Goal: Task Accomplishment & Management: Use online tool/utility

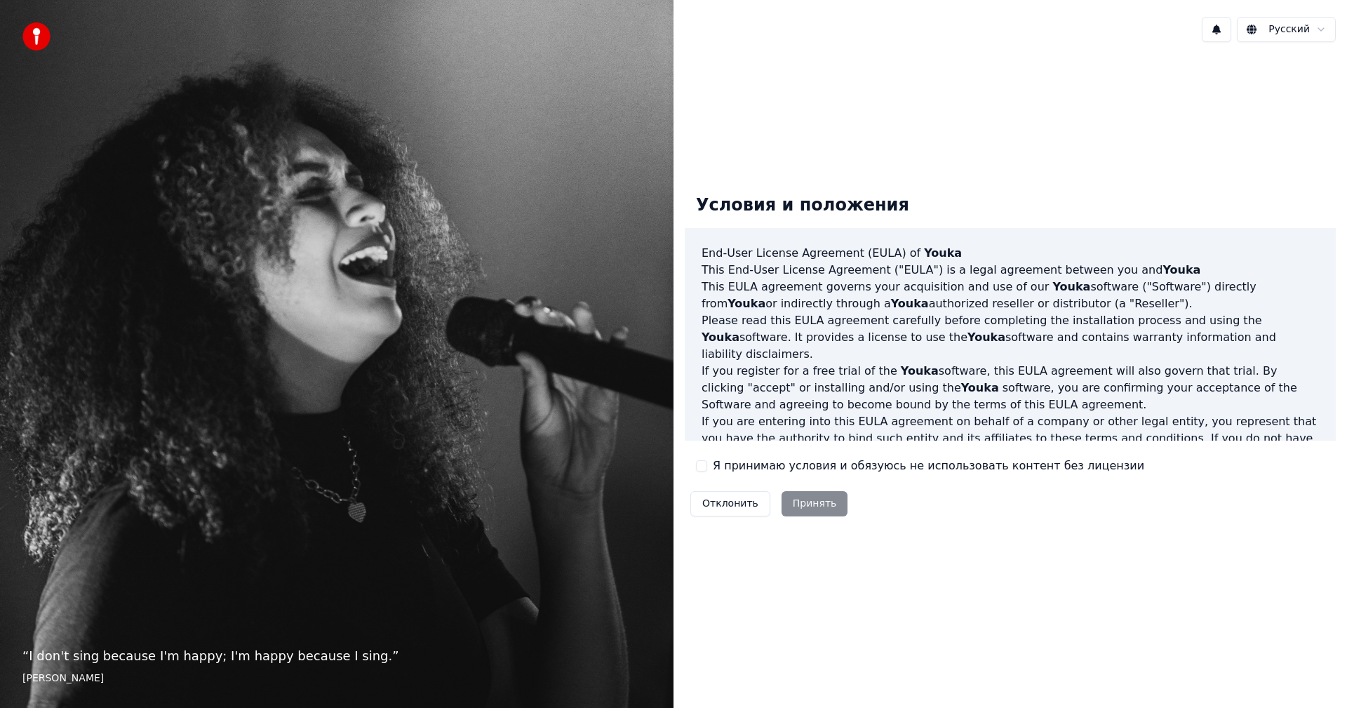
click at [549, 393] on label "Я принимаю условия и обязуюсь не использовать контент без лицензии" at bounding box center [928, 465] width 431 height 17
click at [549, 393] on button "Я принимаю условия и обязуюсь не использовать контент без лицензии" at bounding box center [701, 465] width 11 height 11
click at [549, 393] on button "Принять" at bounding box center [814, 503] width 67 height 25
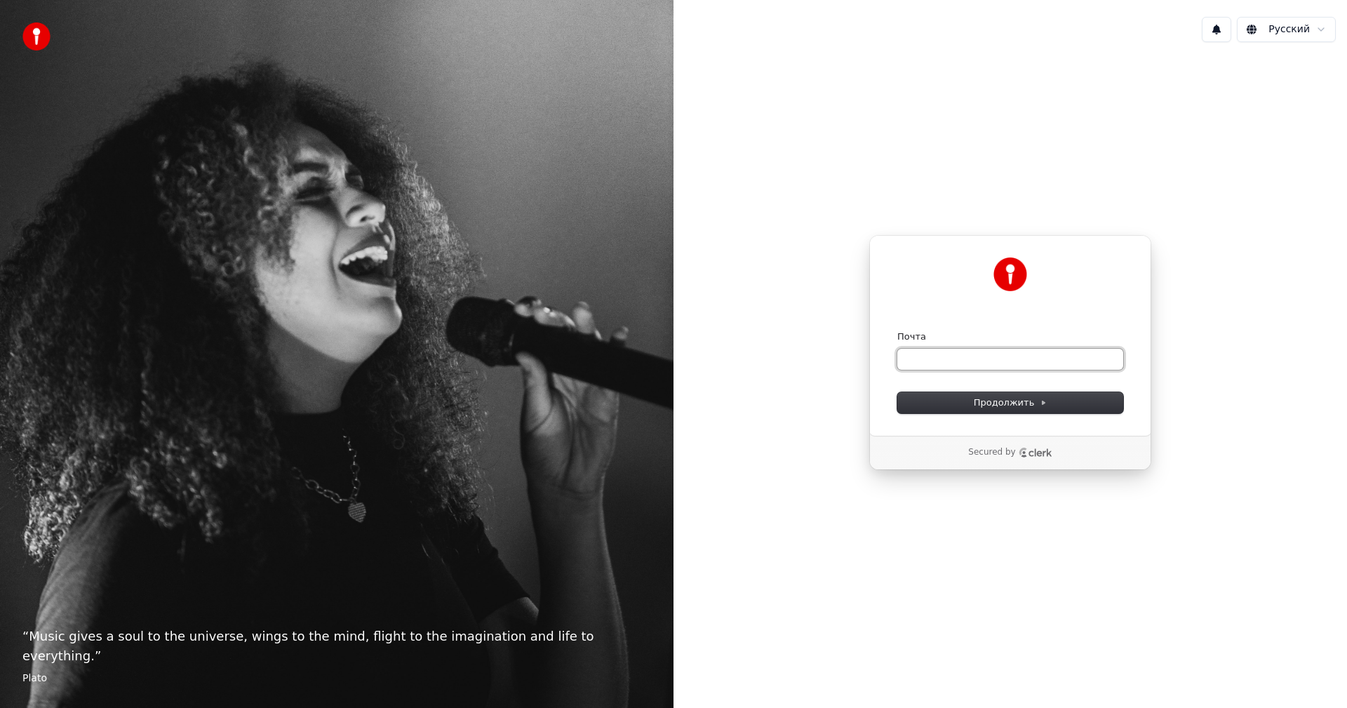
click at [549, 358] on input "Почта" at bounding box center [1010, 359] width 226 height 21
click at [549, 393] on span "Продолжить" at bounding box center [1011, 402] width 74 height 13
type input "**********"
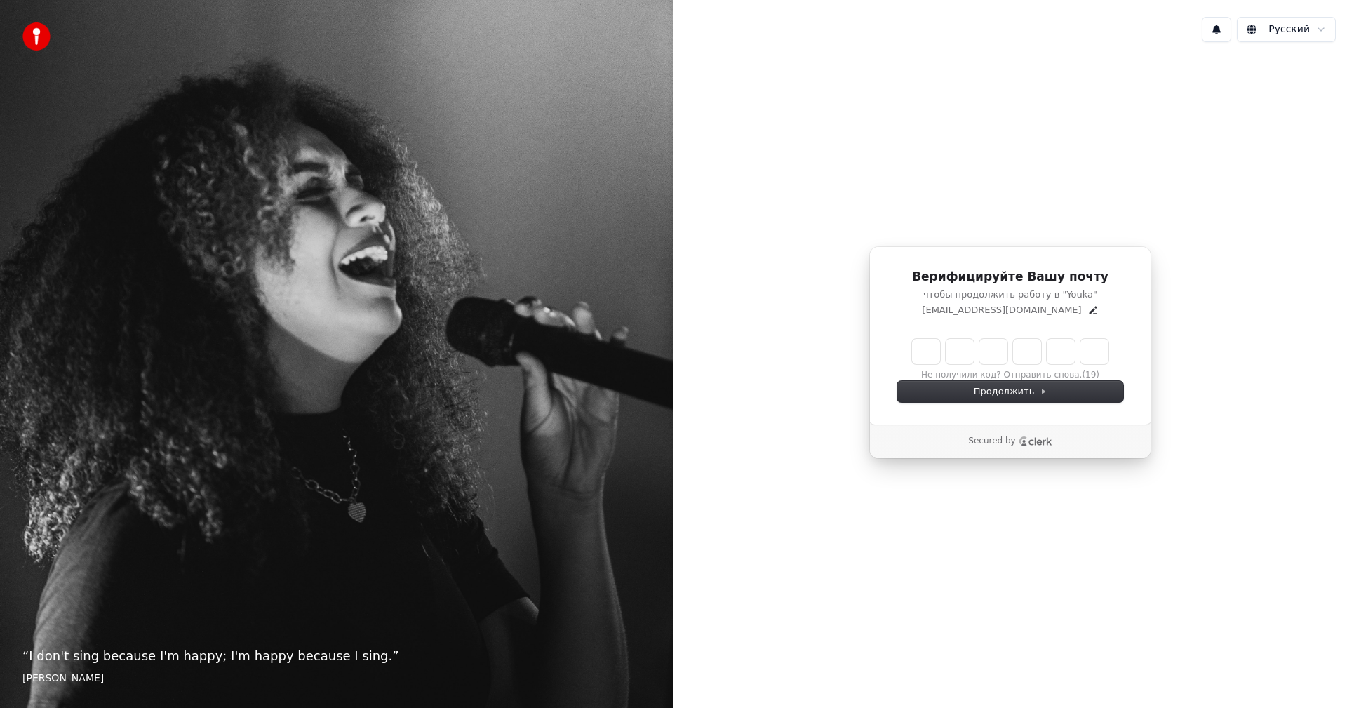
click at [549, 356] on input "Enter verification code" at bounding box center [1024, 351] width 224 height 25
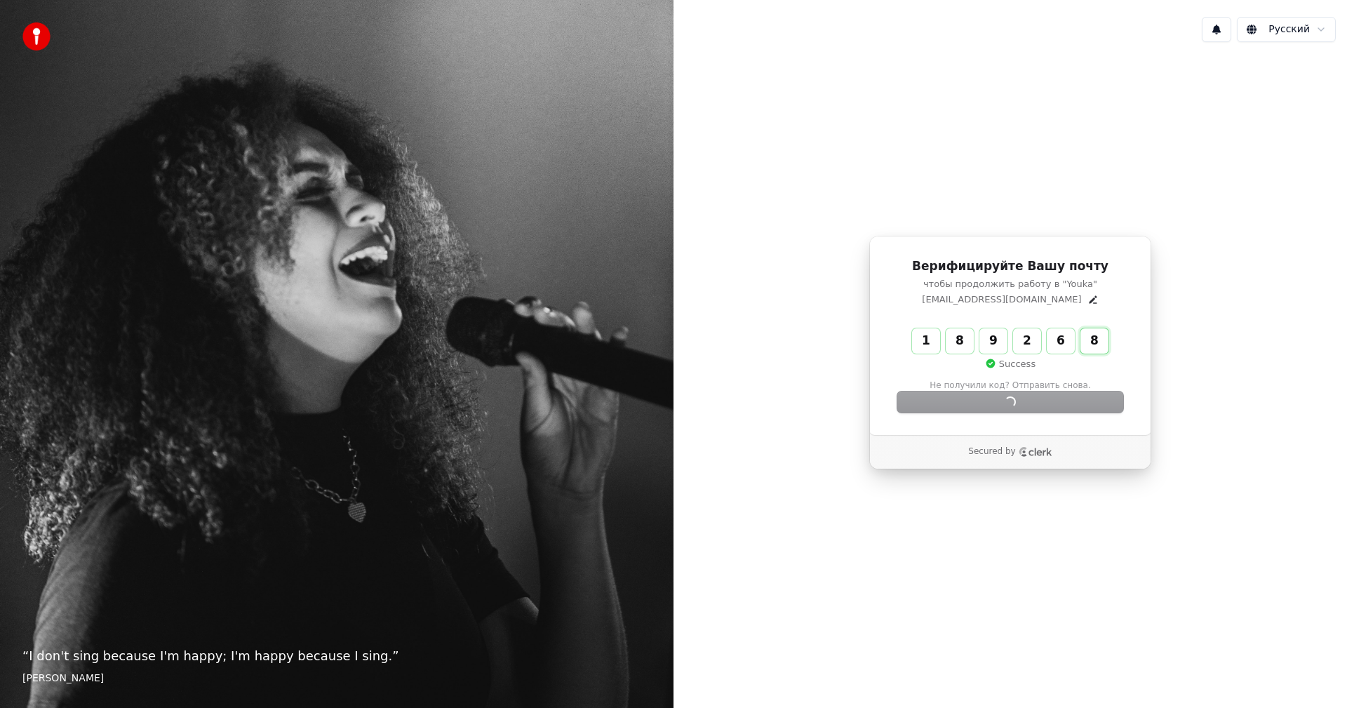
type input "******"
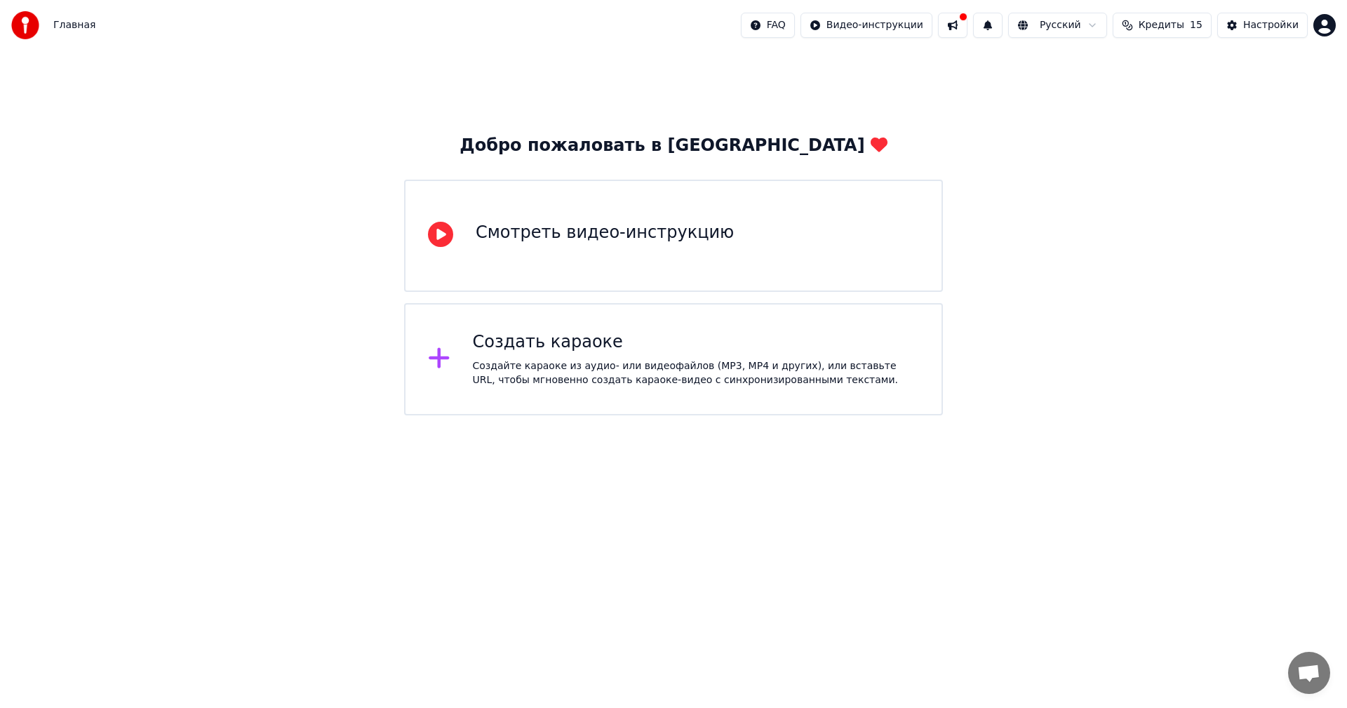
click at [612, 368] on div "Создайте караоке из аудио- или видеофайлов (MP3, MP4 и других), или вставьте UR…" at bounding box center [696, 373] width 447 height 28
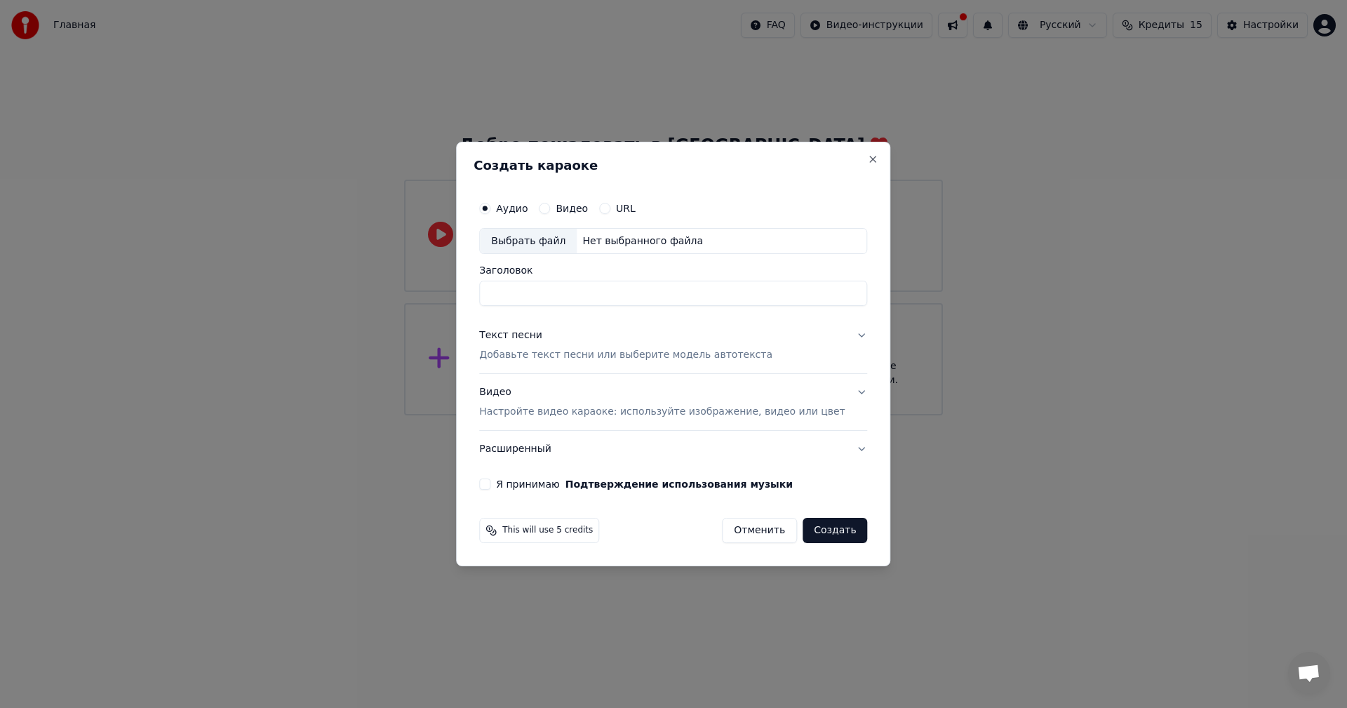
click at [549, 237] on div "Выбрать файл" at bounding box center [528, 241] width 97 height 25
type input "**********"
click at [526, 481] on label "Я принимаю Подтверждение использования музыки" at bounding box center [644, 484] width 297 height 10
click at [490, 481] on button "Я принимаю Подтверждение использования музыки" at bounding box center [484, 483] width 11 height 11
drag, startPoint x: 819, startPoint y: 534, endPoint x: 696, endPoint y: 414, distance: 172.1
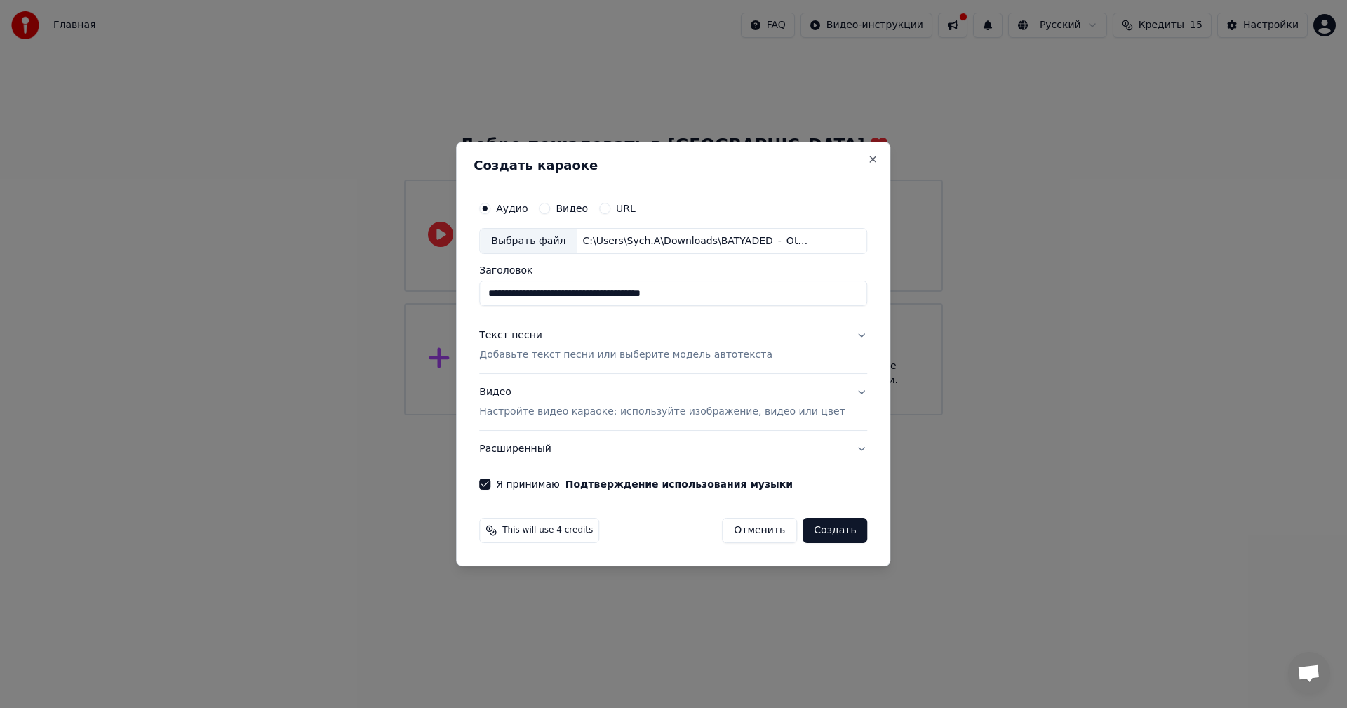
click at [696, 414] on form "**********" at bounding box center [672, 369] width 399 height 361
click at [802, 534] on button "Создать" at bounding box center [834, 530] width 65 height 25
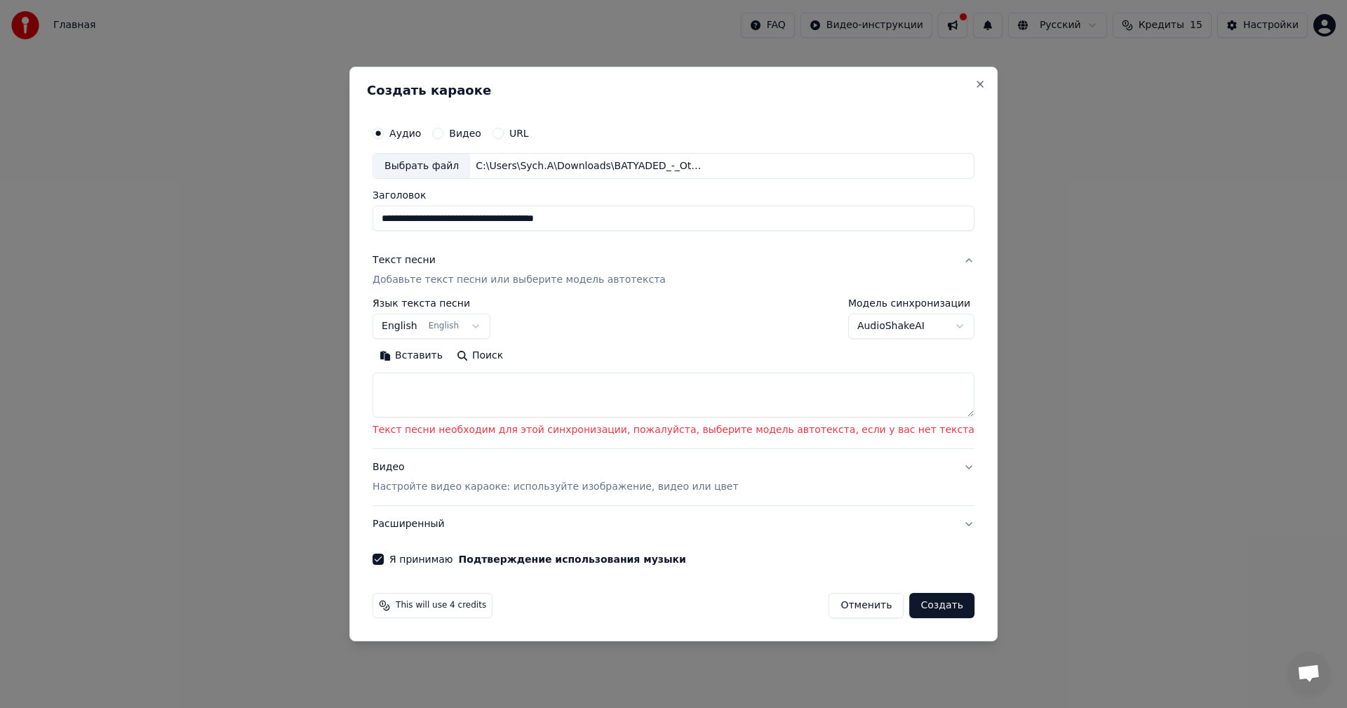
click at [498, 391] on textarea at bounding box center [673, 395] width 602 height 45
click at [490, 325] on button "English English" at bounding box center [431, 326] width 118 height 25
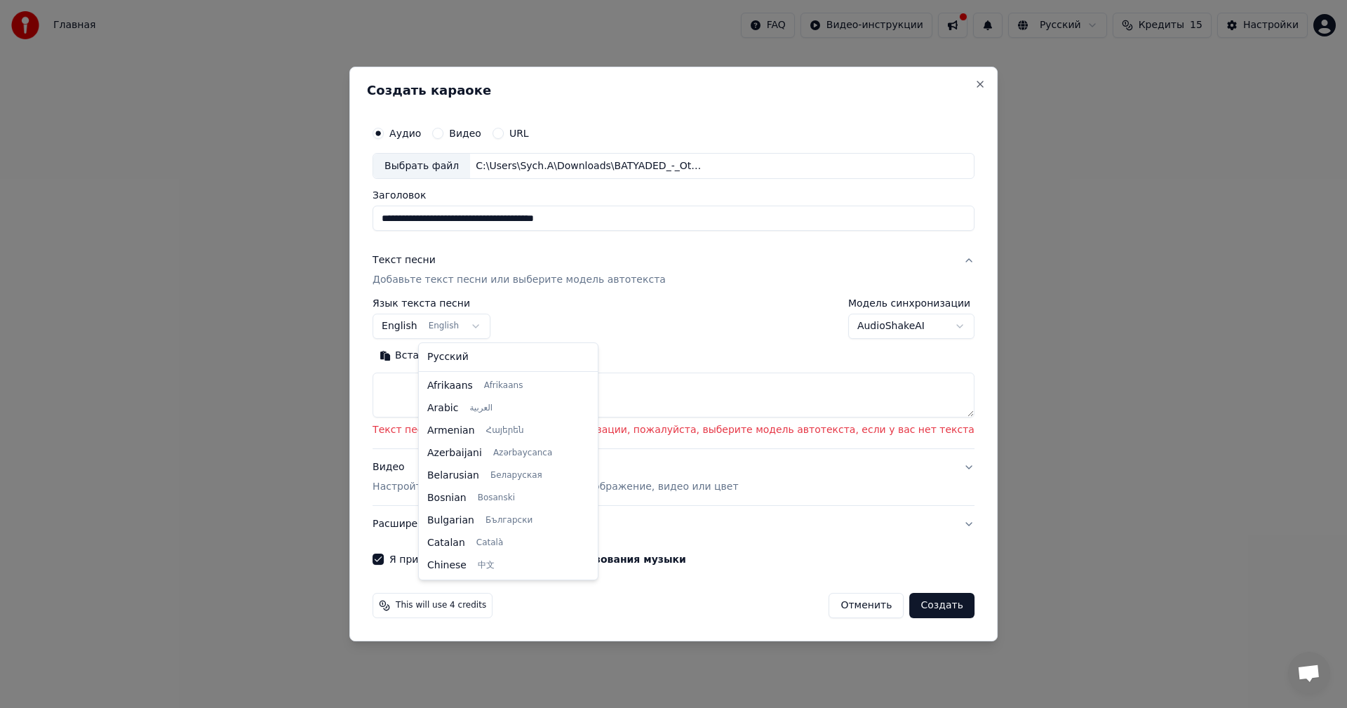
scroll to position [112, 0]
select select "**"
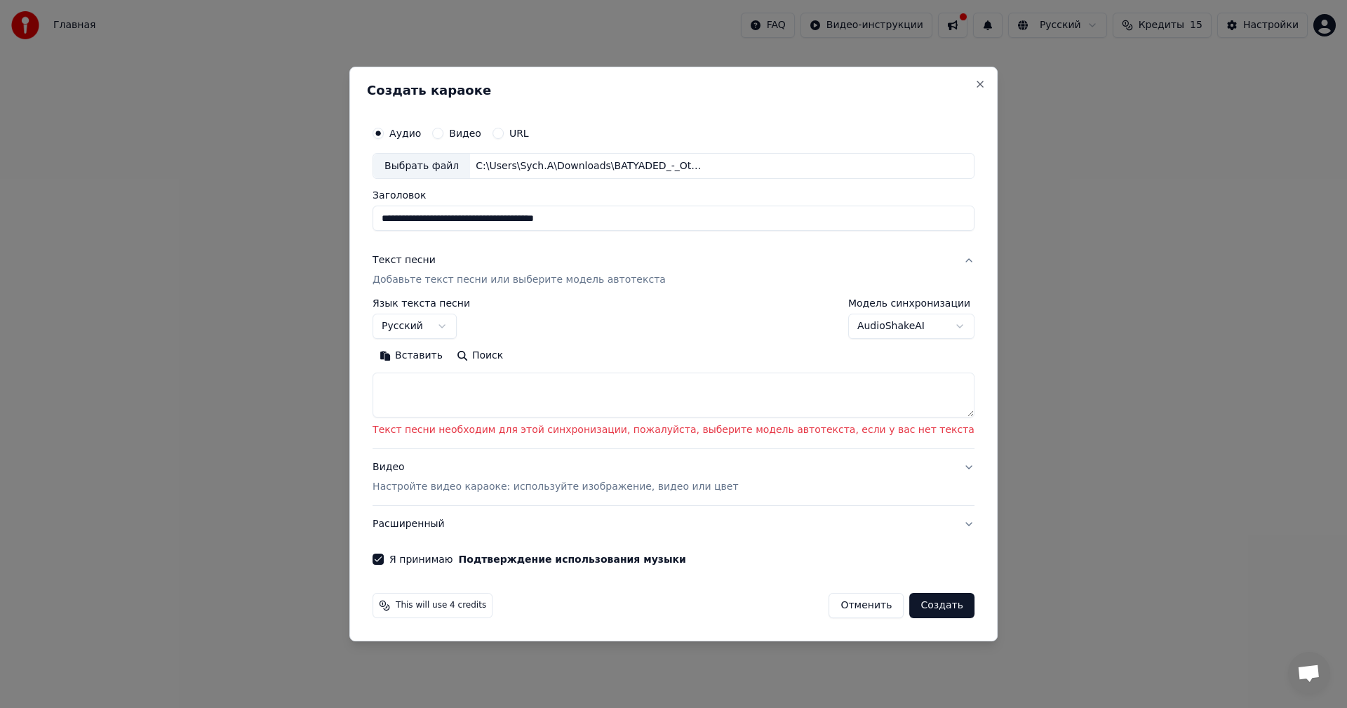
drag, startPoint x: 908, startPoint y: 606, endPoint x: -168, endPoint y: -7, distance: 1239.0
click at [0, 0] on html "**********" at bounding box center [673, 207] width 1347 height 415
click at [474, 382] on textarea at bounding box center [673, 395] width 602 height 45
paste textarea "**********"
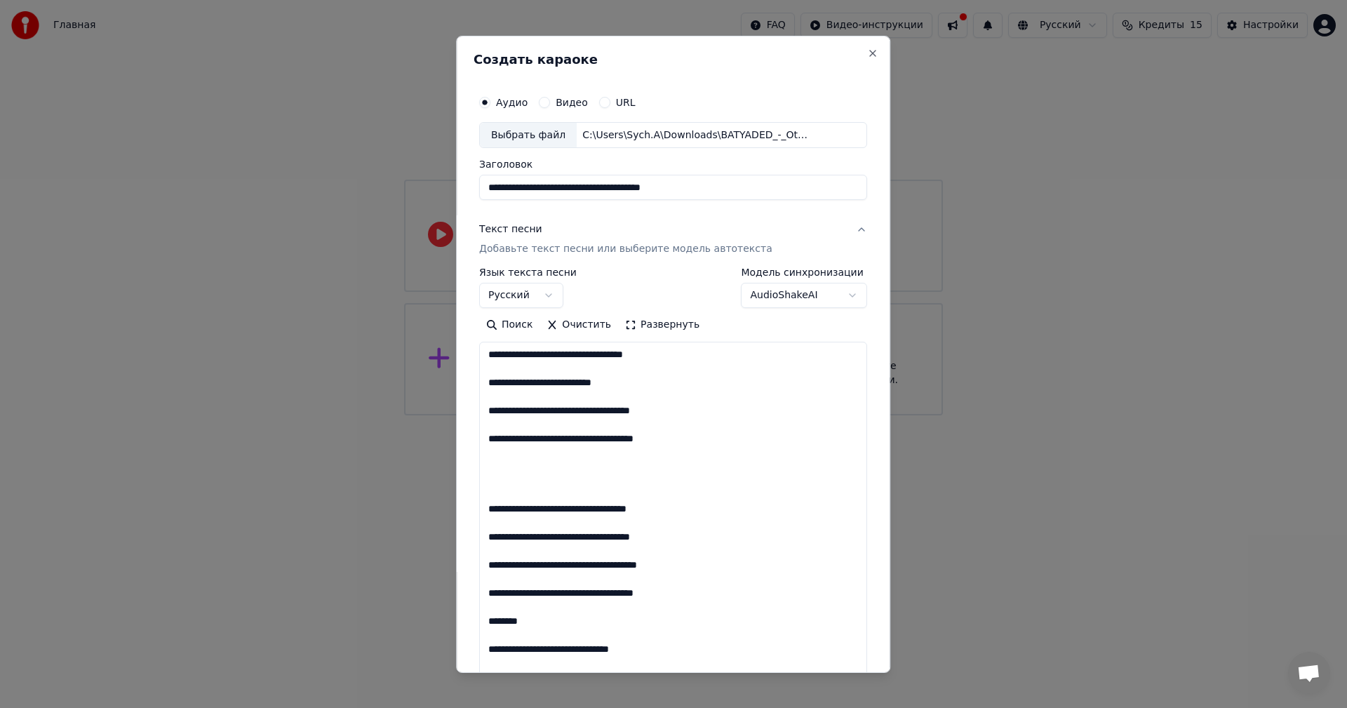
scroll to position [1266, 0]
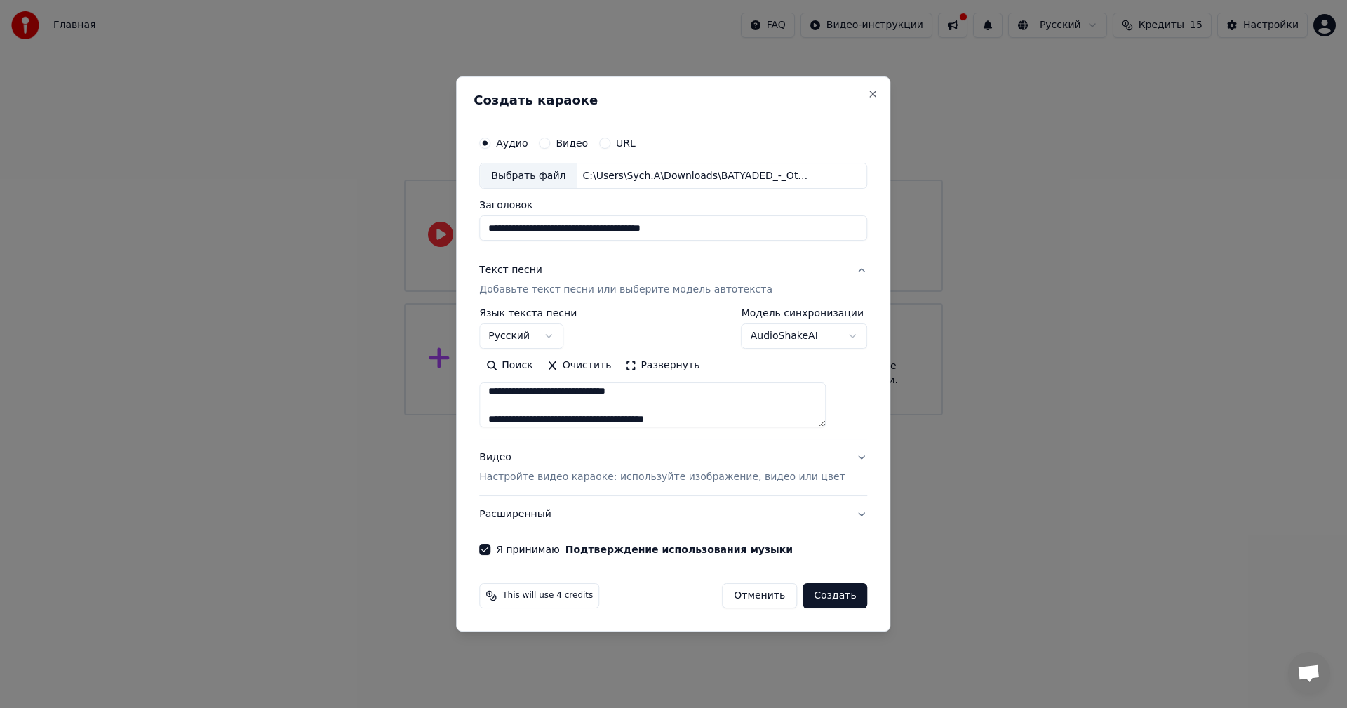
type textarea "**********"
click at [816, 594] on button "Создать" at bounding box center [834, 595] width 65 height 25
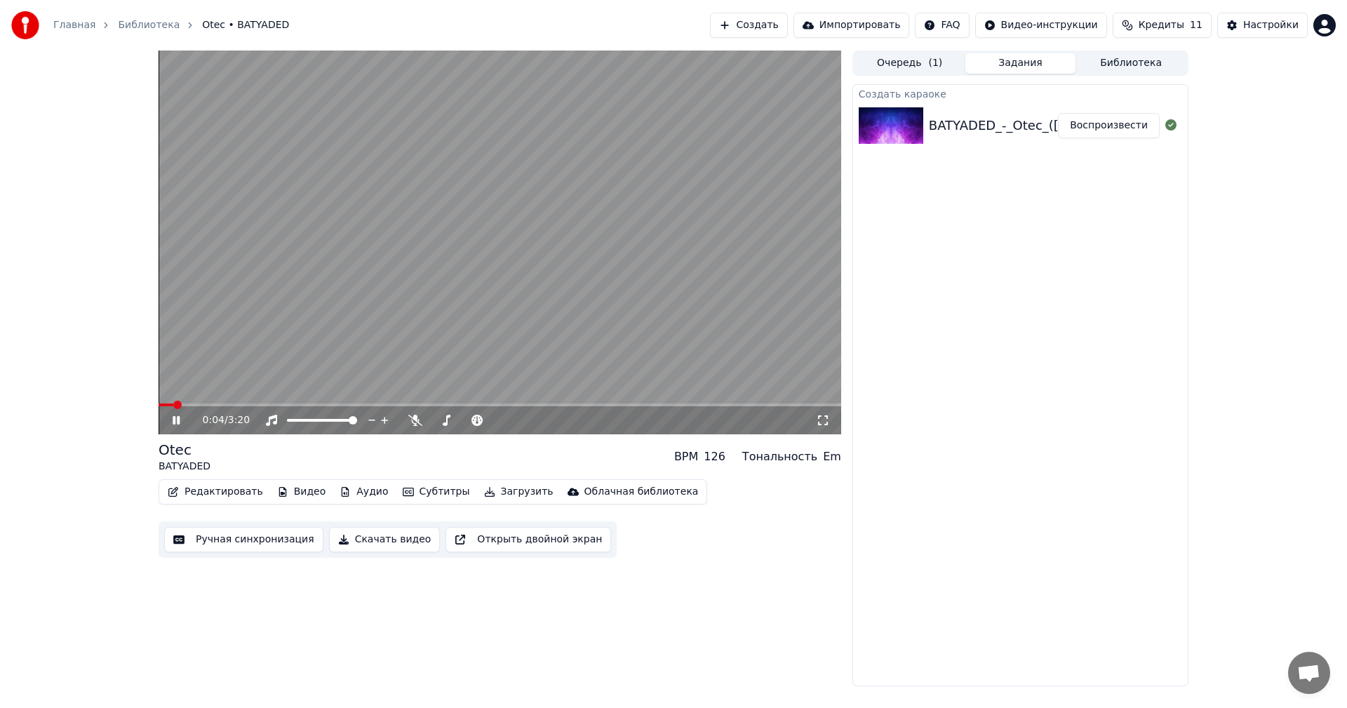
click at [180, 421] on icon at bounding box center [176, 420] width 7 height 8
click at [177, 420] on icon at bounding box center [176, 420] width 8 height 10
click at [501, 424] on span at bounding box center [496, 420] width 8 height 8
click at [436, 418] on span at bounding box center [439, 420] width 8 height 8
click at [501, 424] on span at bounding box center [496, 420] width 8 height 8
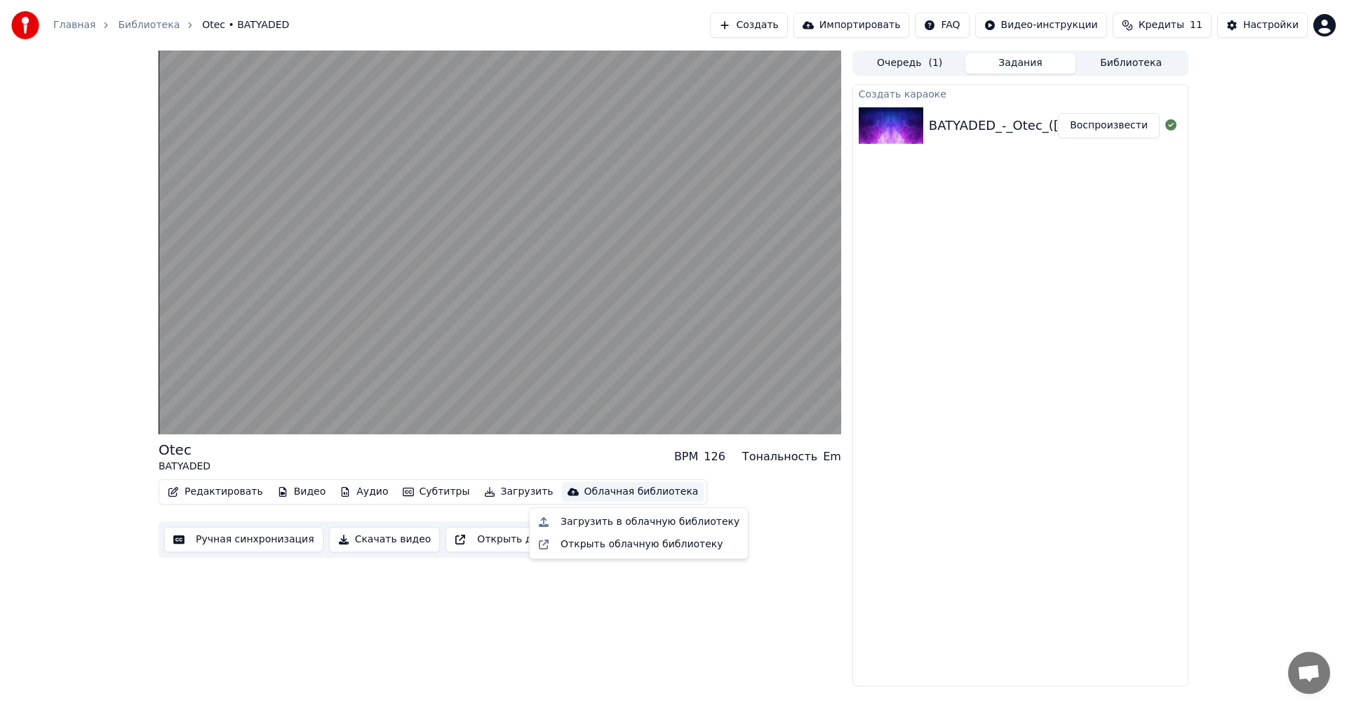
click at [596, 493] on div "Облачная библиотека" at bounding box center [641, 492] width 114 height 14
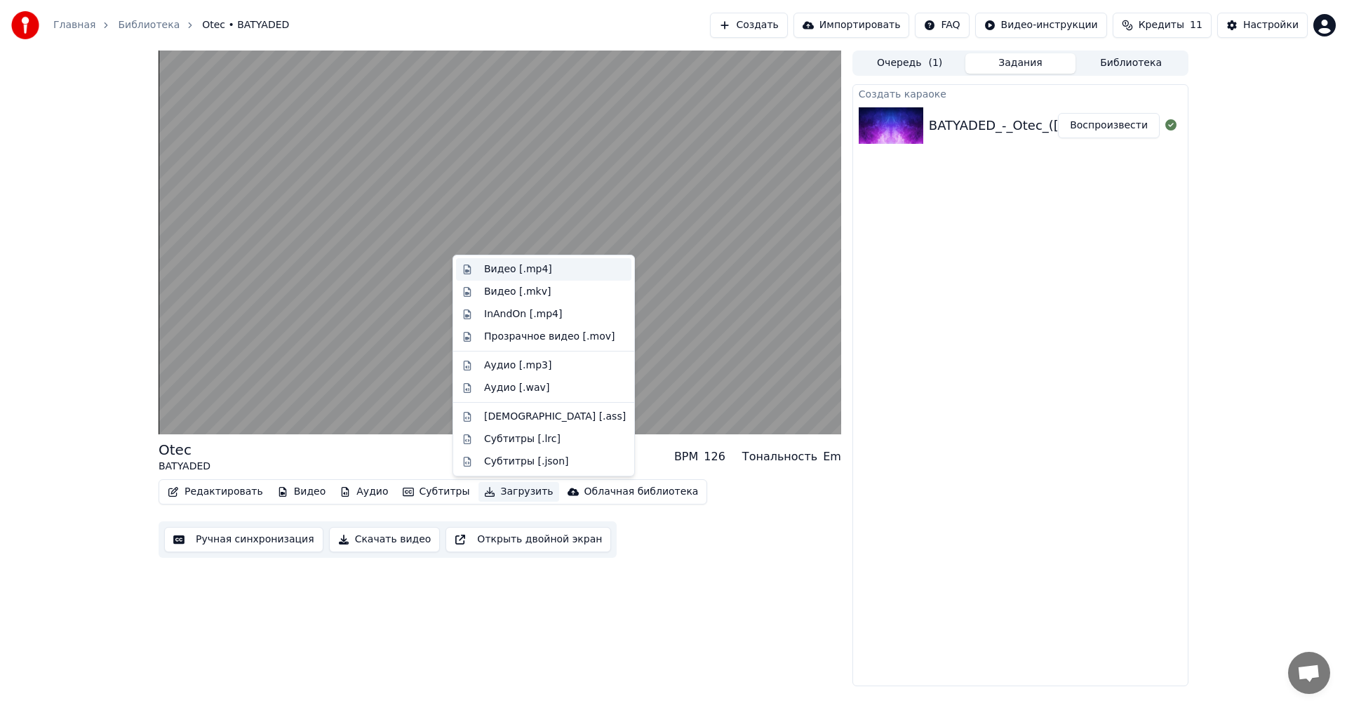
click at [499, 272] on div "Видео [.mp4]" at bounding box center [518, 269] width 68 height 14
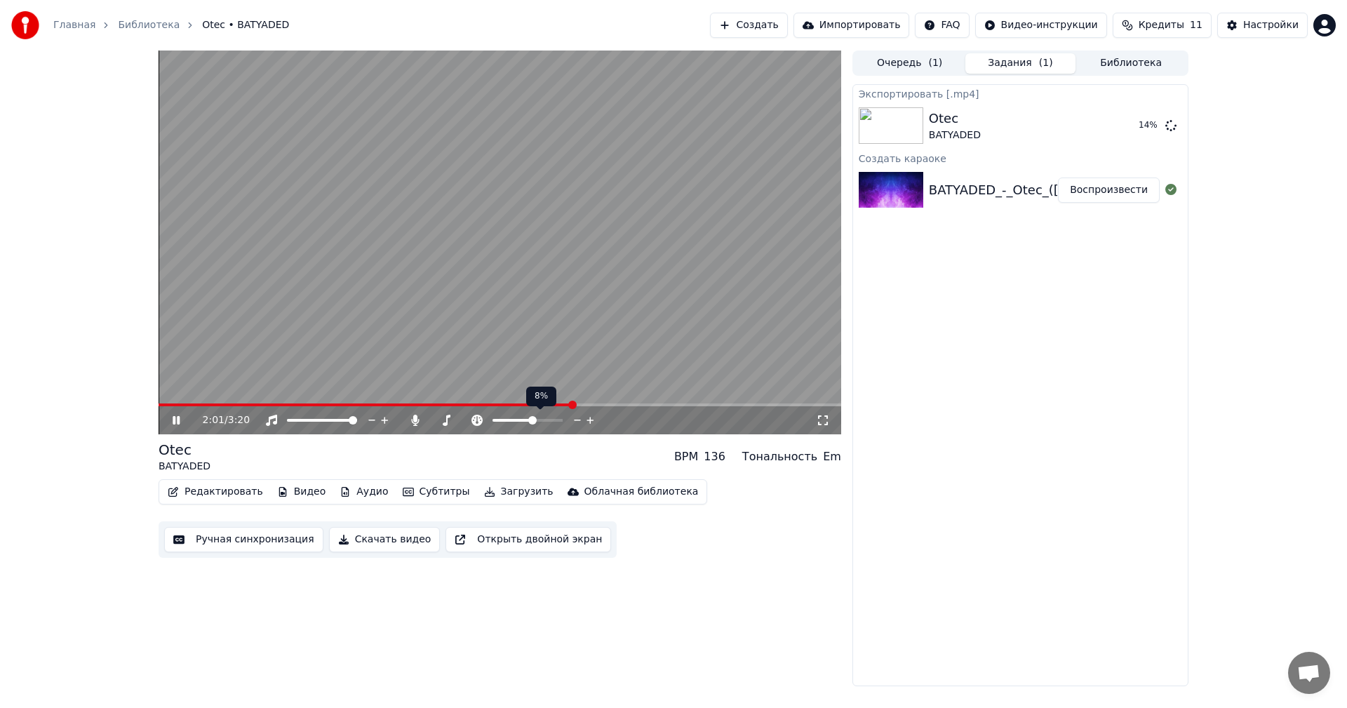
click at [533, 419] on span at bounding box center [527, 420] width 70 height 3
click at [553, 420] on span at bounding box center [527, 420] width 70 height 3
click at [527, 419] on span at bounding box center [527, 420] width 8 height 8
click at [588, 420] on icon at bounding box center [589, 420] width 7 height 7
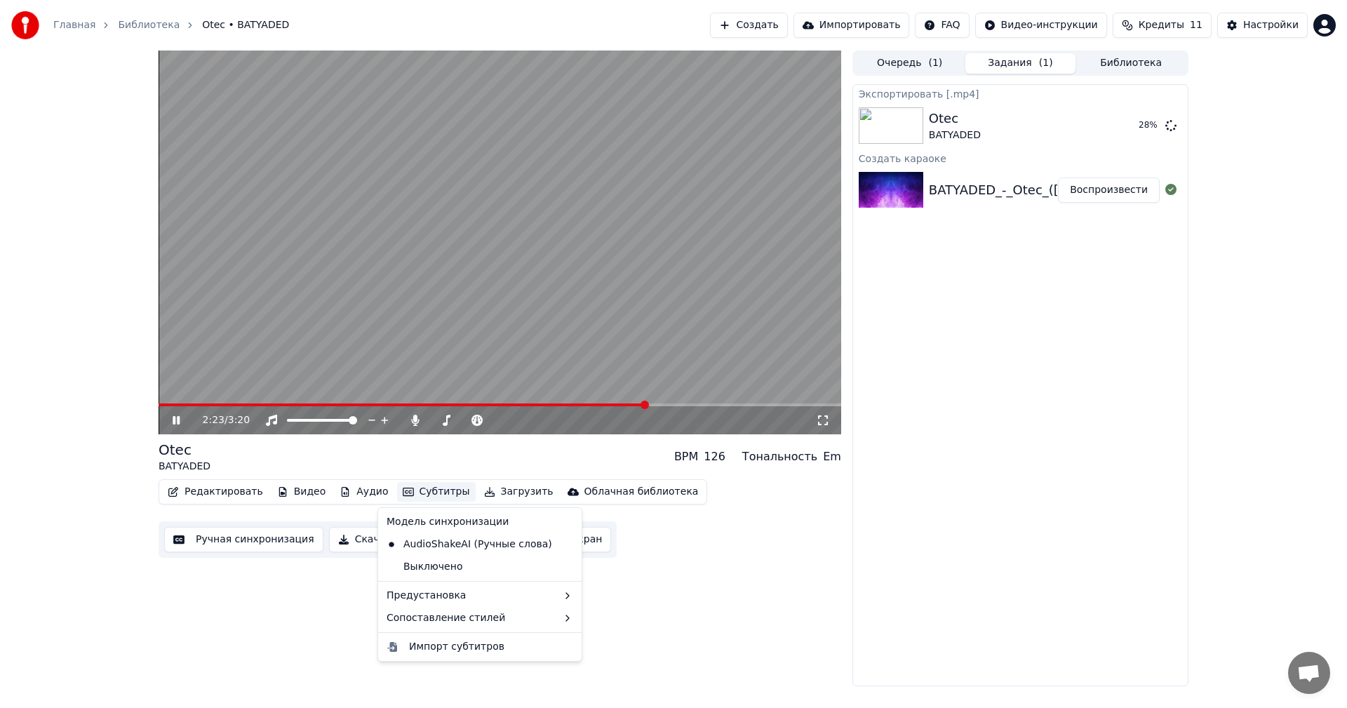
click at [434, 492] on button "Субтитры" at bounding box center [436, 492] width 79 height 20
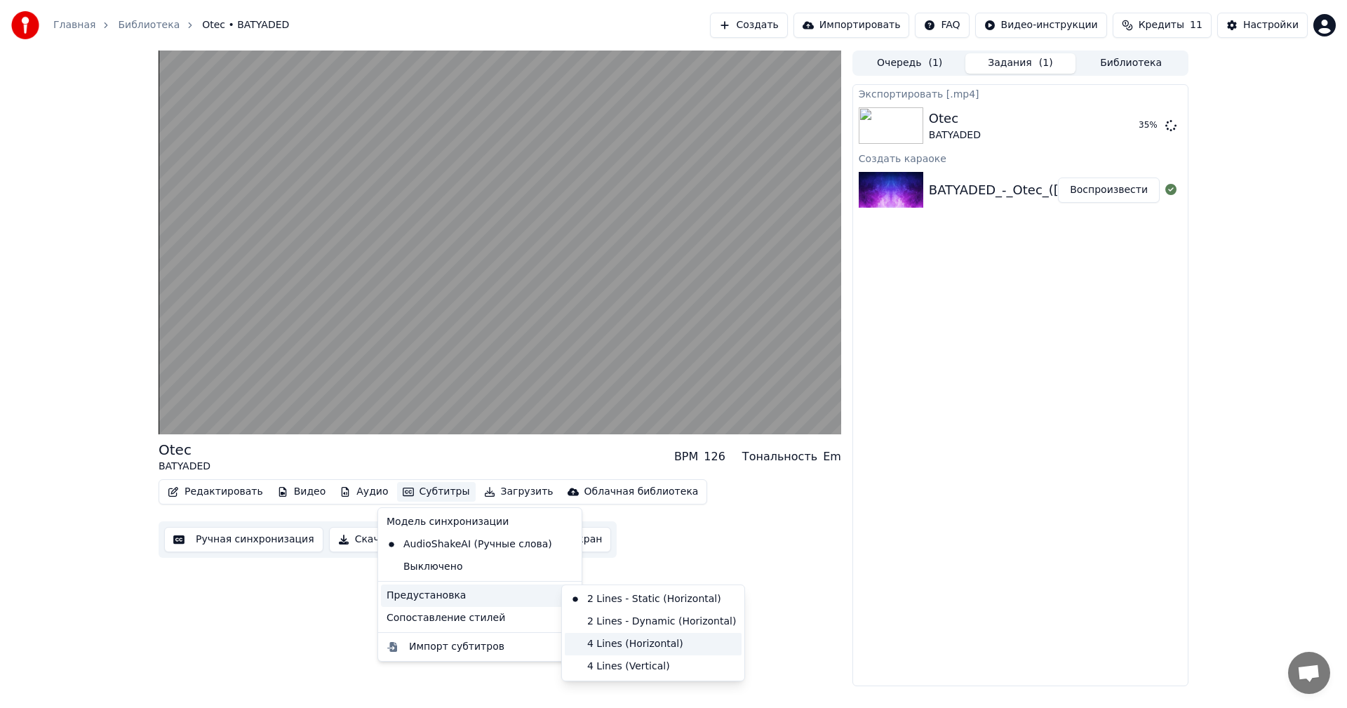
click at [673, 642] on div "4 Lines (Horizontal)" at bounding box center [653, 644] width 177 height 22
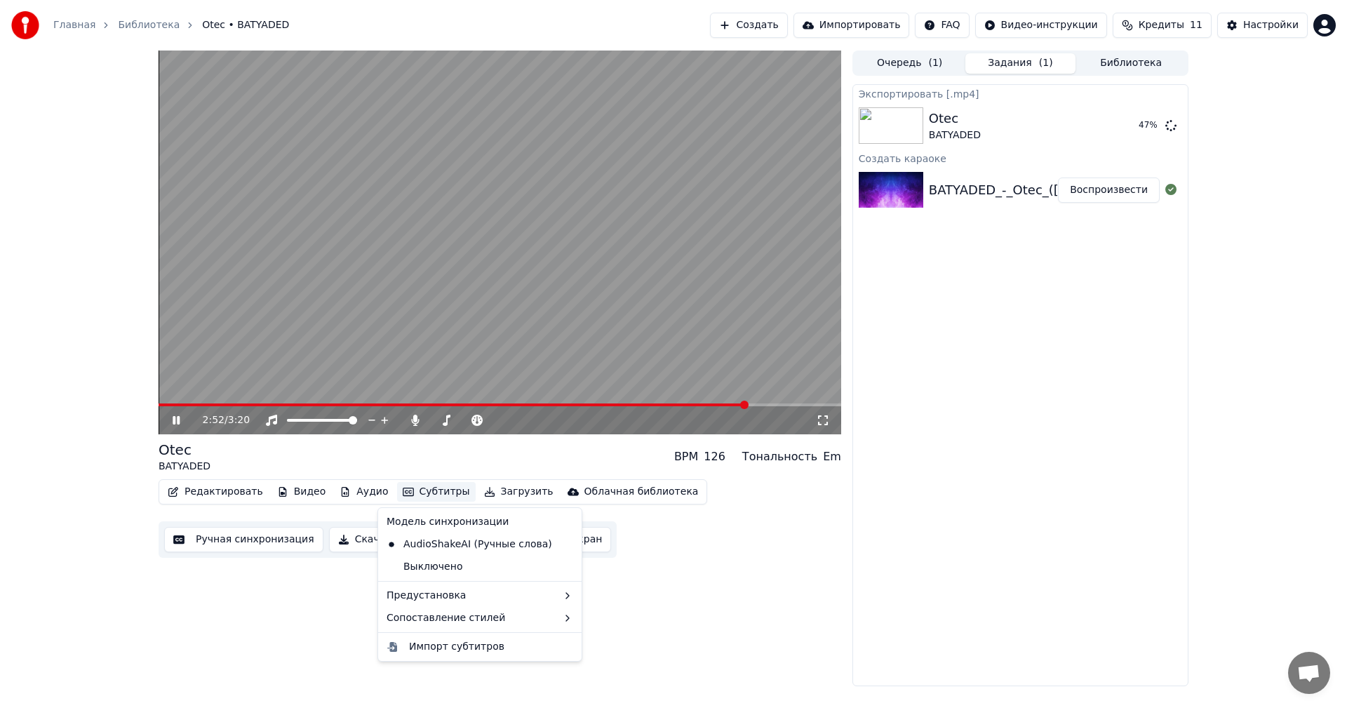
click at [422, 494] on button "Субтитры" at bounding box center [436, 492] width 79 height 20
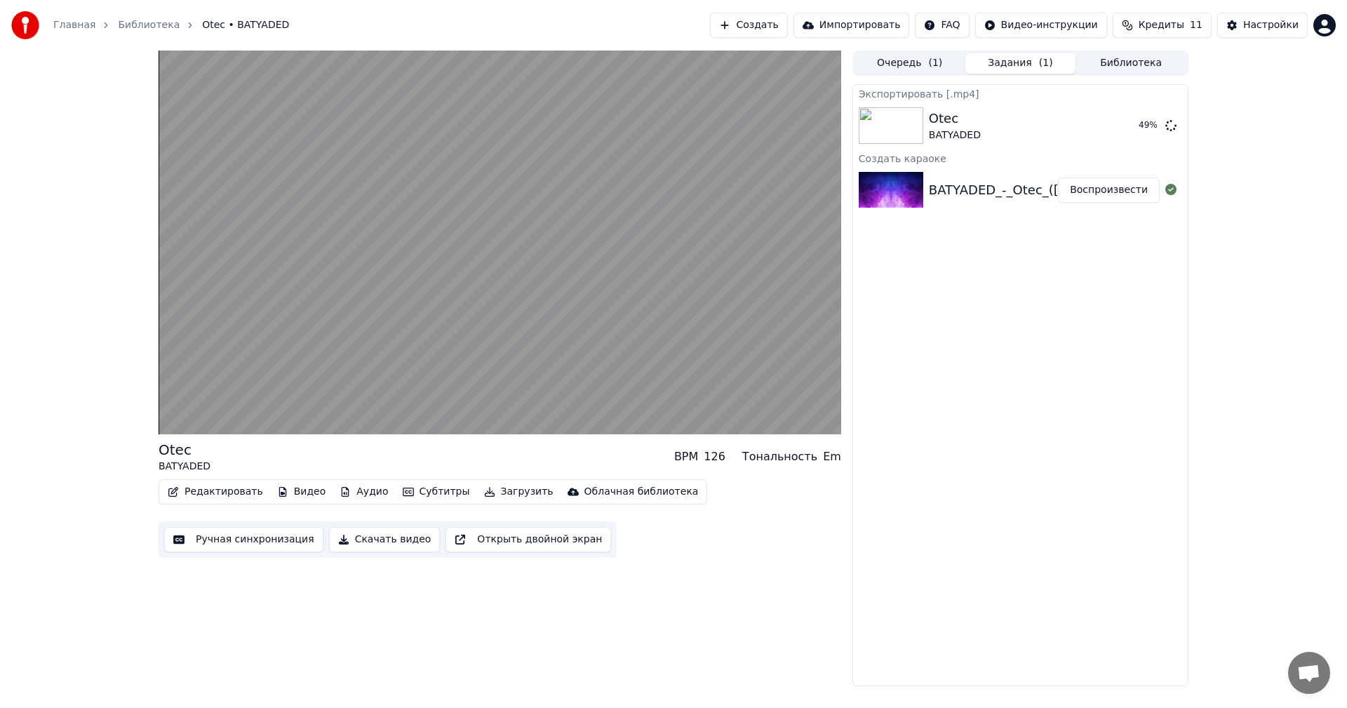
click at [922, 596] on div "Экспортировать [.mp4] Otec BATYADED 49 % Создать караоке BATYADED_-_Otec_([DOMA…" at bounding box center [1020, 385] width 336 height 602
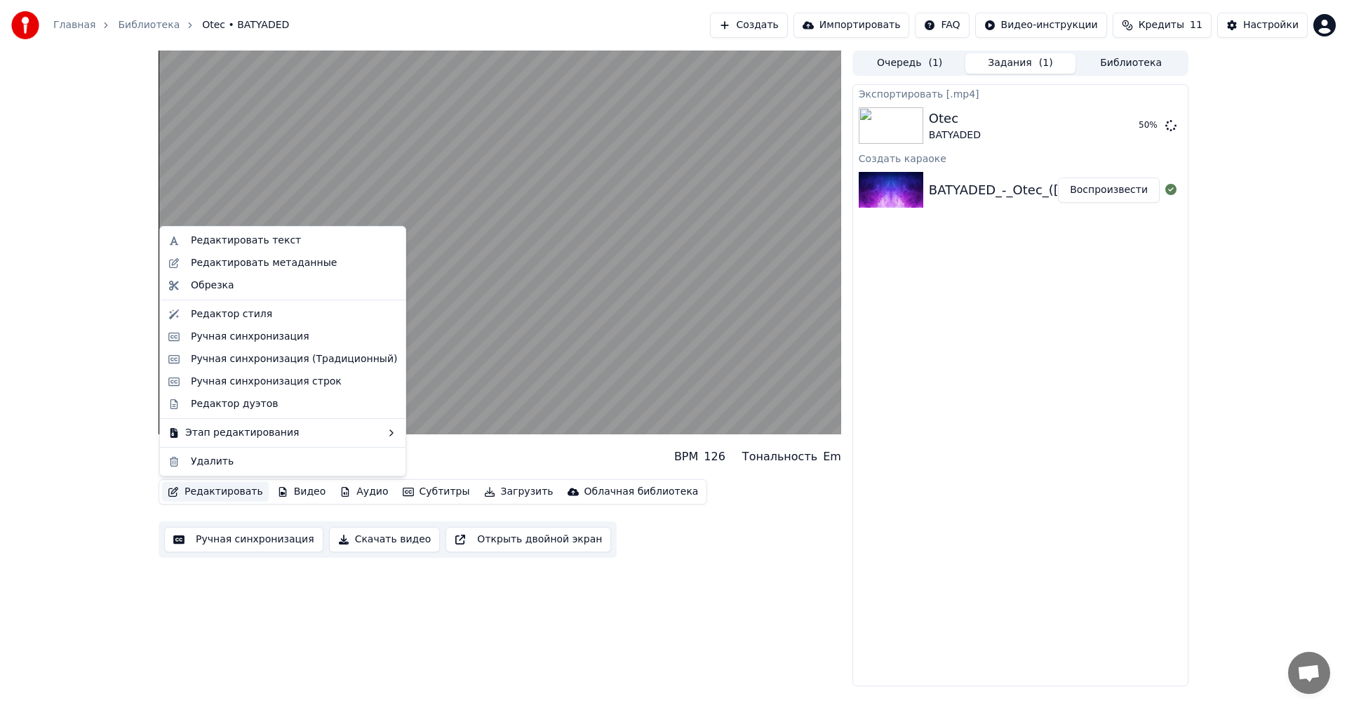
click at [196, 492] on button "Редактировать" at bounding box center [215, 492] width 107 height 20
click at [293, 241] on div "Редактировать текст" at bounding box center [294, 241] width 206 height 14
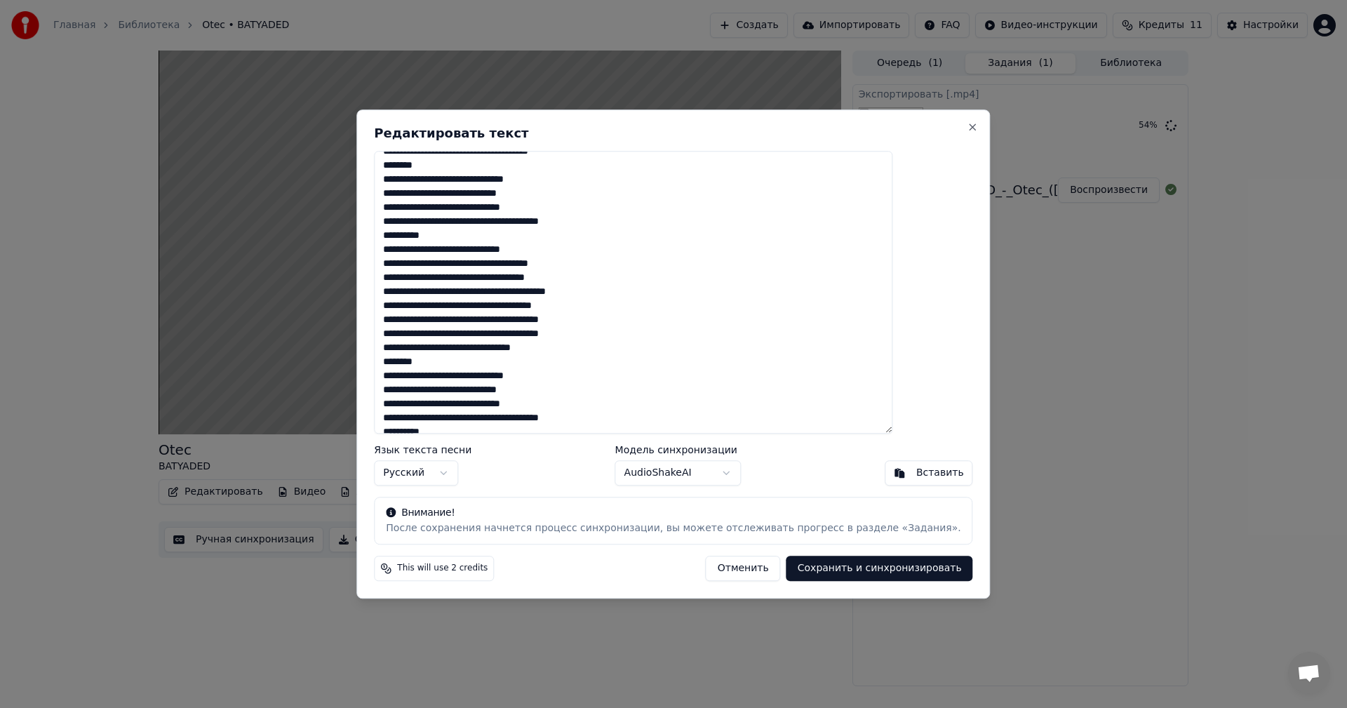
scroll to position [304, 0]
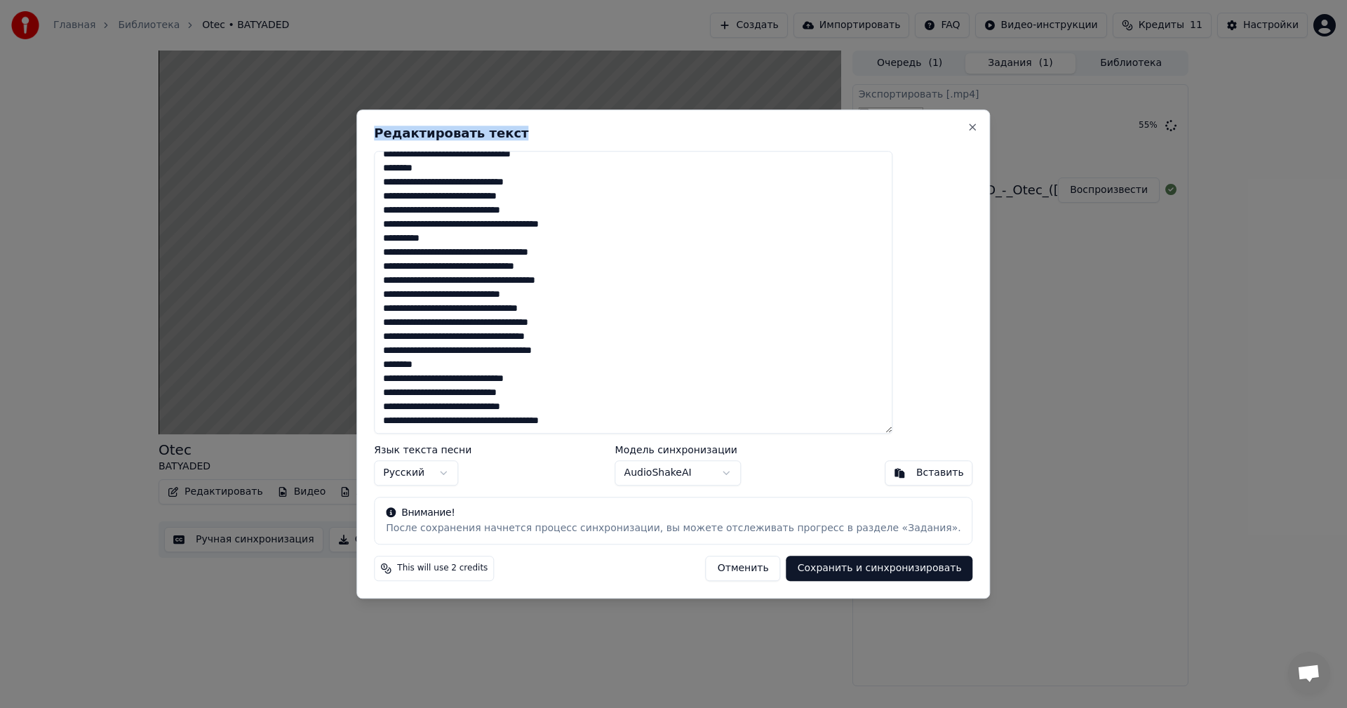
drag, startPoint x: 777, startPoint y: 121, endPoint x: 1032, endPoint y: 128, distance: 254.7
click at [1032, 128] on body "Главная Библиотека Otec • BATYADED Создать Импортировать FAQ Видео-инструкции К…" at bounding box center [673, 354] width 1347 height 708
click at [654, 420] on textarea at bounding box center [633, 292] width 518 height 283
type textarea "**********"
drag, startPoint x: 654, startPoint y: 135, endPoint x: 668, endPoint y: 152, distance: 21.4
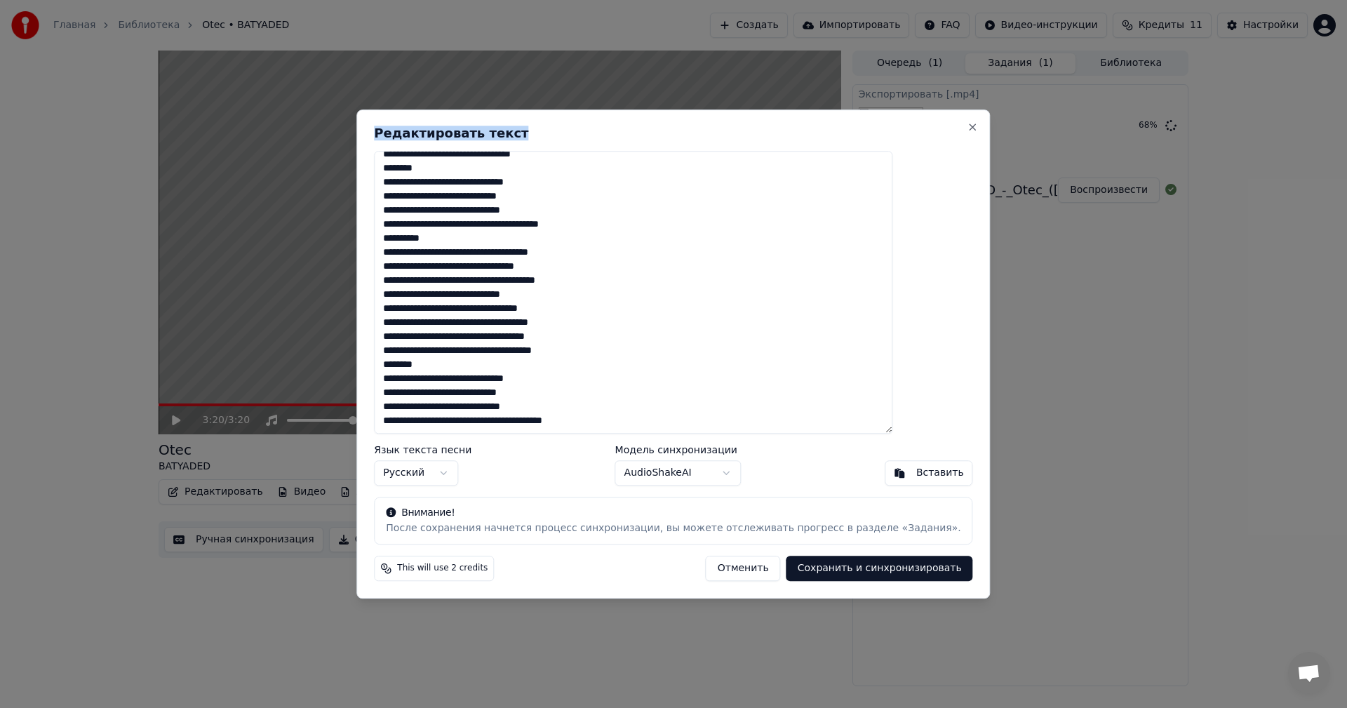
click at [668, 152] on div "Редактировать текст Язык текста песни Русский Модель синхронизации AudioShakeAI…" at bounding box center [672, 353] width 633 height 489
click at [883, 572] on button "Сохранить и синхронизировать" at bounding box center [879, 568] width 187 height 25
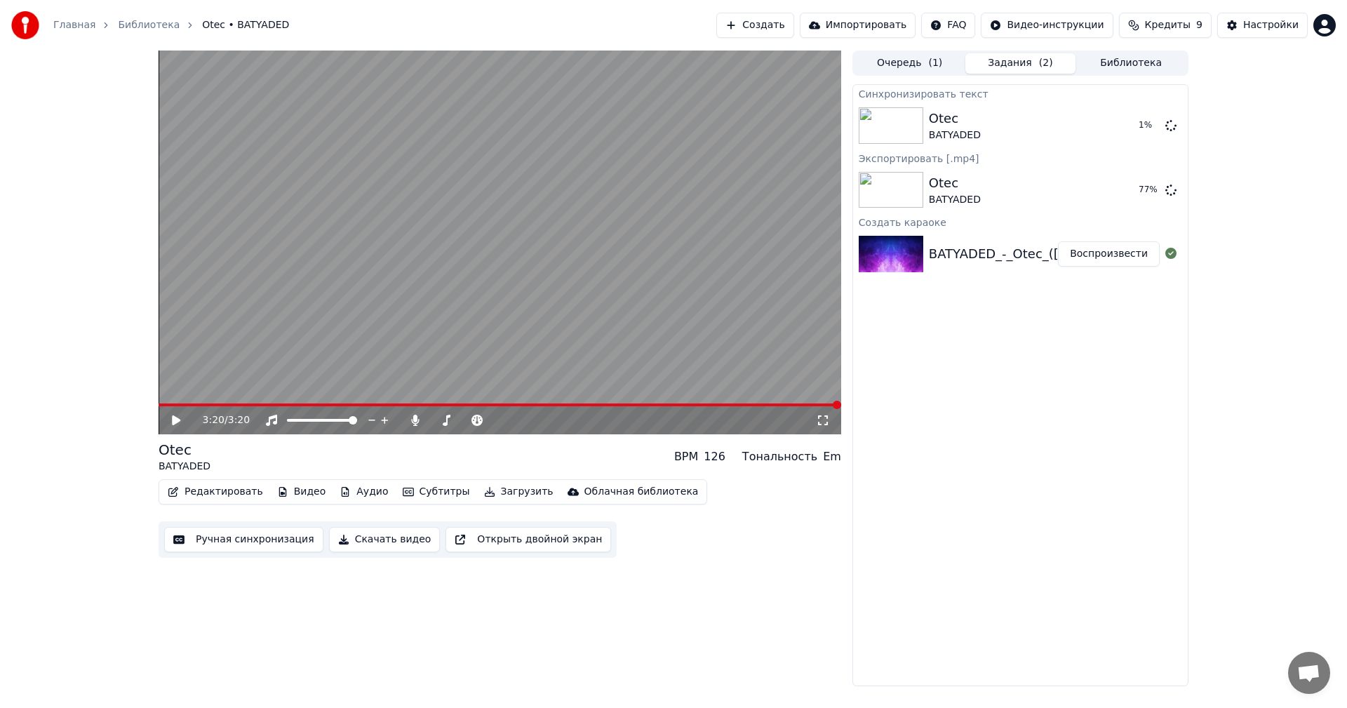
click at [901, 255] on img at bounding box center [891, 254] width 65 height 36
click at [172, 410] on div "0:05 / 3:20" at bounding box center [500, 420] width 682 height 28
click at [175, 415] on icon at bounding box center [186, 420] width 33 height 11
click at [248, 546] on button "Ручная синхронизация" at bounding box center [243, 539] width 159 height 25
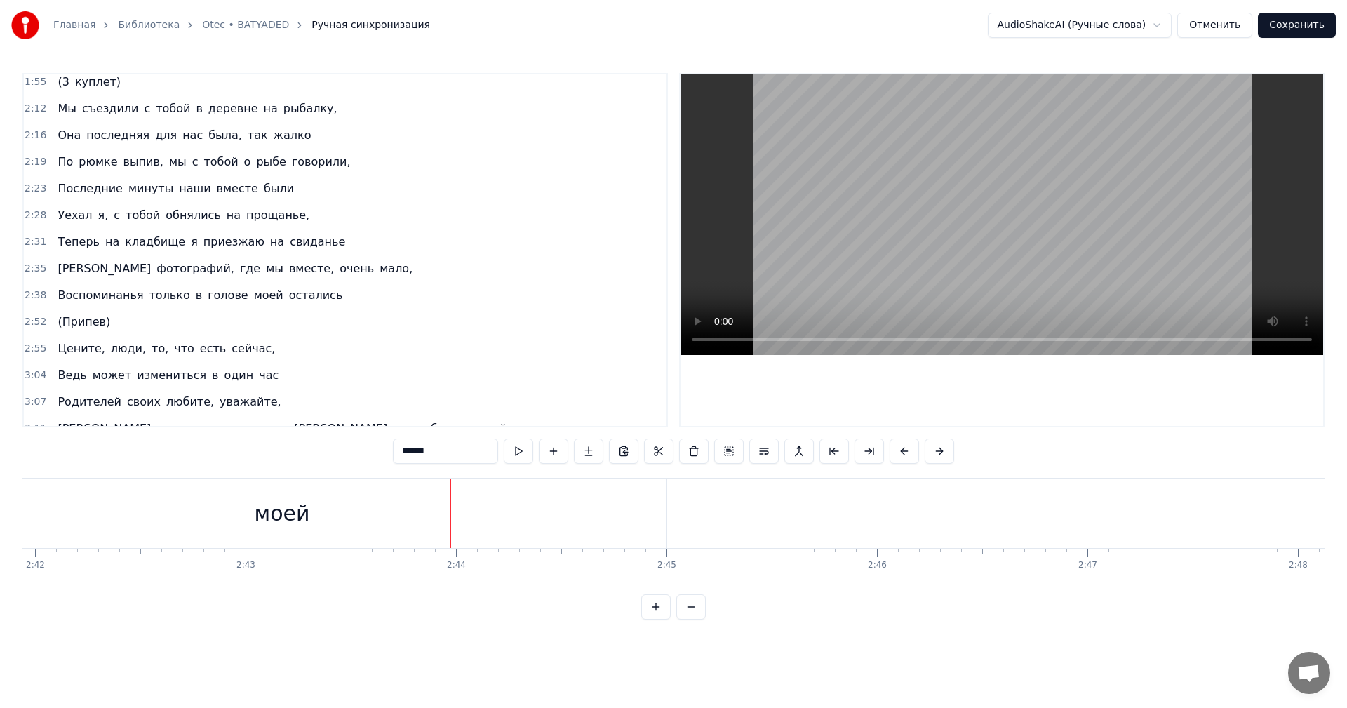
scroll to position [741, 0]
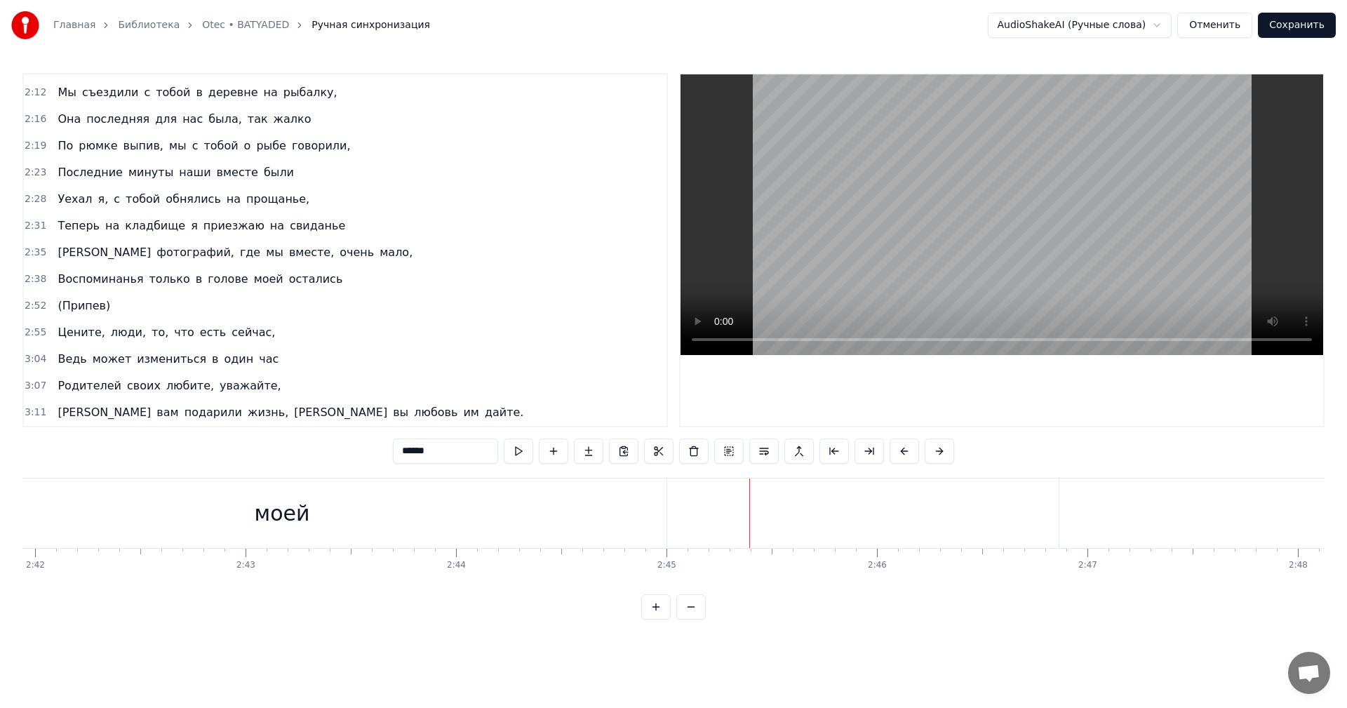
click at [351, 413] on div "3:11 Они вам подарили жизнь, а вы любовь им дайте." at bounding box center [345, 412] width 642 height 27
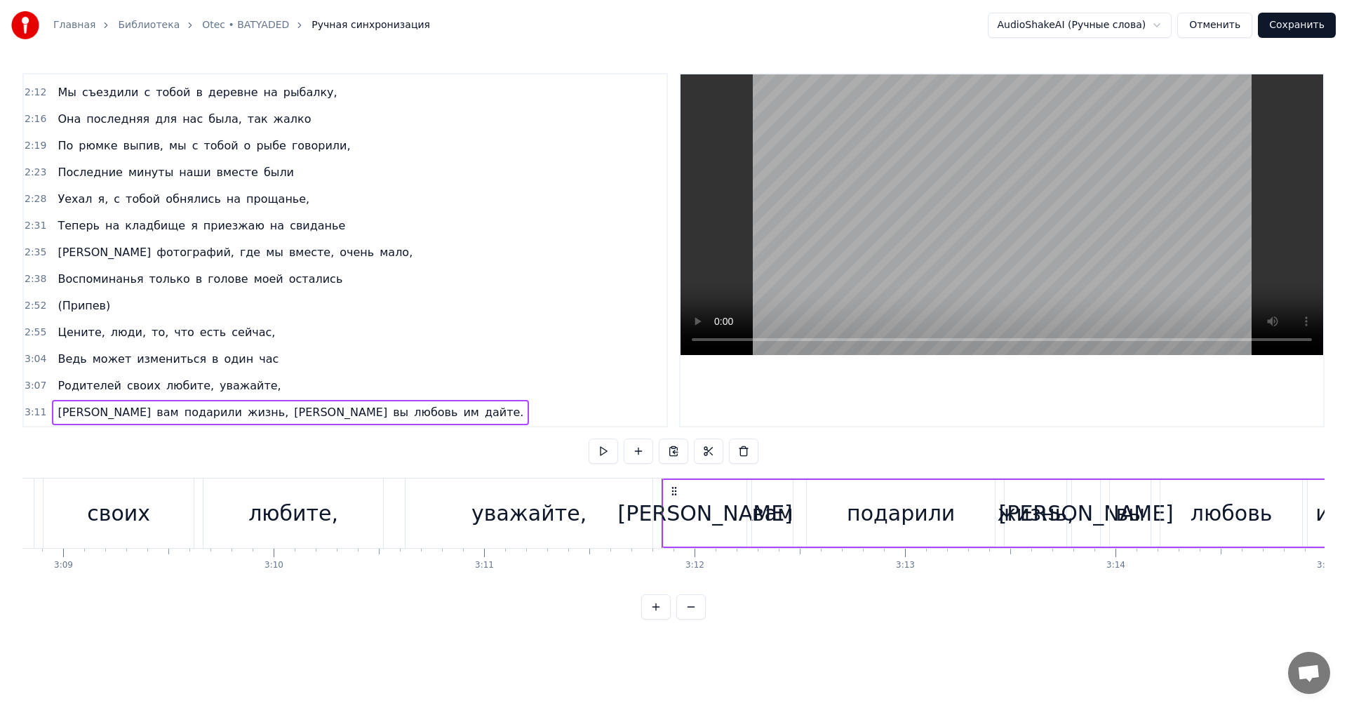
scroll to position [0, 40298]
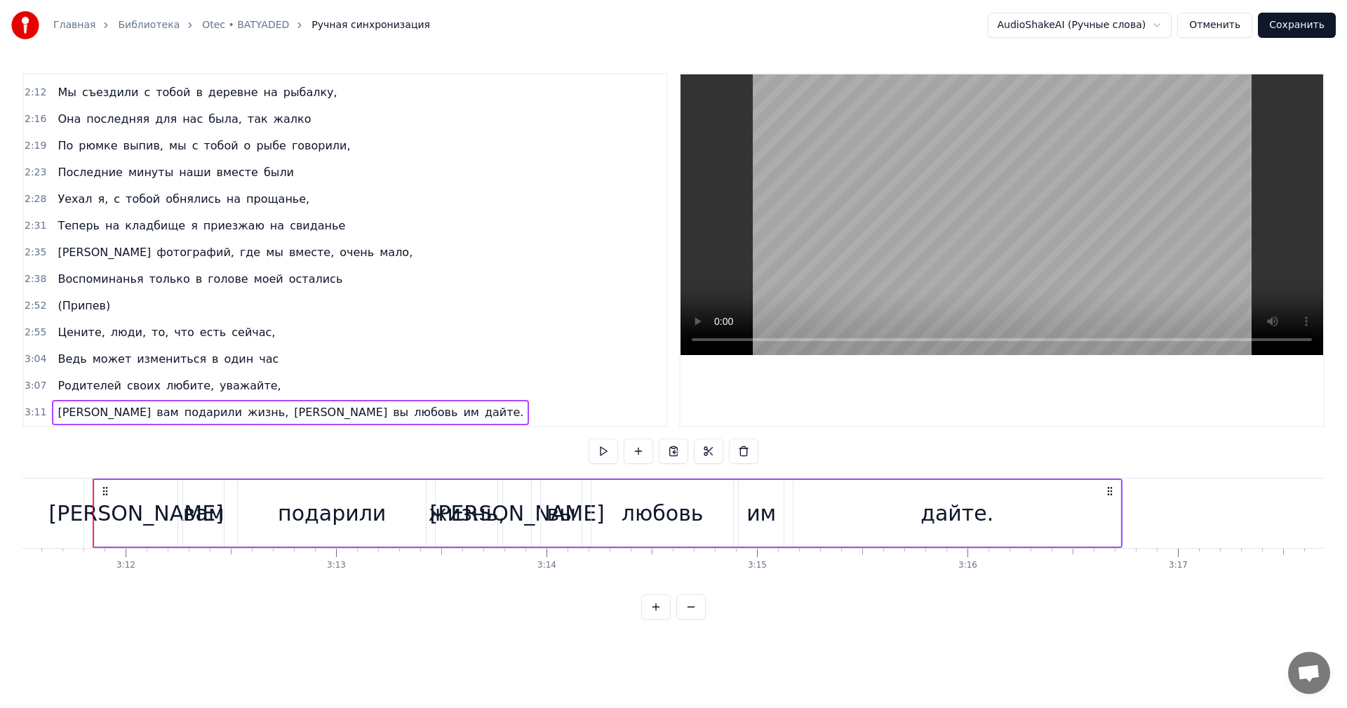
click at [76, 330] on span "Цените," at bounding box center [81, 332] width 50 height 16
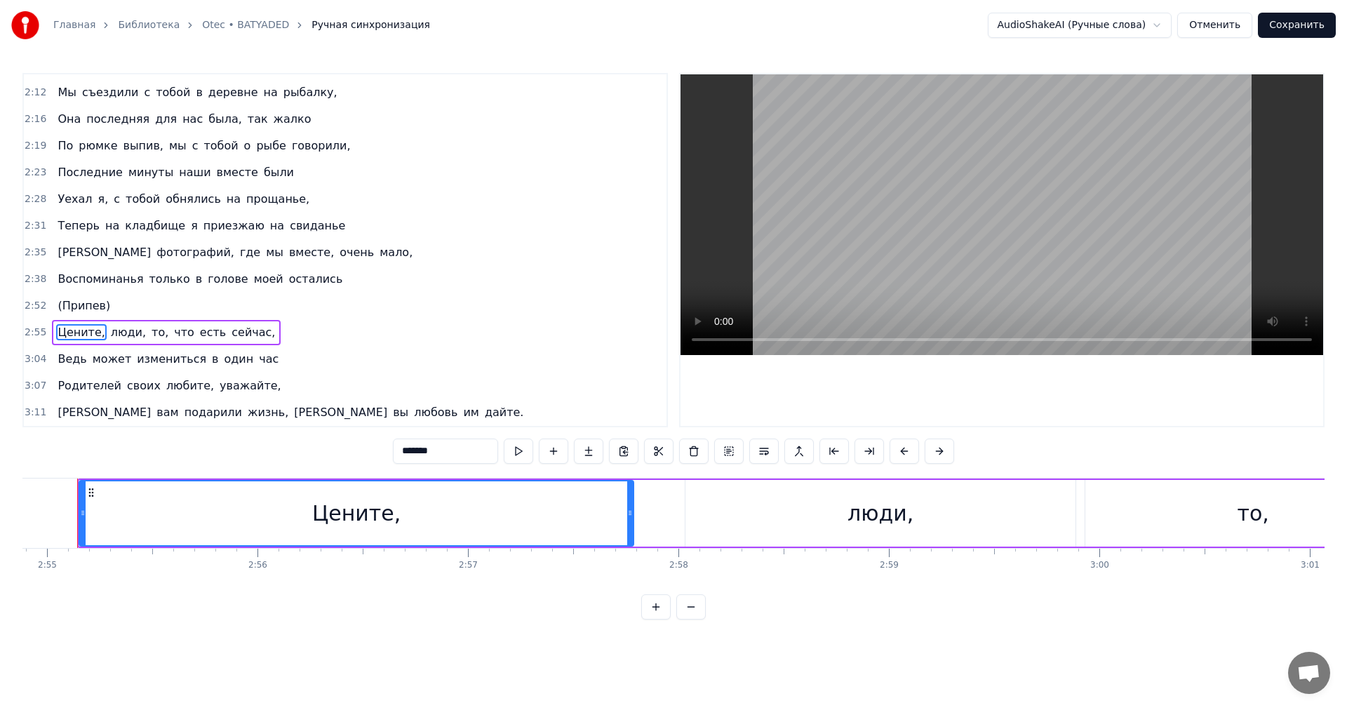
scroll to position [0, 36784]
click at [140, 307] on div "2:52 (Припев)" at bounding box center [345, 305] width 642 height 27
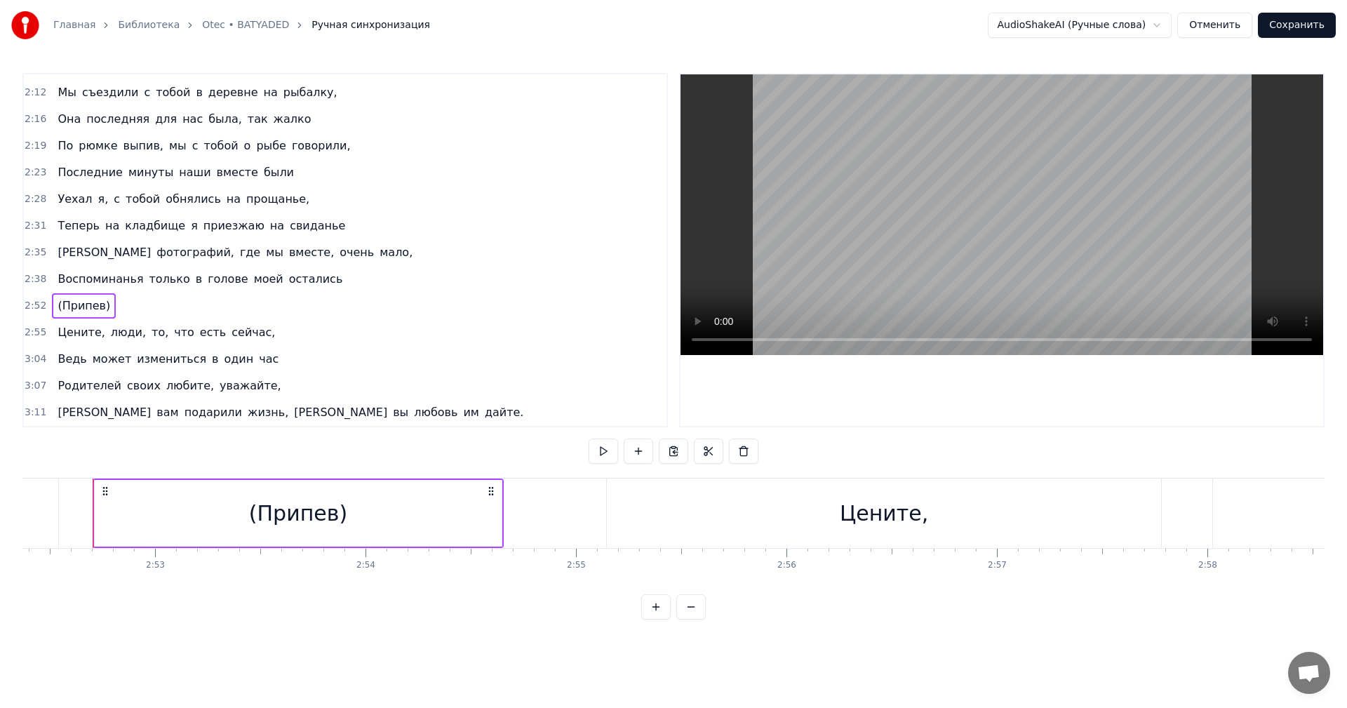
click at [318, 395] on div "3:07 Родителей своих любите, уважайте," at bounding box center [345, 385] width 642 height 27
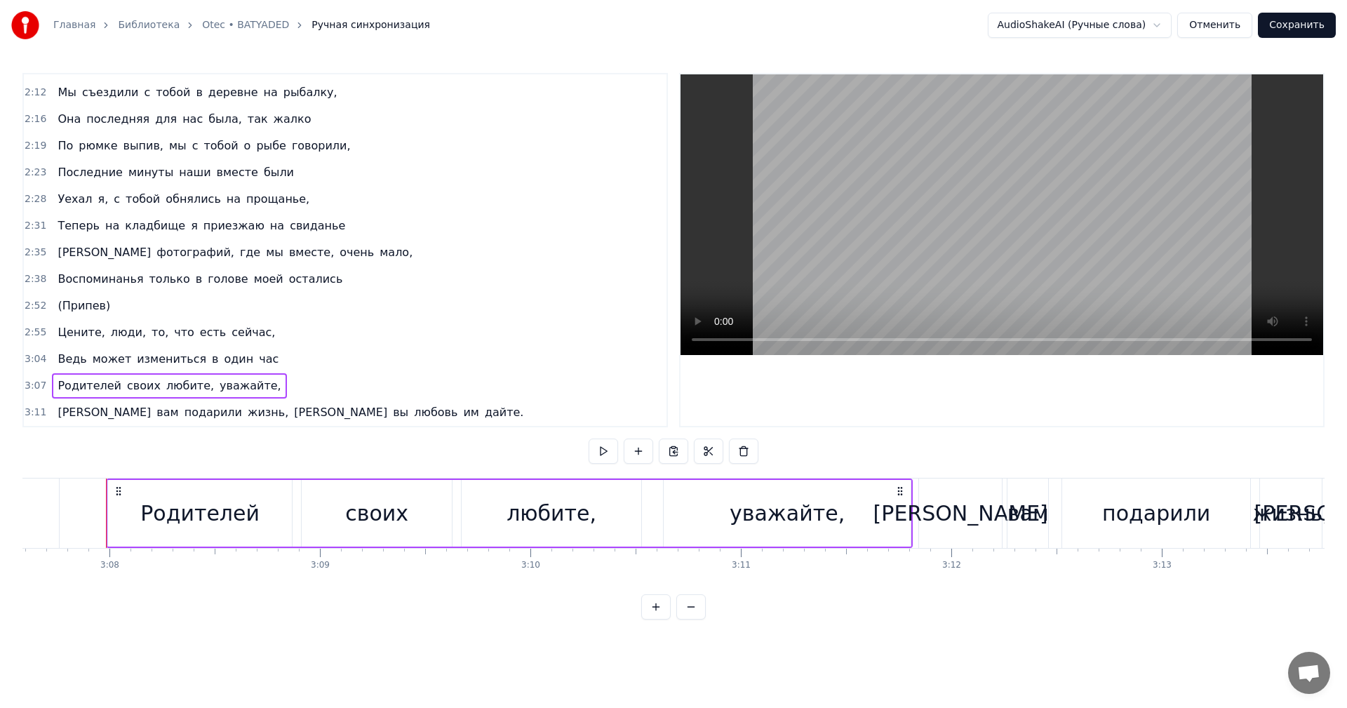
scroll to position [0, 39486]
drag, startPoint x: 358, startPoint y: 413, endPoint x: 111, endPoint y: 361, distance: 253.0
click at [111, 361] on div "0:18 Скажи, отец, ну почему ты не дождался? 0:22 Договорились мы с тобой тогда …" at bounding box center [344, 250] width 645 height 354
click at [1231, 31] on button "Отменить" at bounding box center [1214, 25] width 75 height 25
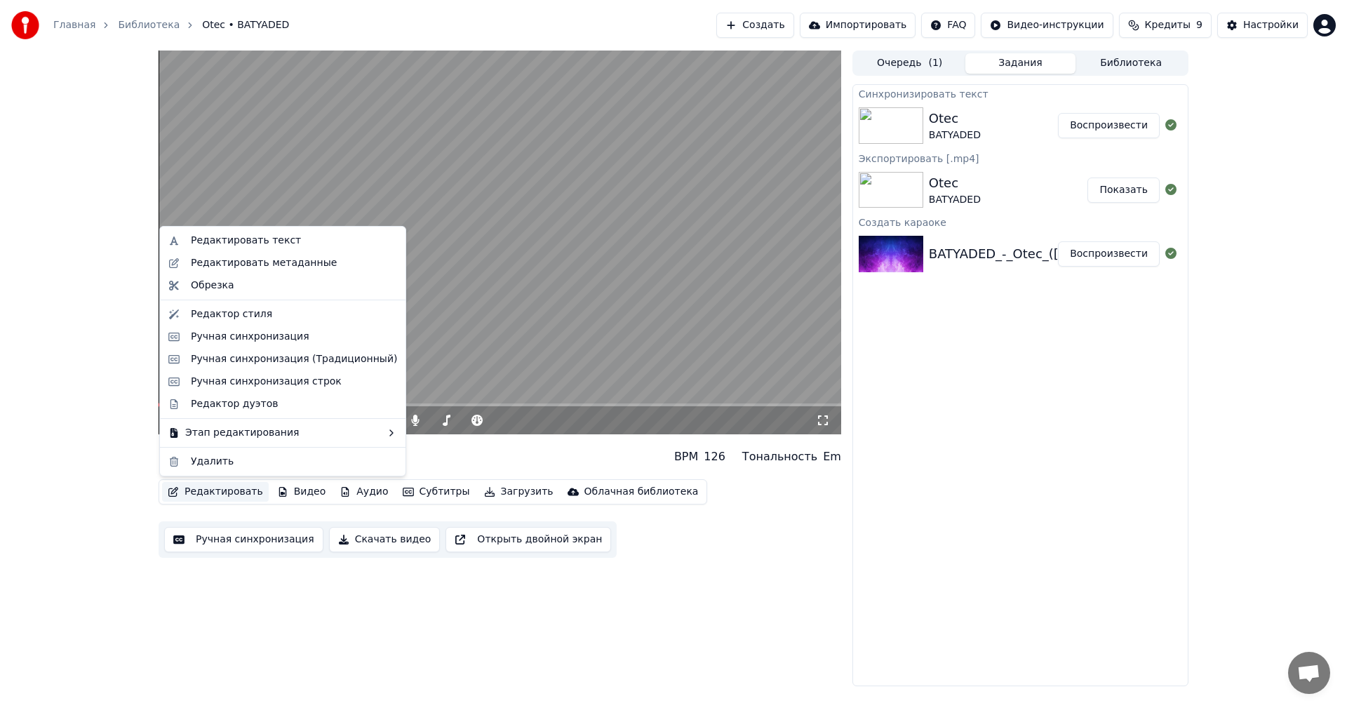
click at [219, 487] on button "Редактировать" at bounding box center [215, 492] width 107 height 20
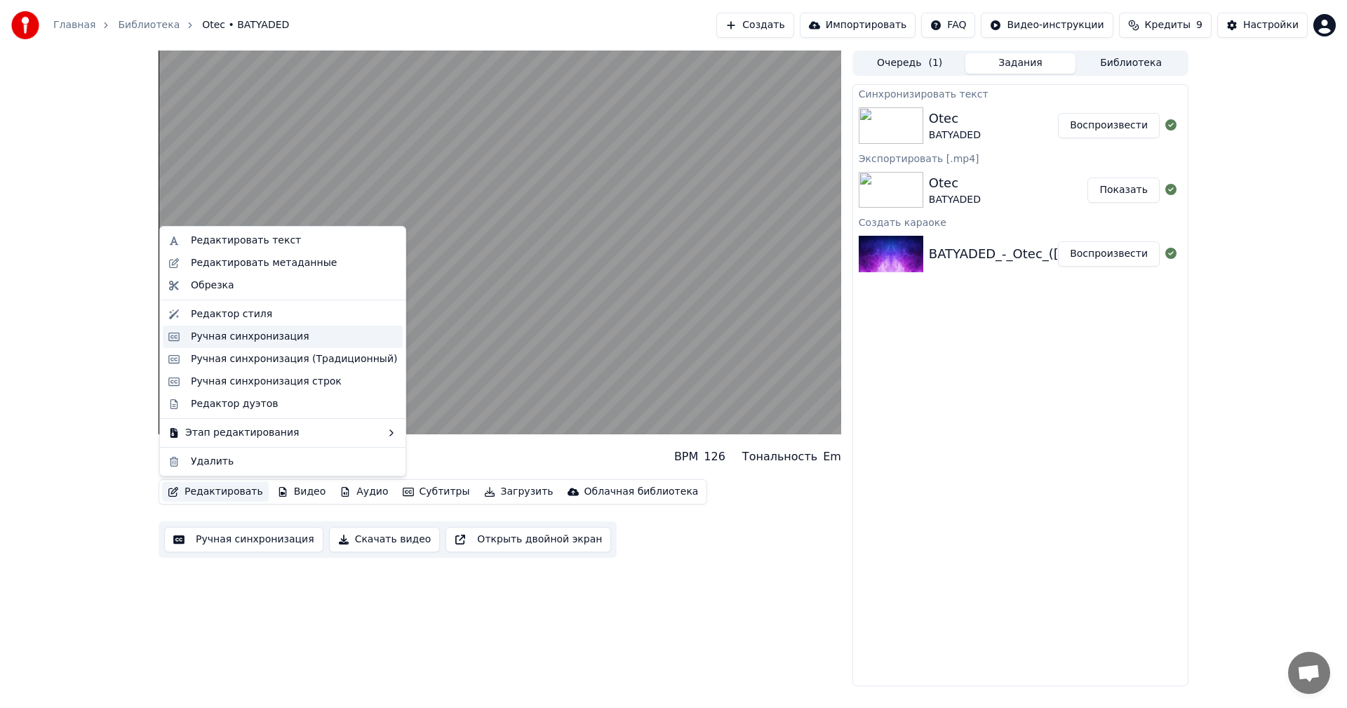
click at [275, 339] on div "Ручная синхронизация" at bounding box center [250, 337] width 119 height 14
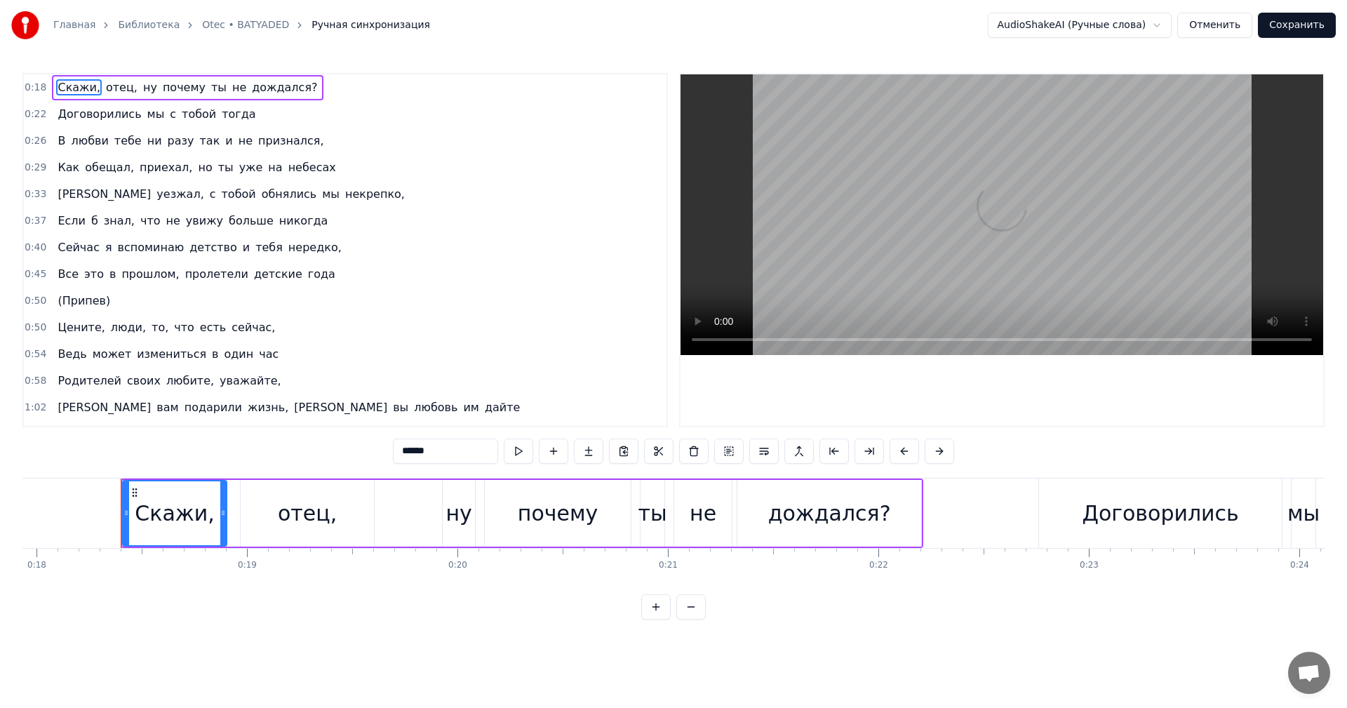
scroll to position [0, 3802]
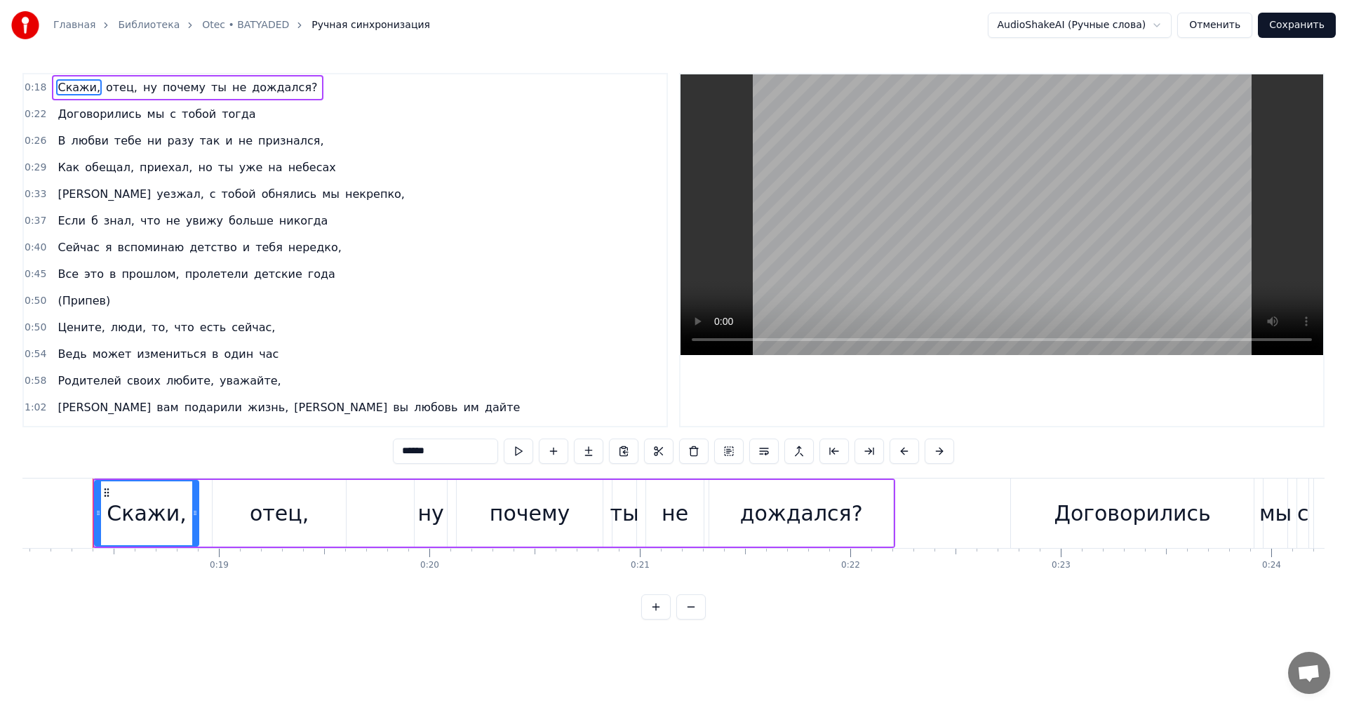
click at [1223, 25] on button "Отменить" at bounding box center [1214, 25] width 75 height 25
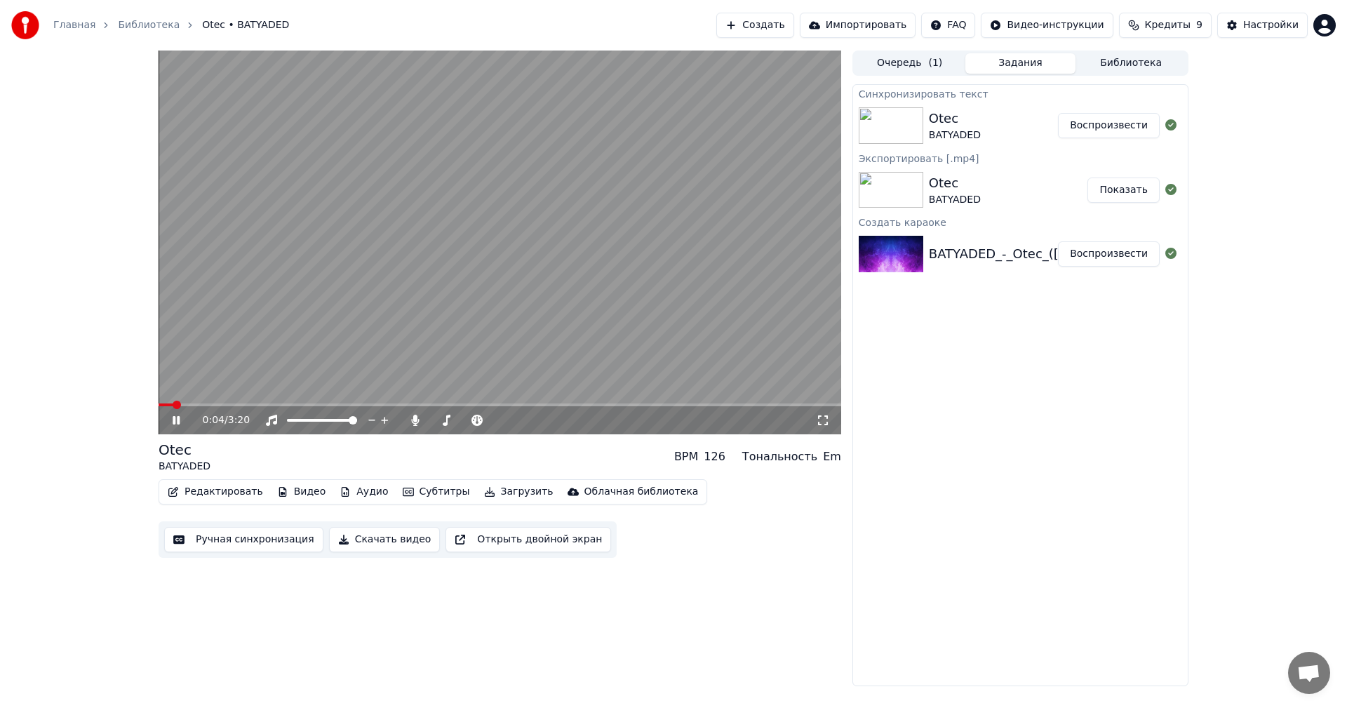
click at [901, 257] on img at bounding box center [891, 254] width 65 height 36
click at [224, 492] on button "Редактировать" at bounding box center [215, 492] width 107 height 20
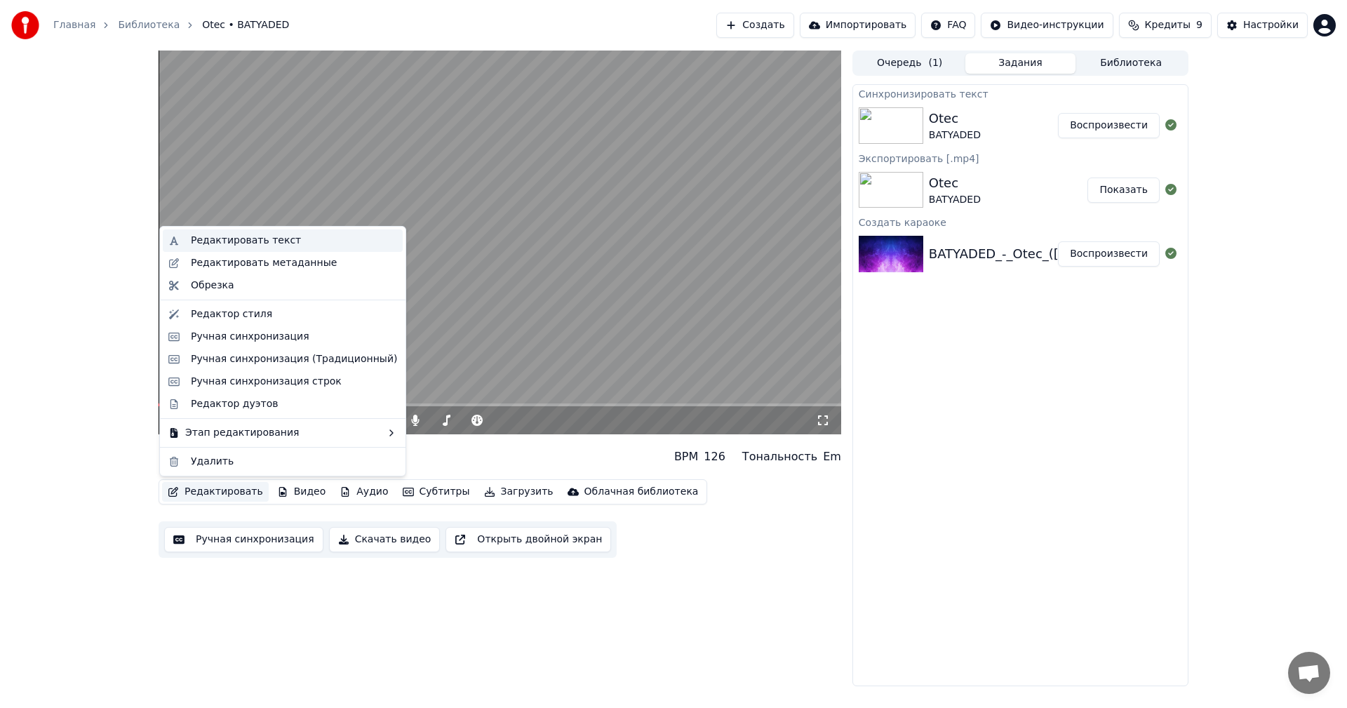
click at [246, 242] on div "Редактировать текст" at bounding box center [246, 241] width 110 height 14
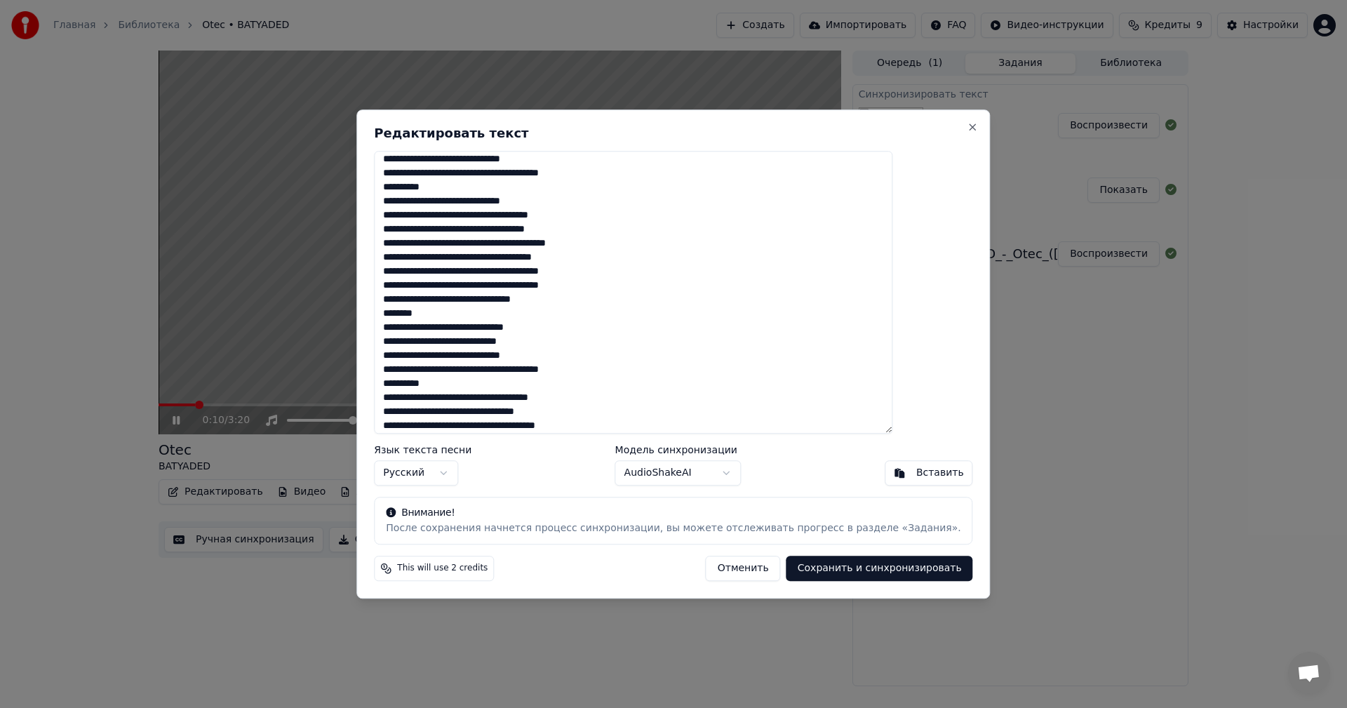
scroll to position [304, 0]
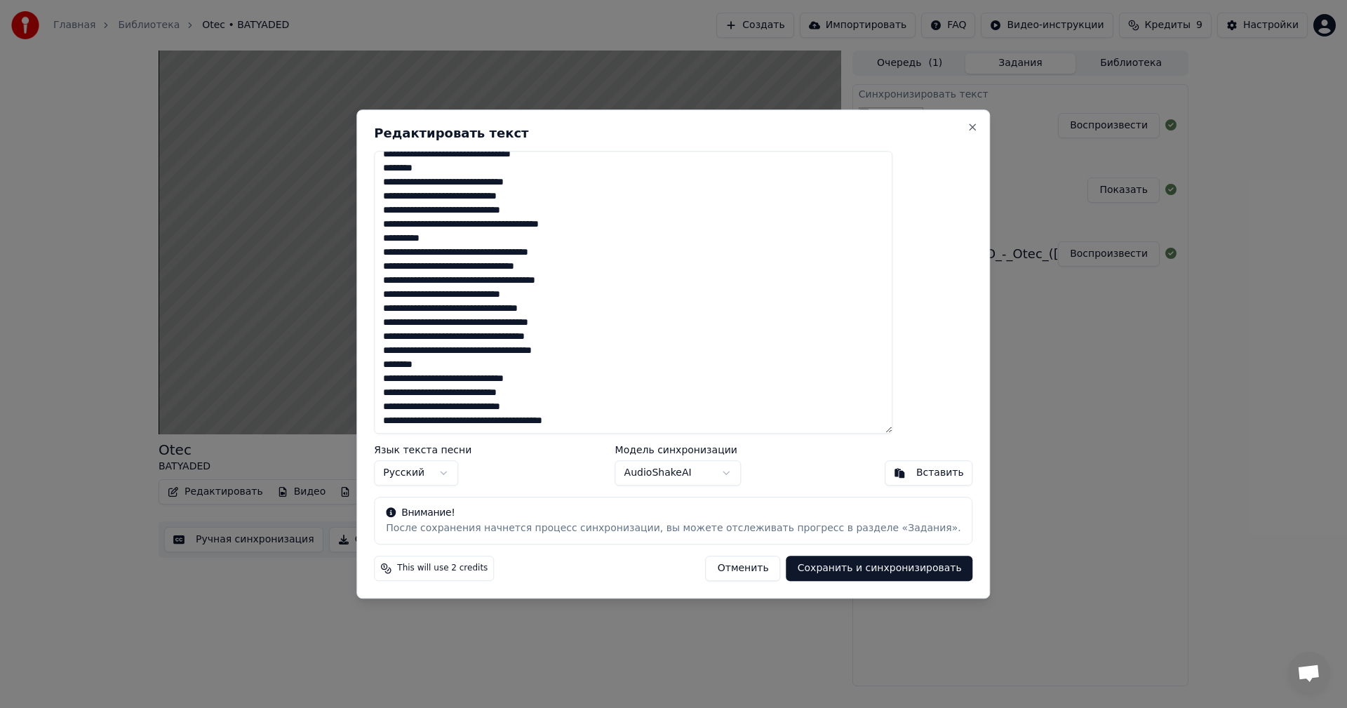
drag, startPoint x: 654, startPoint y: 419, endPoint x: 411, endPoint y: 368, distance: 248.0
click at [411, 368] on div "Редактировать текст Язык текста песни Русский Модель синхронизации AudioShakeAI…" at bounding box center [672, 353] width 633 height 489
click at [711, 428] on textarea at bounding box center [633, 292] width 518 height 283
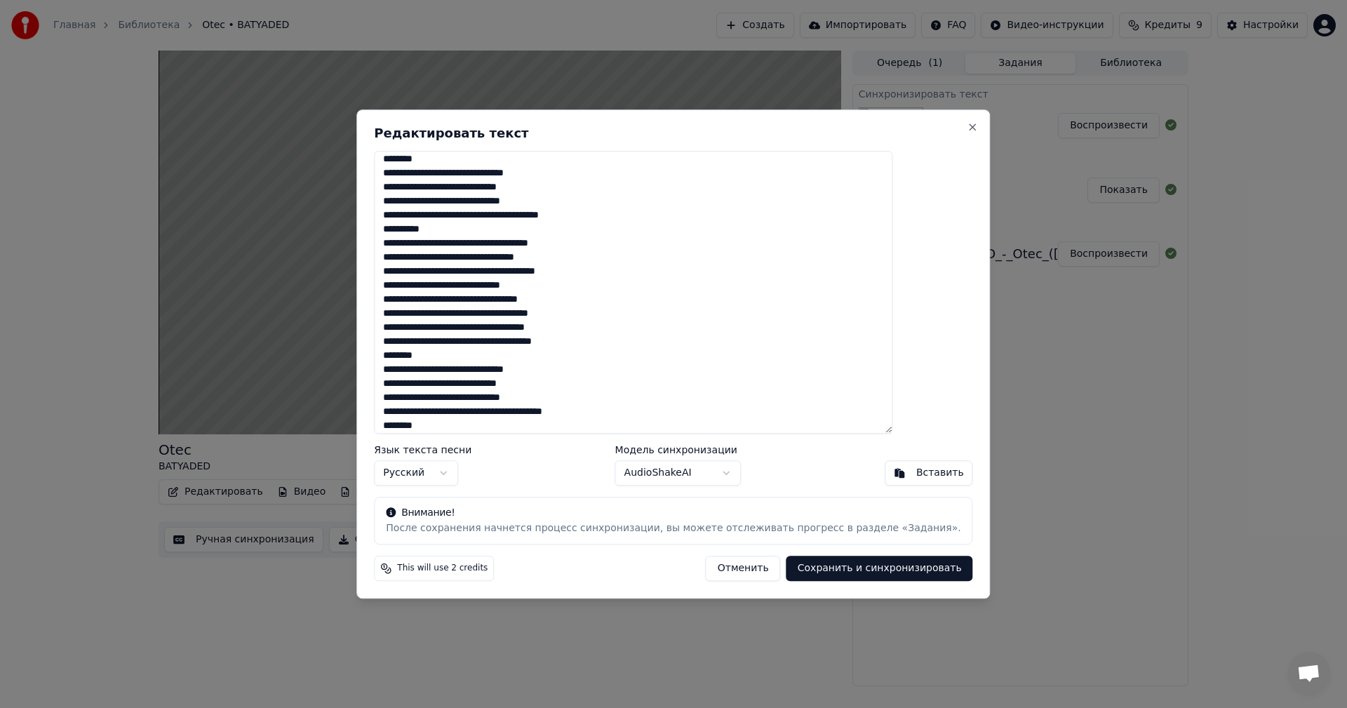
scroll to position [369, 0]
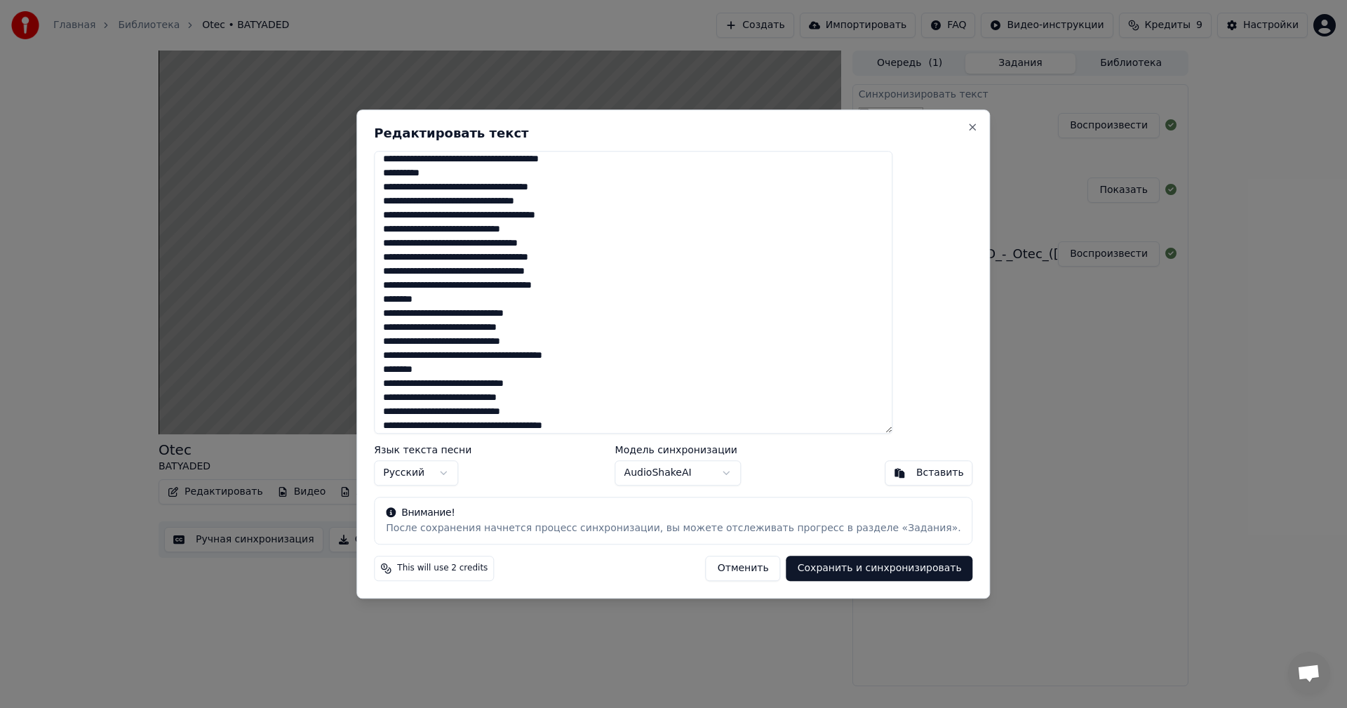
type textarea "**********"
click at [836, 560] on button "Сохранить и синхронизировать" at bounding box center [879, 568] width 187 height 25
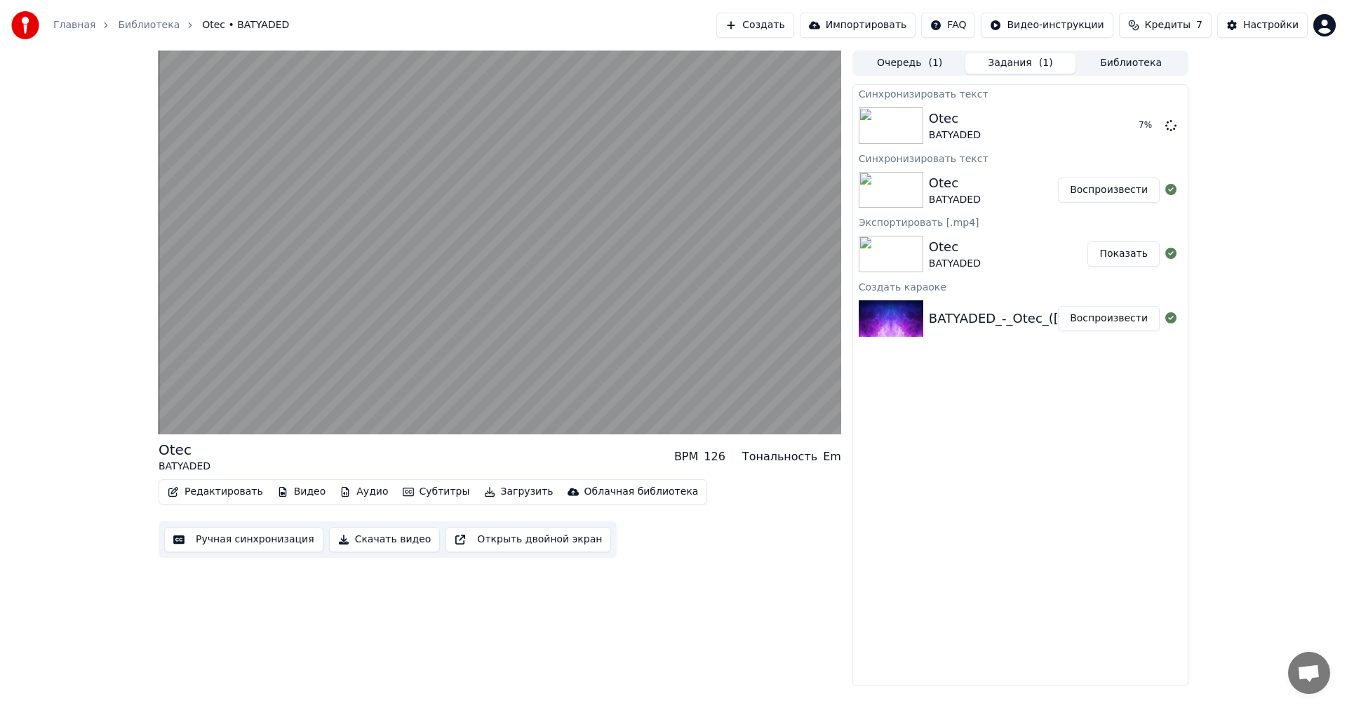
click at [1185, 29] on span "Кредиты" at bounding box center [1168, 25] width 46 height 14
drag, startPoint x: 1068, startPoint y: 72, endPoint x: 1122, endPoint y: 70, distance: 54.0
click at [1118, 70] on th "Пополнить" at bounding box center [1084, 67] width 67 height 28
click at [1187, 131] on button "Обновить" at bounding box center [1173, 129] width 85 height 25
click at [1257, 29] on div "Настройки" at bounding box center [1270, 25] width 55 height 14
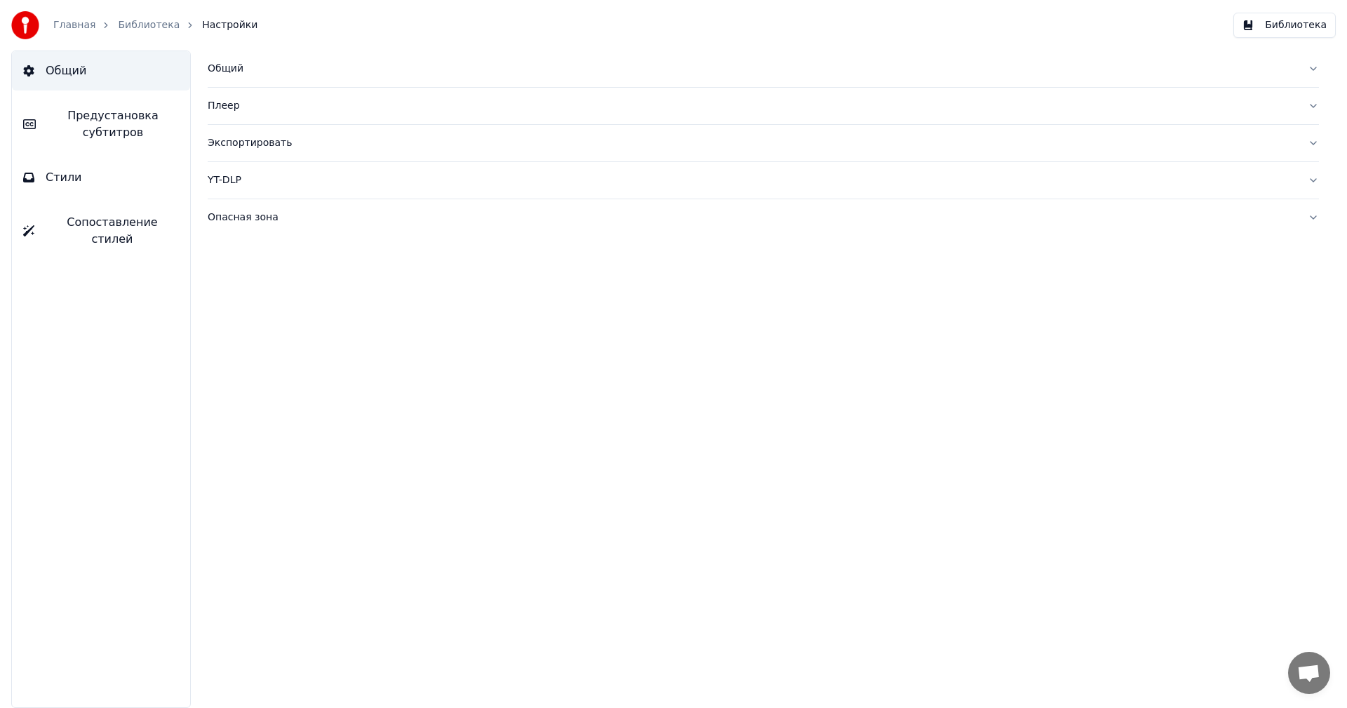
click at [250, 222] on div "Опасная зона" at bounding box center [752, 217] width 1089 height 14
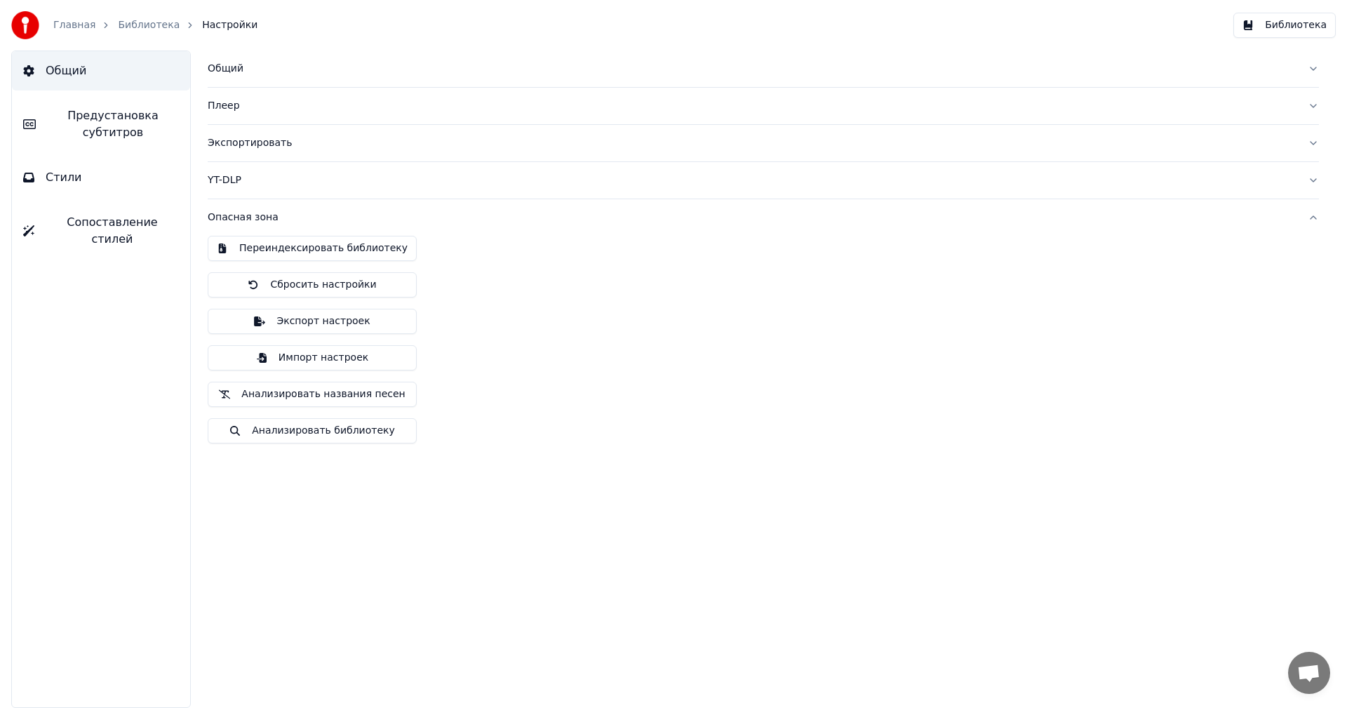
click at [225, 111] on div "Плеер" at bounding box center [752, 106] width 1089 height 14
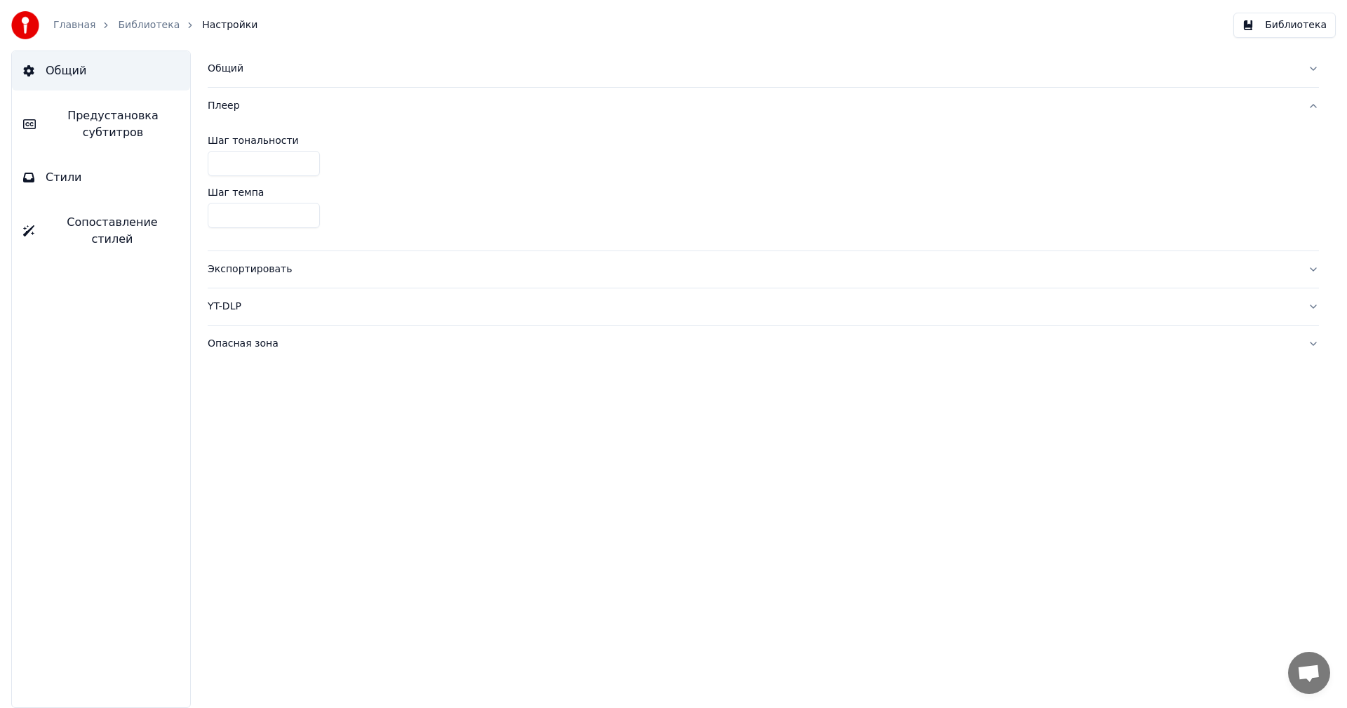
click at [236, 69] on div "Общий" at bounding box center [752, 69] width 1089 height 14
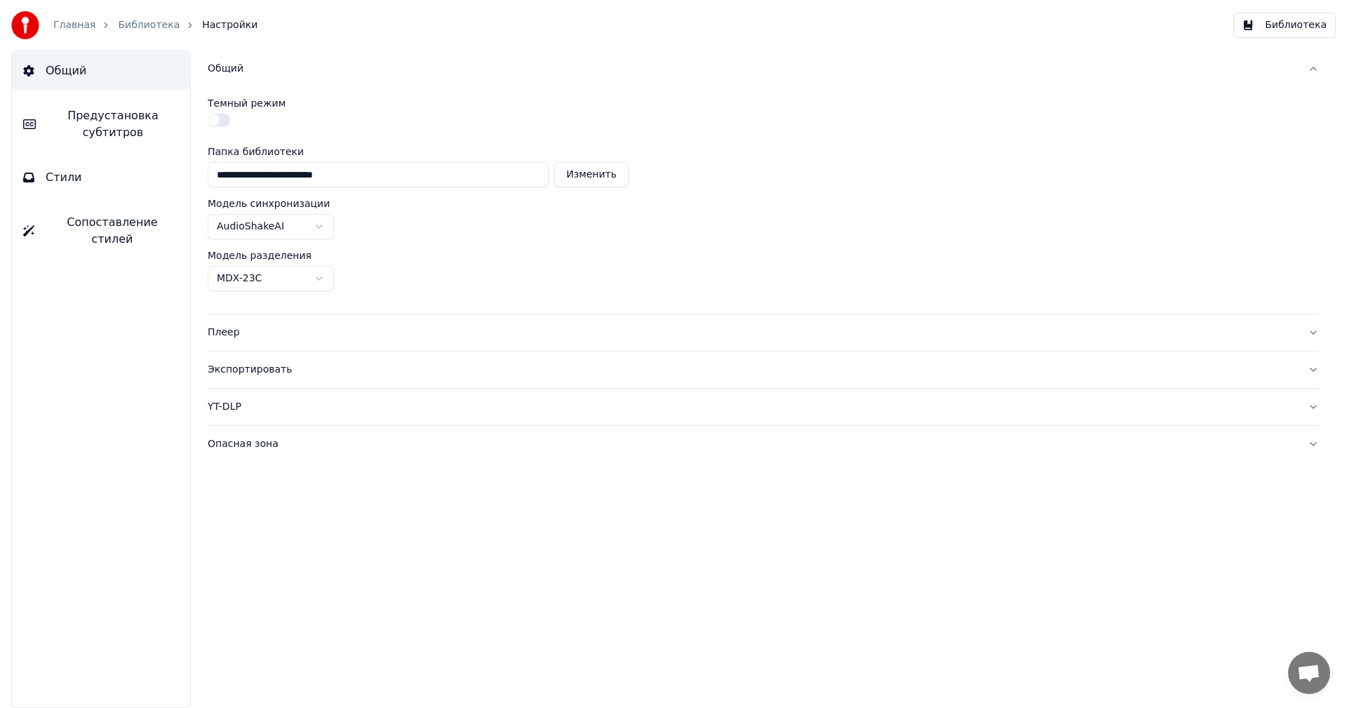
click at [322, 227] on html "**********" at bounding box center [673, 354] width 1347 height 708
click at [499, 249] on html "**********" at bounding box center [673, 354] width 1347 height 708
click at [27, 23] on img at bounding box center [25, 25] width 28 height 28
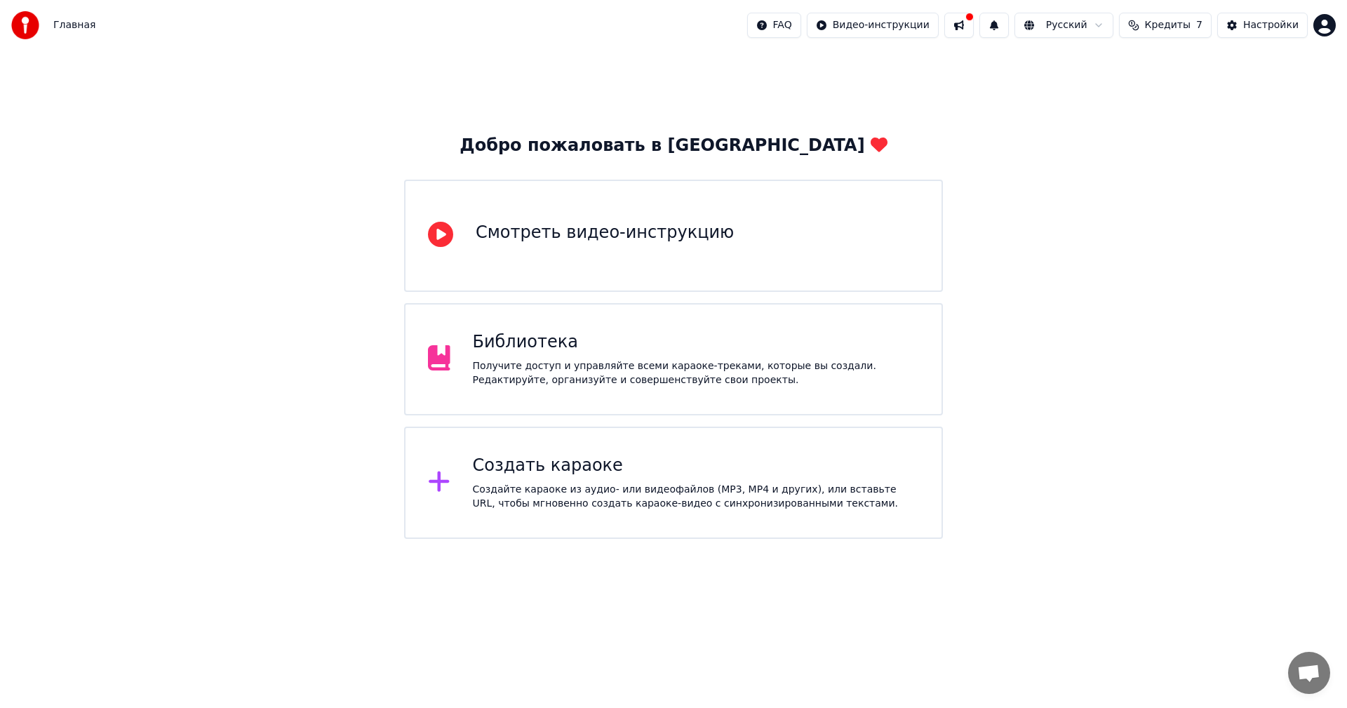
click at [974, 23] on button at bounding box center [958, 25] width 29 height 25
click at [1177, 31] on span "Кредиты" at bounding box center [1168, 25] width 46 height 14
click at [959, 539] on html "Главная FAQ Видео-инструкции Русский Кредиты 7 Настройки Добро пожаловать в You…" at bounding box center [673, 269] width 1347 height 539
click at [518, 354] on div "Библиотека Получите доступ и управляйте всеми караоке-треками, которые вы созда…" at bounding box center [696, 359] width 447 height 56
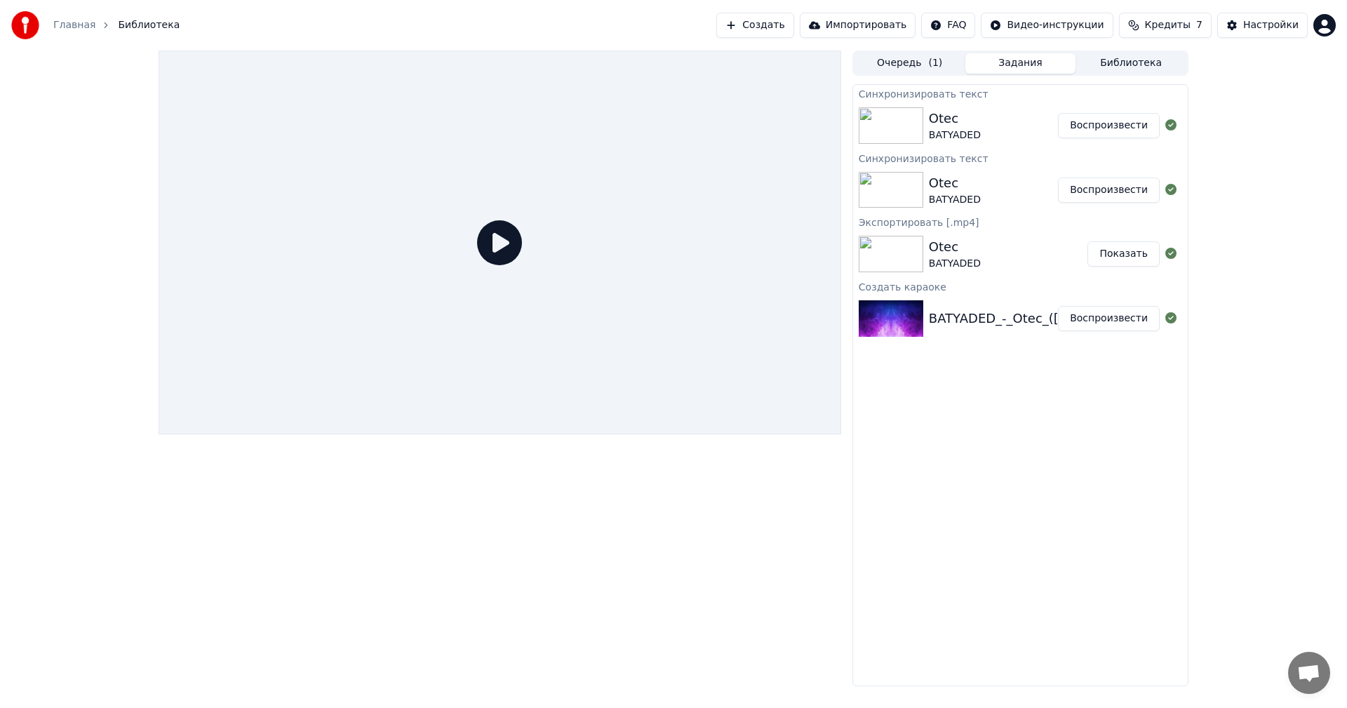
click at [964, 325] on div "BATYADED_-_Otec_([DOMAIN_NAME])[music+vocals]" at bounding box center [1095, 319] width 333 height 20
click at [909, 62] on button "Очередь ( 1 )" at bounding box center [909, 63] width 111 height 20
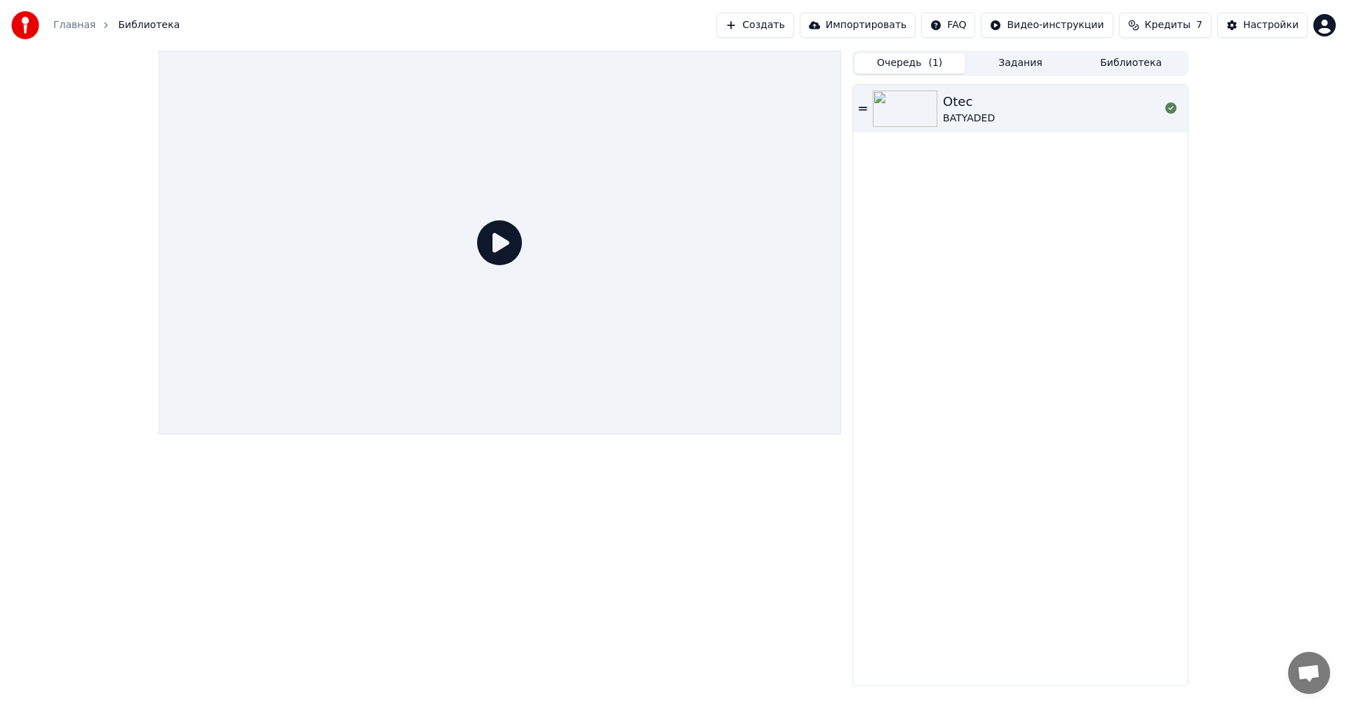
click at [975, 109] on div "Otec" at bounding box center [969, 102] width 52 height 20
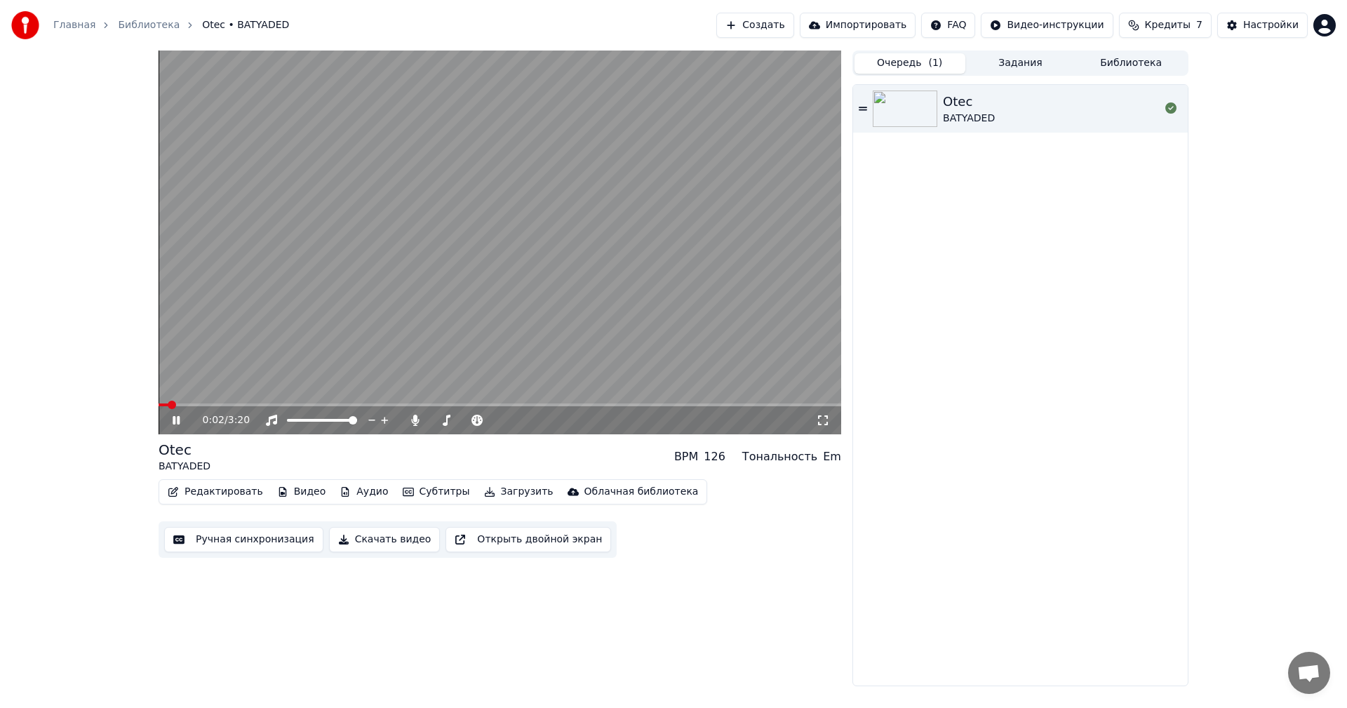
click at [724, 402] on video at bounding box center [500, 243] width 682 height 384
click at [726, 403] on span at bounding box center [500, 404] width 682 height 3
click at [487, 292] on video at bounding box center [500, 243] width 682 height 384
click at [710, 403] on video at bounding box center [500, 243] width 682 height 384
click at [707, 404] on span at bounding box center [433, 404] width 549 height 3
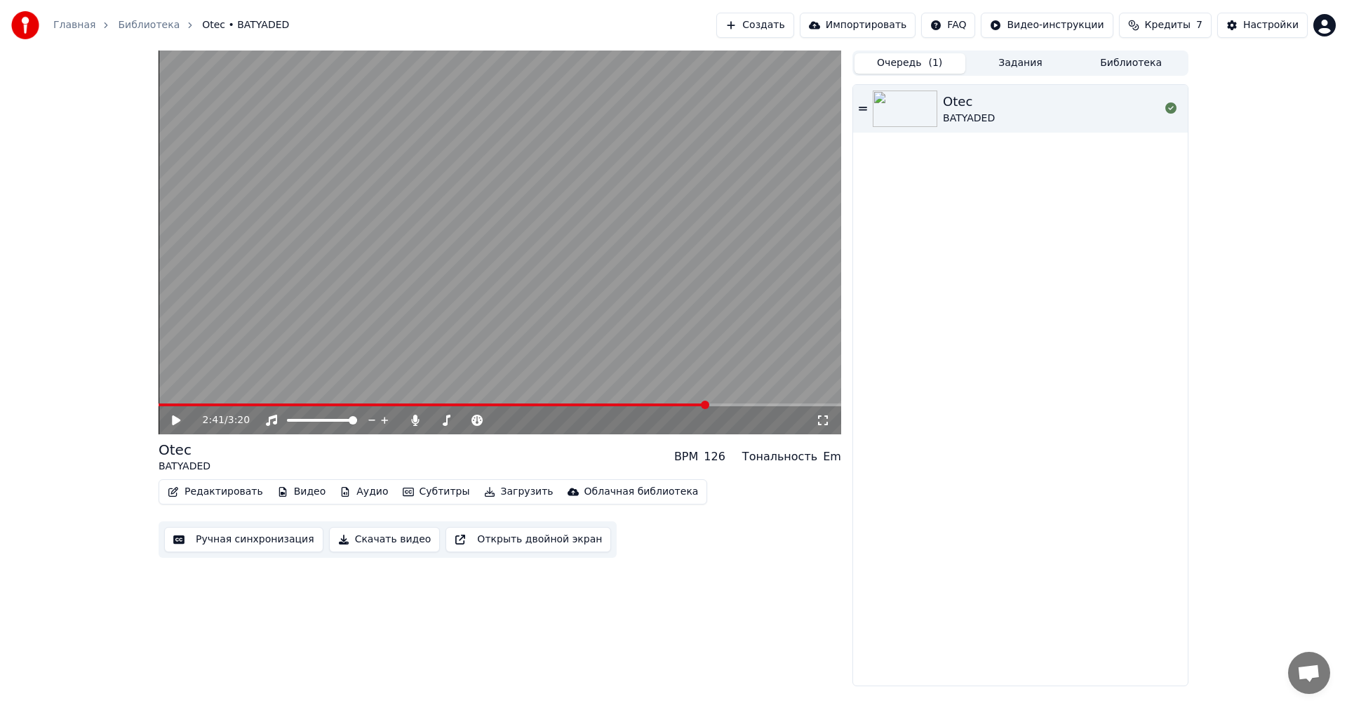
click at [518, 239] on video at bounding box center [500, 243] width 682 height 384
click at [777, 404] on span at bounding box center [500, 404] width 682 height 3
click at [753, 402] on video at bounding box center [500, 243] width 682 height 384
click at [755, 403] on span at bounding box center [457, 404] width 597 height 3
click at [654, 201] on video at bounding box center [500, 243] width 682 height 384
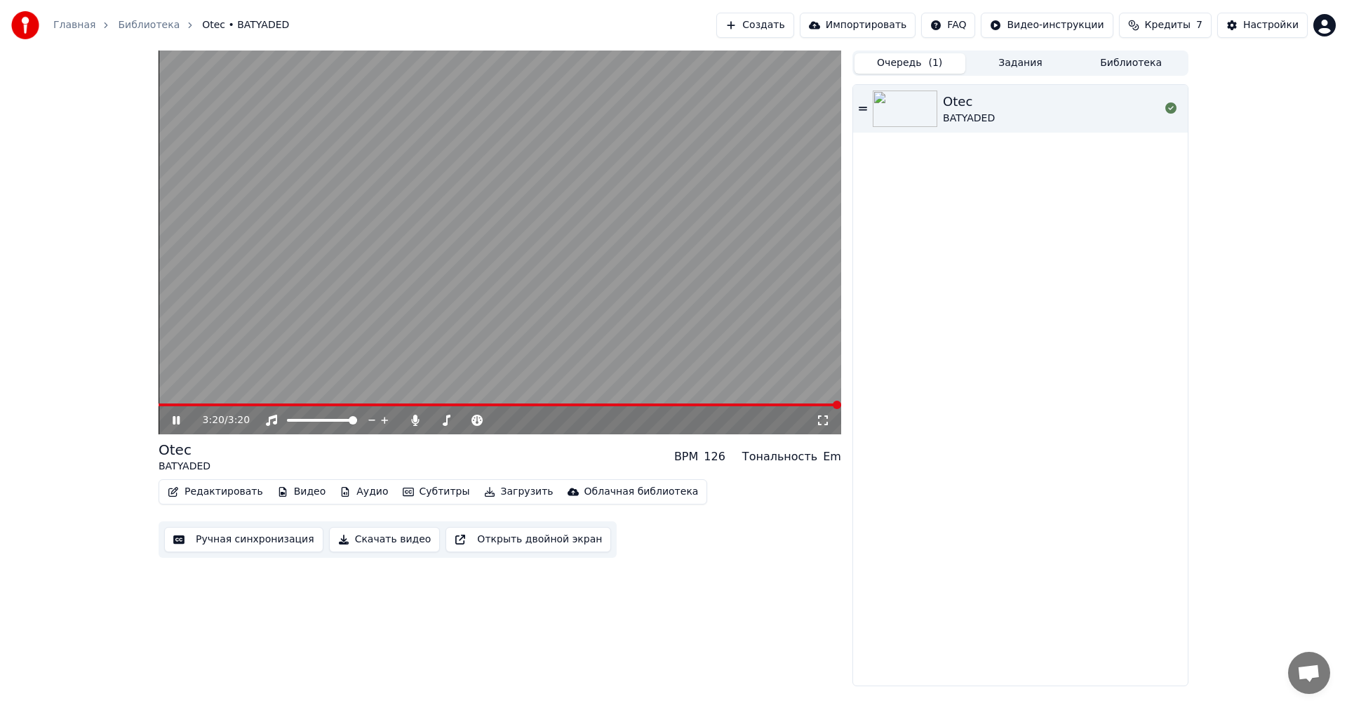
click at [207, 496] on button "Редактировать" at bounding box center [215, 492] width 107 height 20
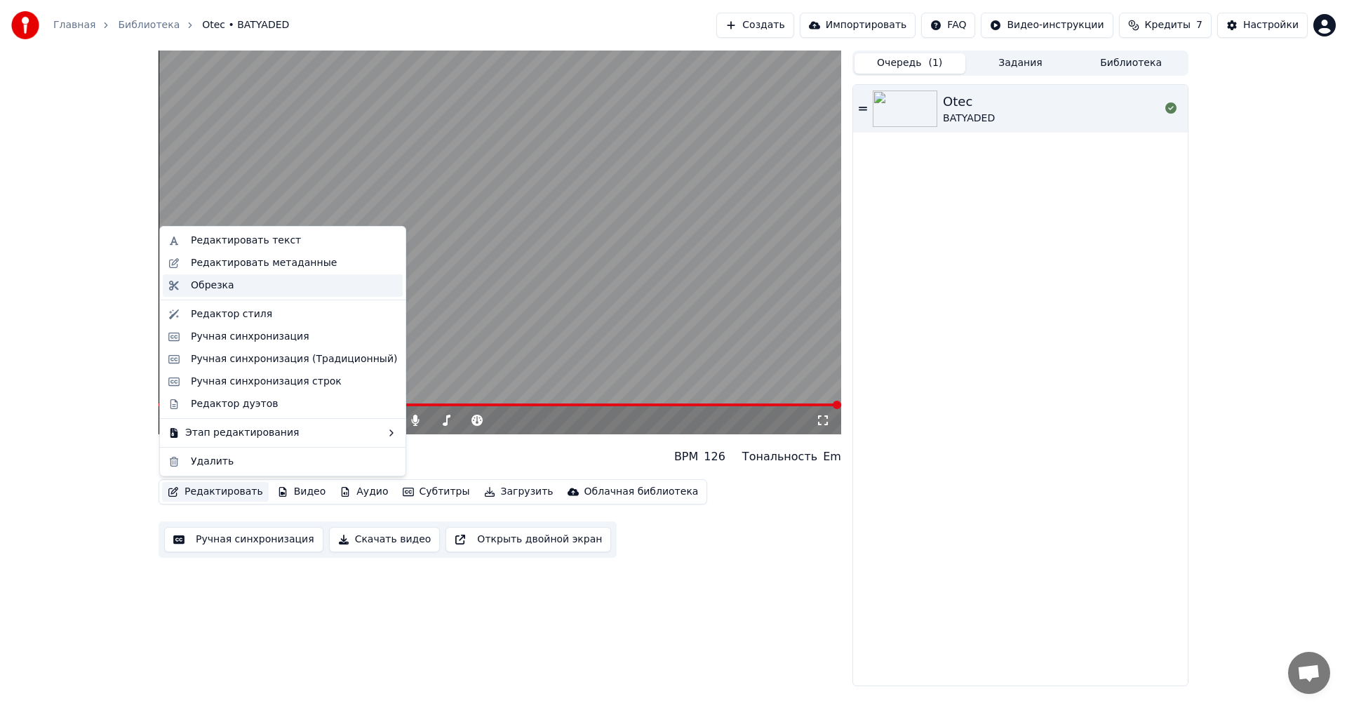
click at [210, 288] on div "Обрезка" at bounding box center [212, 285] width 43 height 14
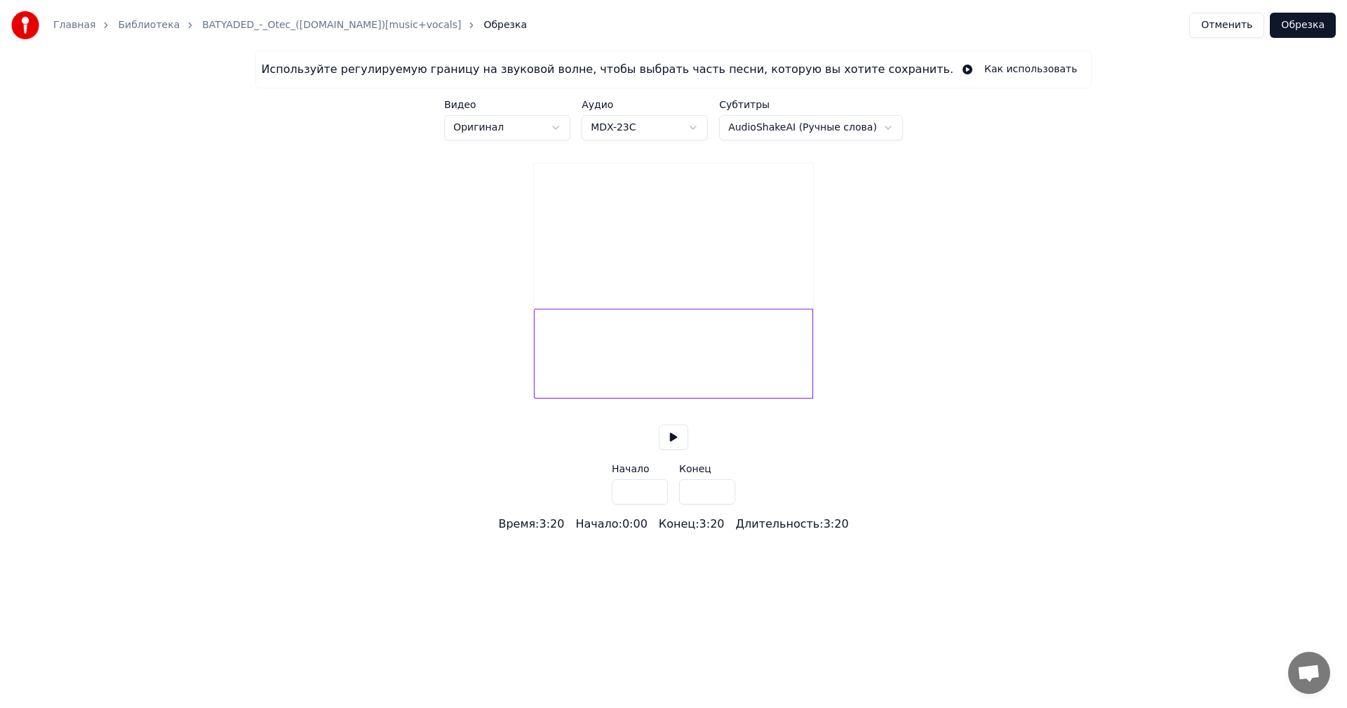
click at [555, 131] on html "Главная Библиотека BATYADED_-_Otec_([DOMAIN_NAME])[music+vocals] Обрезка Отмени…" at bounding box center [673, 266] width 1347 height 532
click at [1049, 156] on div "Используйте регулируемую границу на звуковой волне, чтобы выбрать часть песни, …" at bounding box center [673, 292] width 1347 height 482
click at [221, 22] on link "BATYADED_-_Otec_([DOMAIN_NAME])[music+vocals]" at bounding box center [331, 25] width 259 height 14
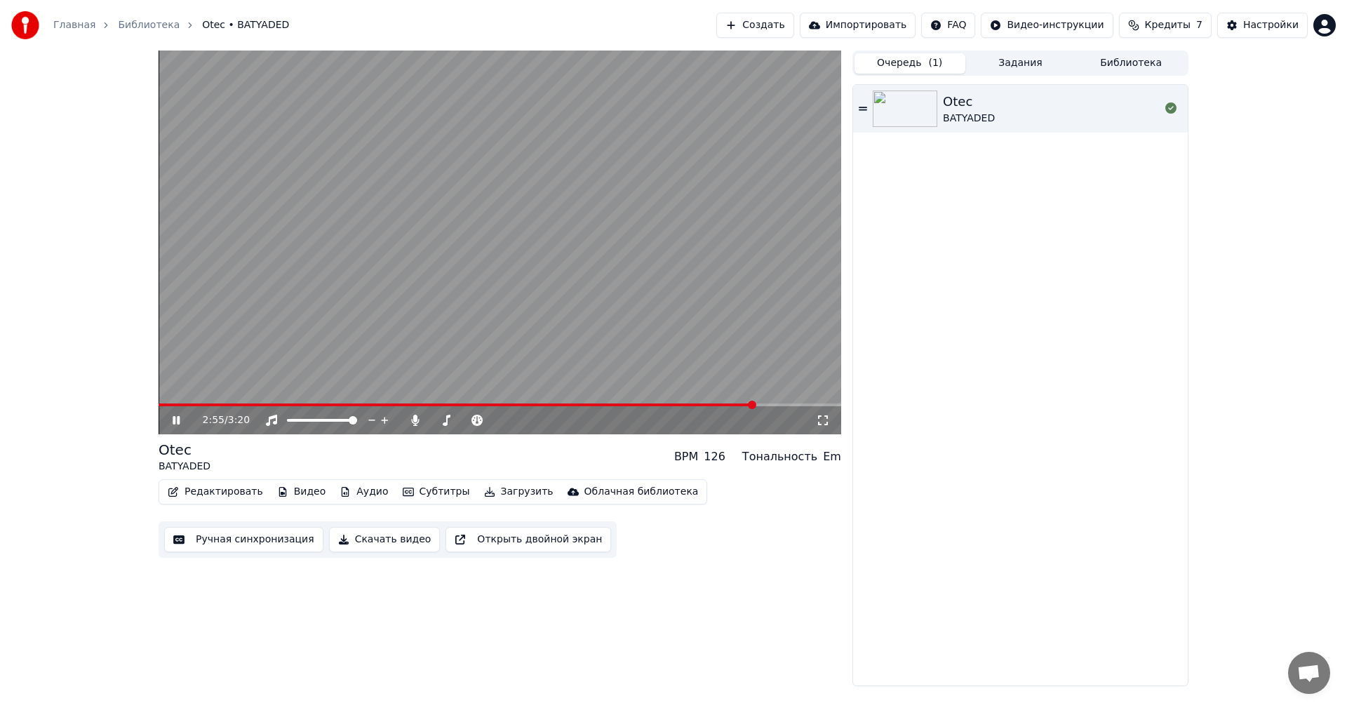
click at [756, 406] on span at bounding box center [500, 404] width 682 height 3
click at [710, 406] on span at bounding box center [435, 404] width 553 height 3
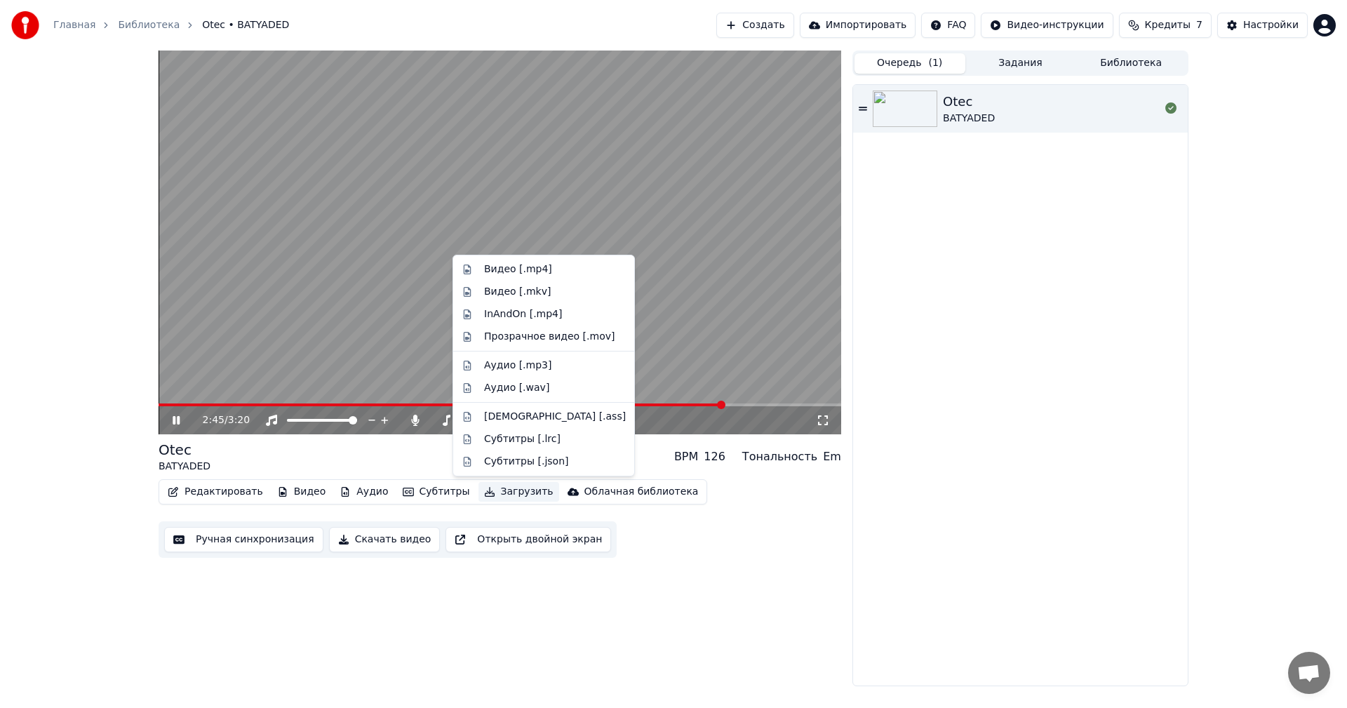
click at [494, 492] on button "Загрузить" at bounding box center [518, 492] width 81 height 20
click at [527, 271] on div "Видео [.mp4]" at bounding box center [518, 269] width 68 height 14
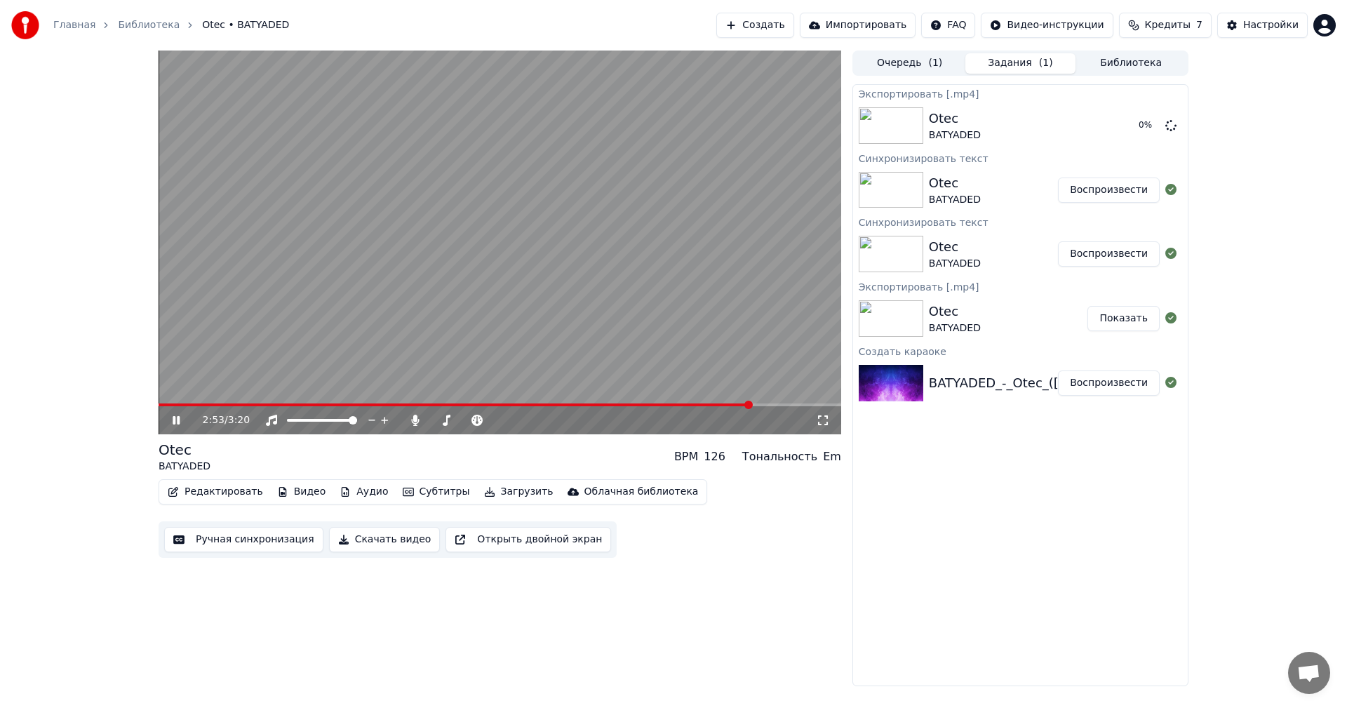
click at [173, 420] on icon at bounding box center [186, 420] width 33 height 11
click at [1175, 125] on icon at bounding box center [1170, 124] width 11 height 11
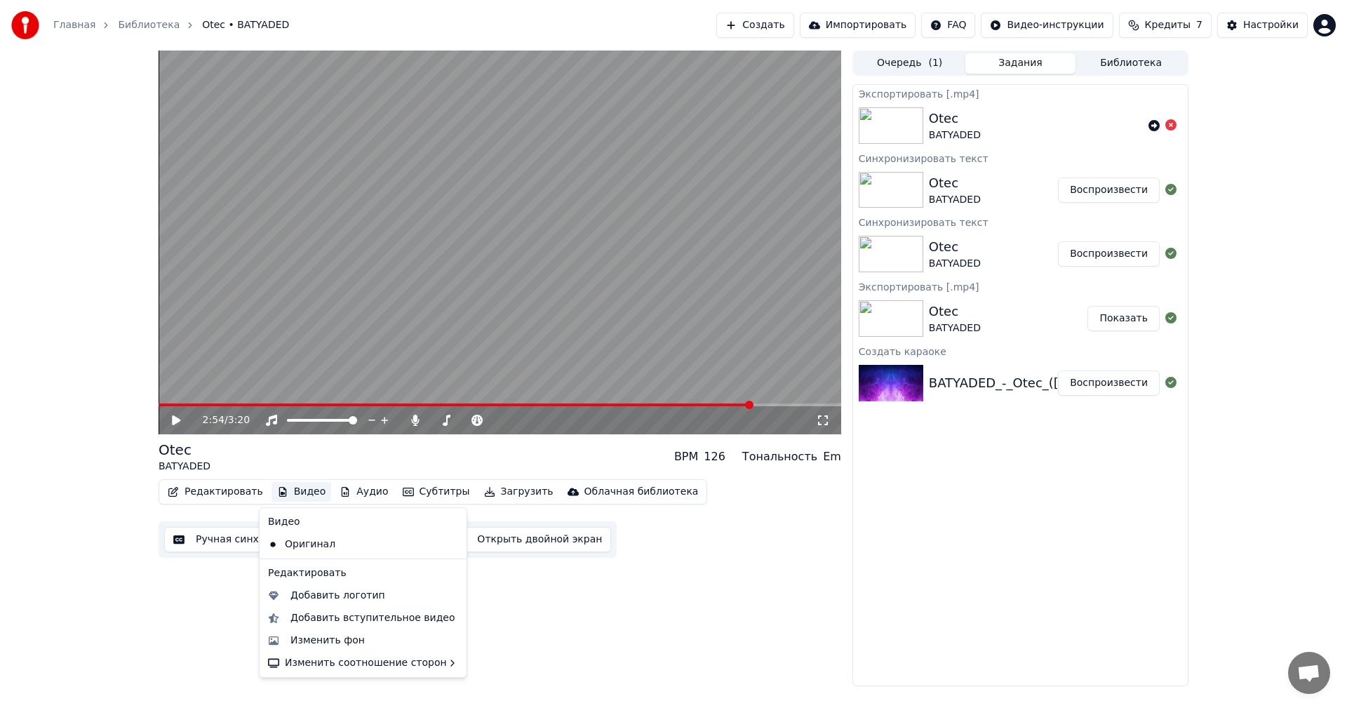
click at [308, 493] on button "Видео" at bounding box center [301, 492] width 60 height 20
click at [353, 594] on div "Добавить логотип" at bounding box center [337, 595] width 95 height 14
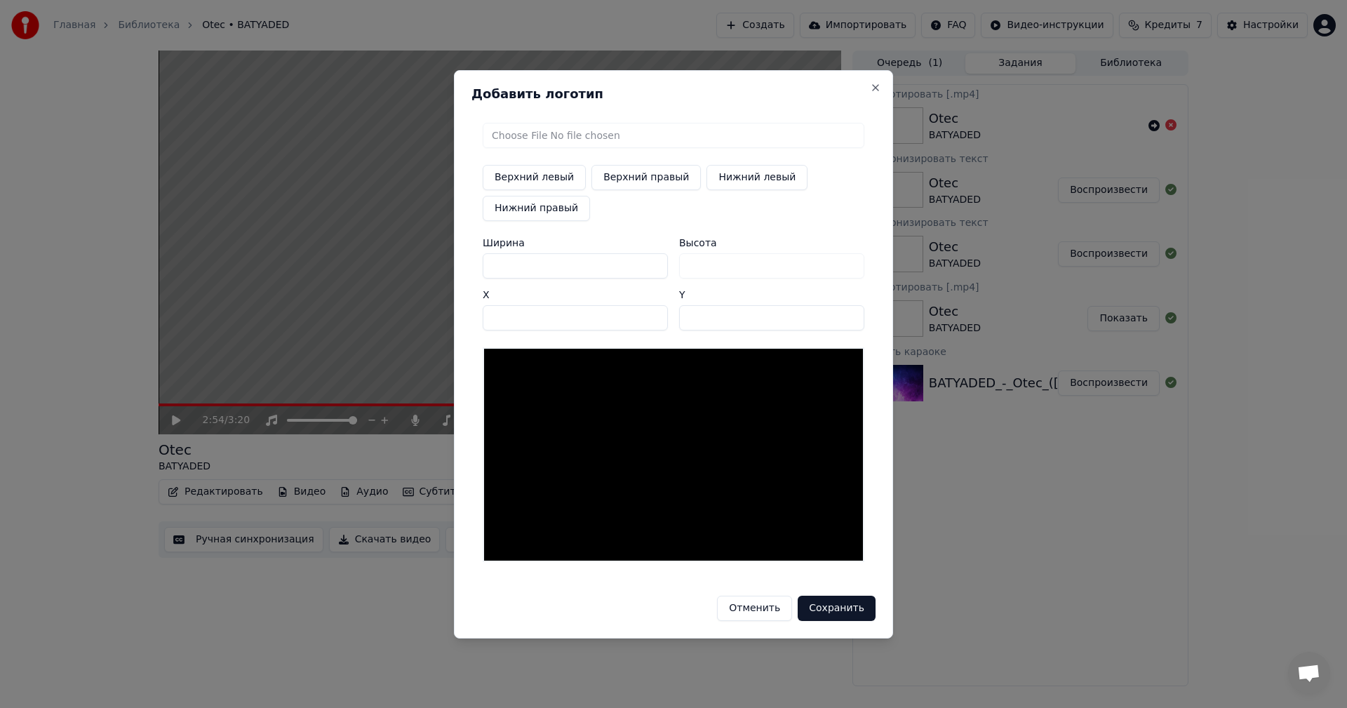
click at [592, 134] on input "file" at bounding box center [674, 135] width 382 height 25
type input "**********"
type input "***"
click at [841, 611] on button "Сохранить" at bounding box center [837, 608] width 78 height 25
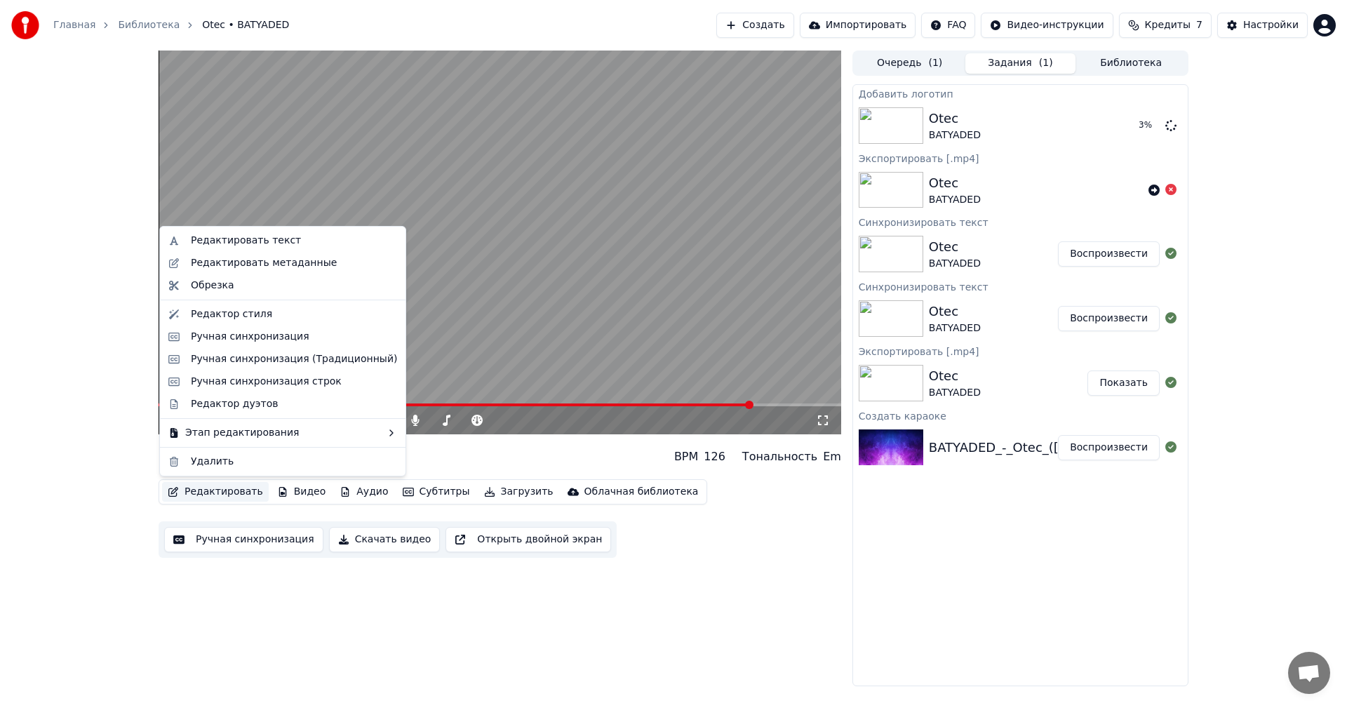
click at [231, 492] on button "Редактировать" at bounding box center [215, 492] width 107 height 20
click at [269, 264] on div "Редактировать метаданные" at bounding box center [264, 263] width 146 height 14
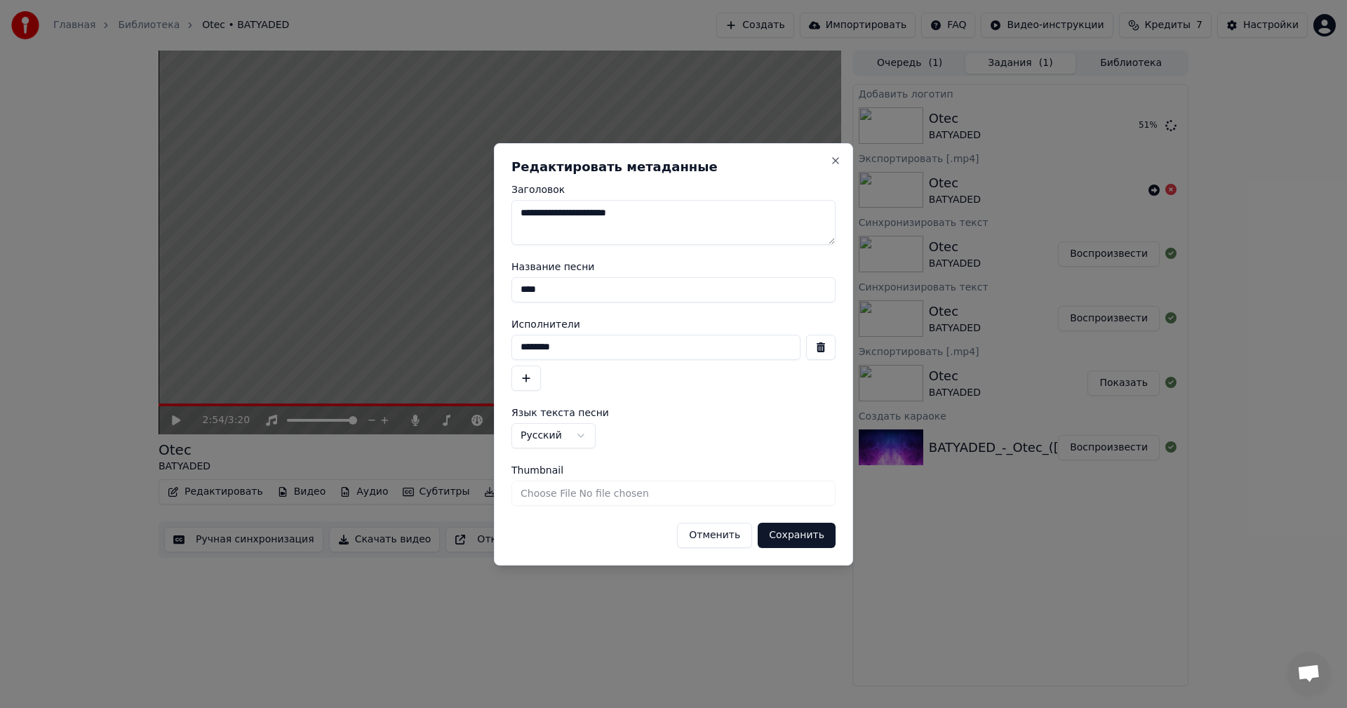
click at [543, 217] on textarea "**********" at bounding box center [673, 222] width 324 height 45
type textarea "**********"
drag, startPoint x: 565, startPoint y: 352, endPoint x: 593, endPoint y: 337, distance: 31.7
click at [566, 351] on input "********" at bounding box center [655, 347] width 289 height 25
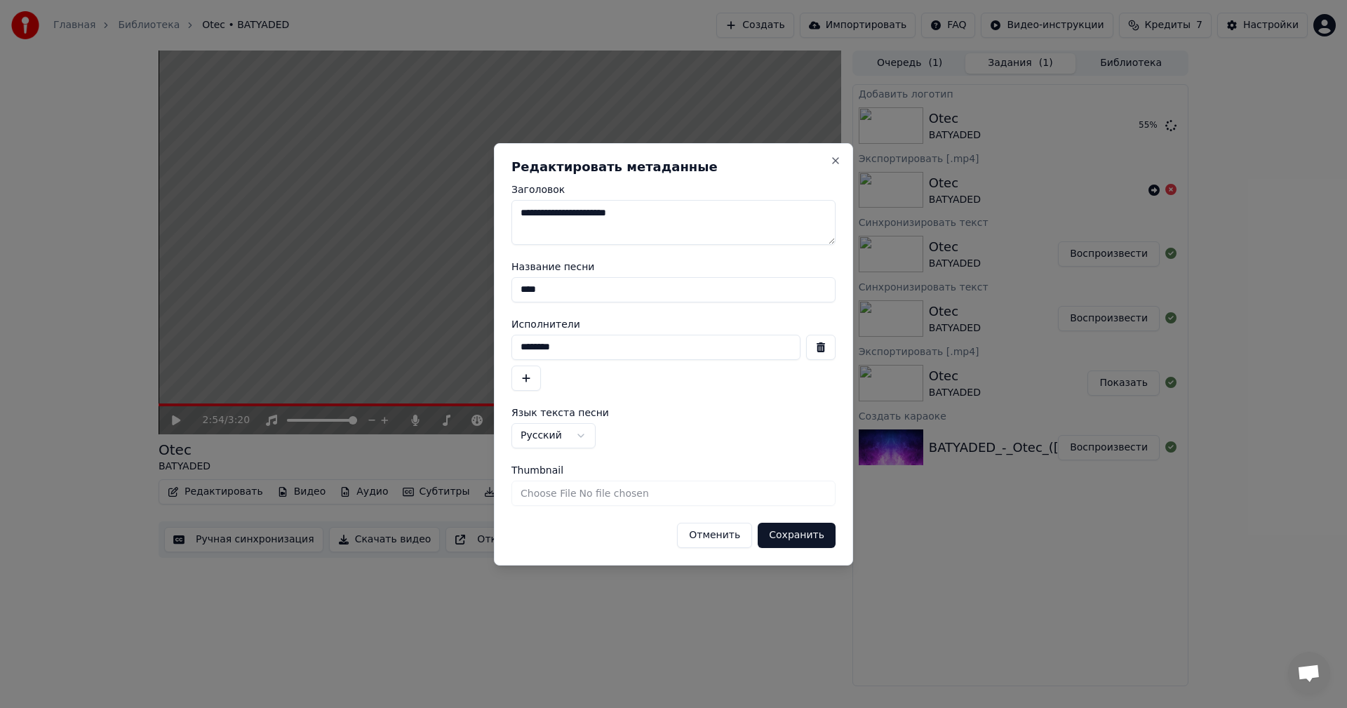
drag, startPoint x: 566, startPoint y: 342, endPoint x: 456, endPoint y: 359, distance: 111.5
click at [456, 359] on body "Главная Библиотека Otec • BATYADED Создать Импортировать FAQ Видео-инструкции К…" at bounding box center [673, 354] width 1347 height 708
paste input
type input "*******"
click at [588, 216] on textarea "**********" at bounding box center [673, 222] width 324 height 45
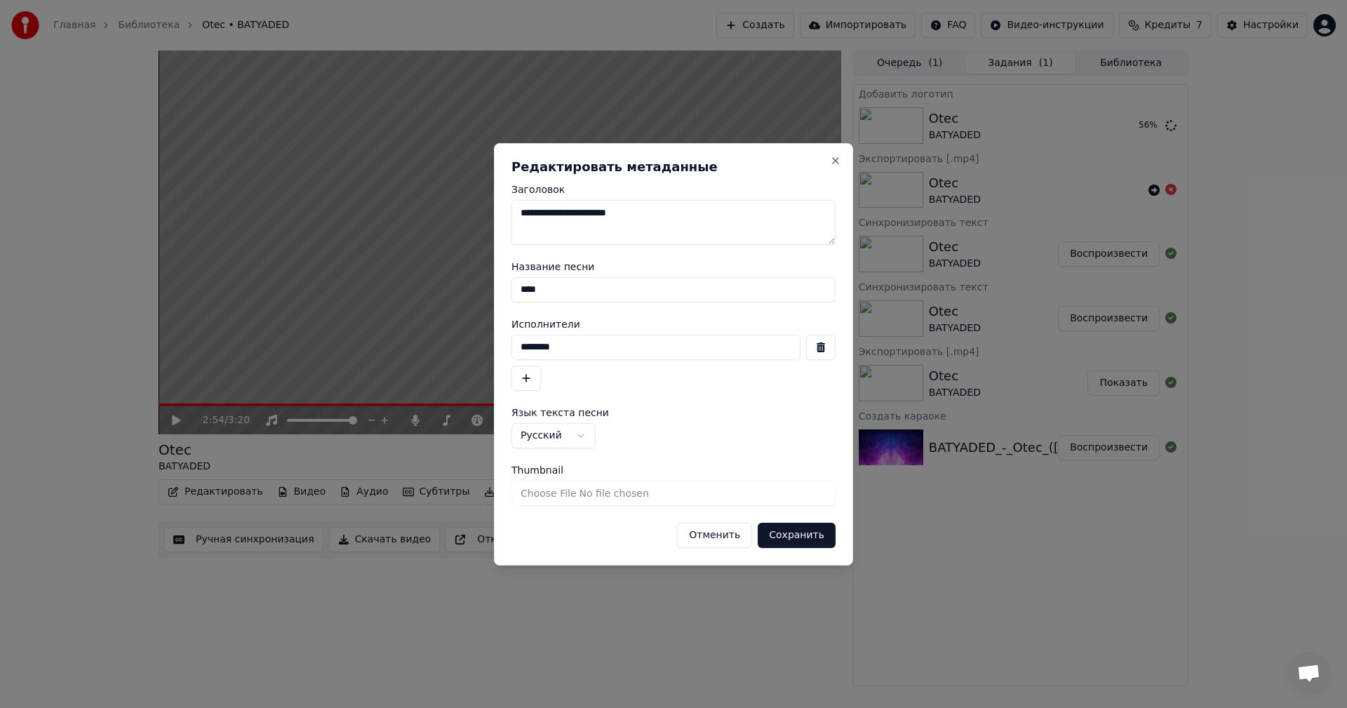
click at [588, 216] on textarea "**********" at bounding box center [673, 222] width 324 height 45
drag, startPoint x: 553, startPoint y: 285, endPoint x: 498, endPoint y: 292, distance: 55.1
click at [498, 292] on div "**********" at bounding box center [673, 354] width 359 height 422
paste input
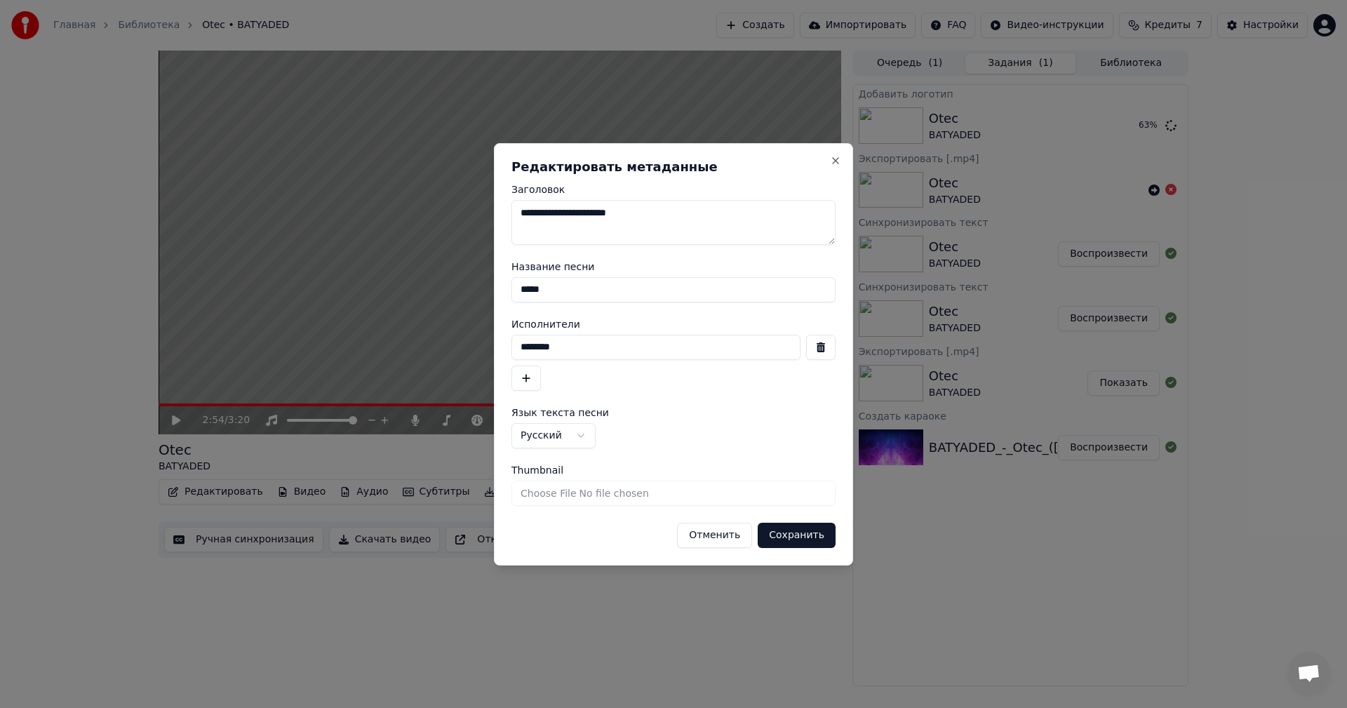
type input "****"
click at [527, 470] on span "Thumbnail" at bounding box center [537, 470] width 52 height 10
click at [527, 480] on input "Thumbnail" at bounding box center [673, 492] width 324 height 25
type input "**********"
click at [793, 536] on button "Сохранить" at bounding box center [797, 535] width 78 height 25
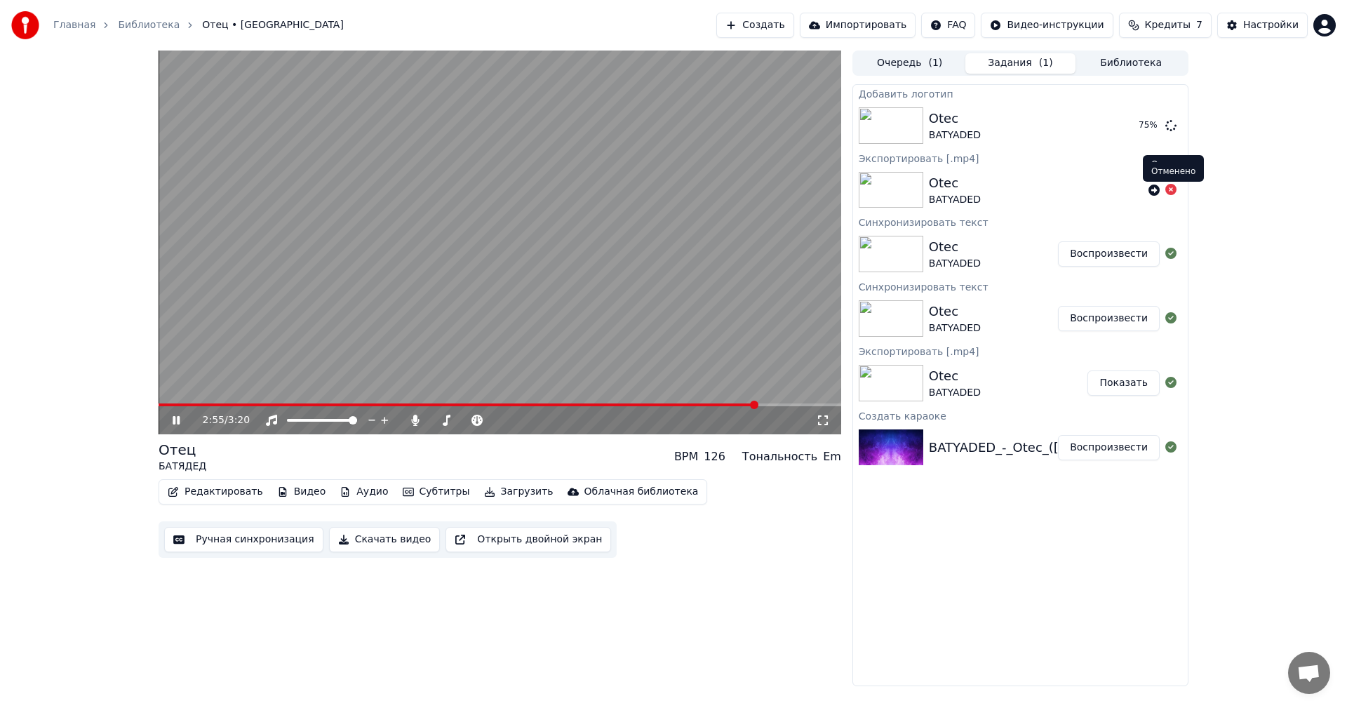
click at [1169, 187] on icon at bounding box center [1170, 189] width 11 height 11
click at [176, 422] on icon at bounding box center [186, 420] width 33 height 11
click at [884, 185] on img at bounding box center [891, 190] width 65 height 36
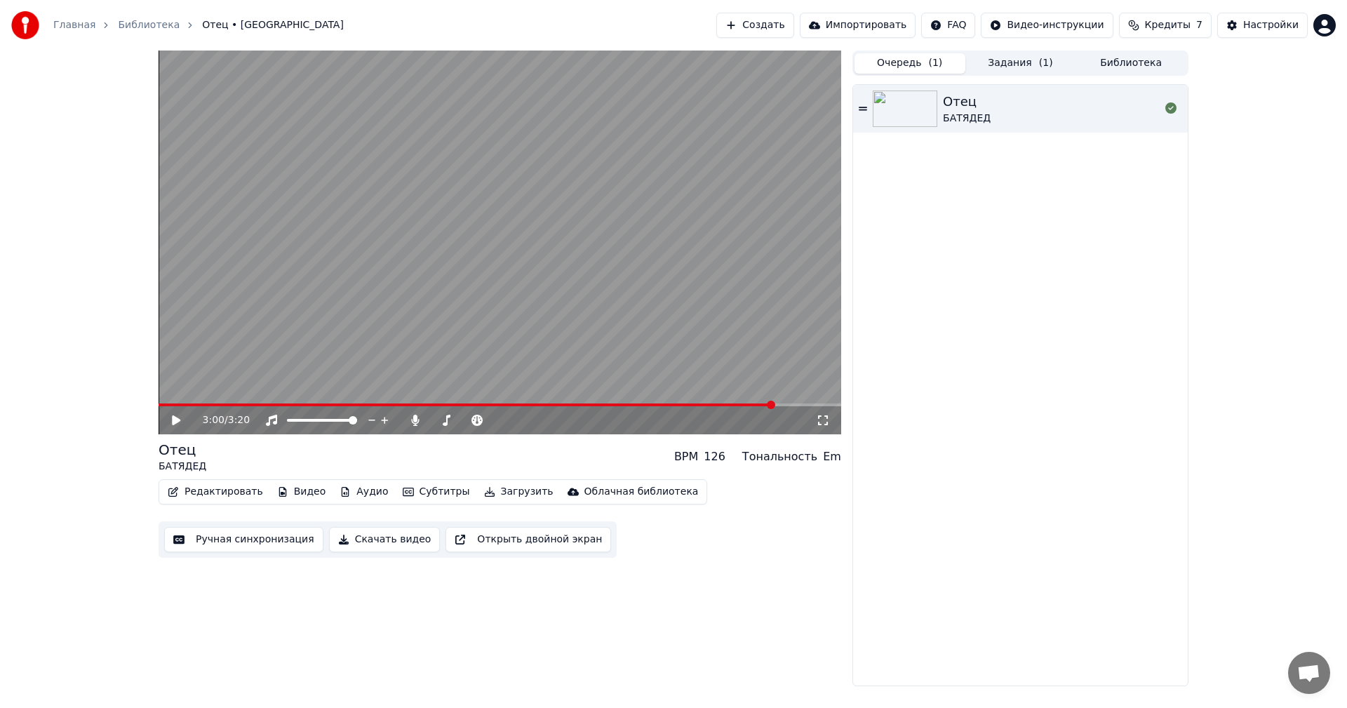
click at [921, 67] on button "Очередь ( 1 )" at bounding box center [909, 63] width 111 height 20
click at [946, 104] on div "Отец" at bounding box center [967, 102] width 48 height 20
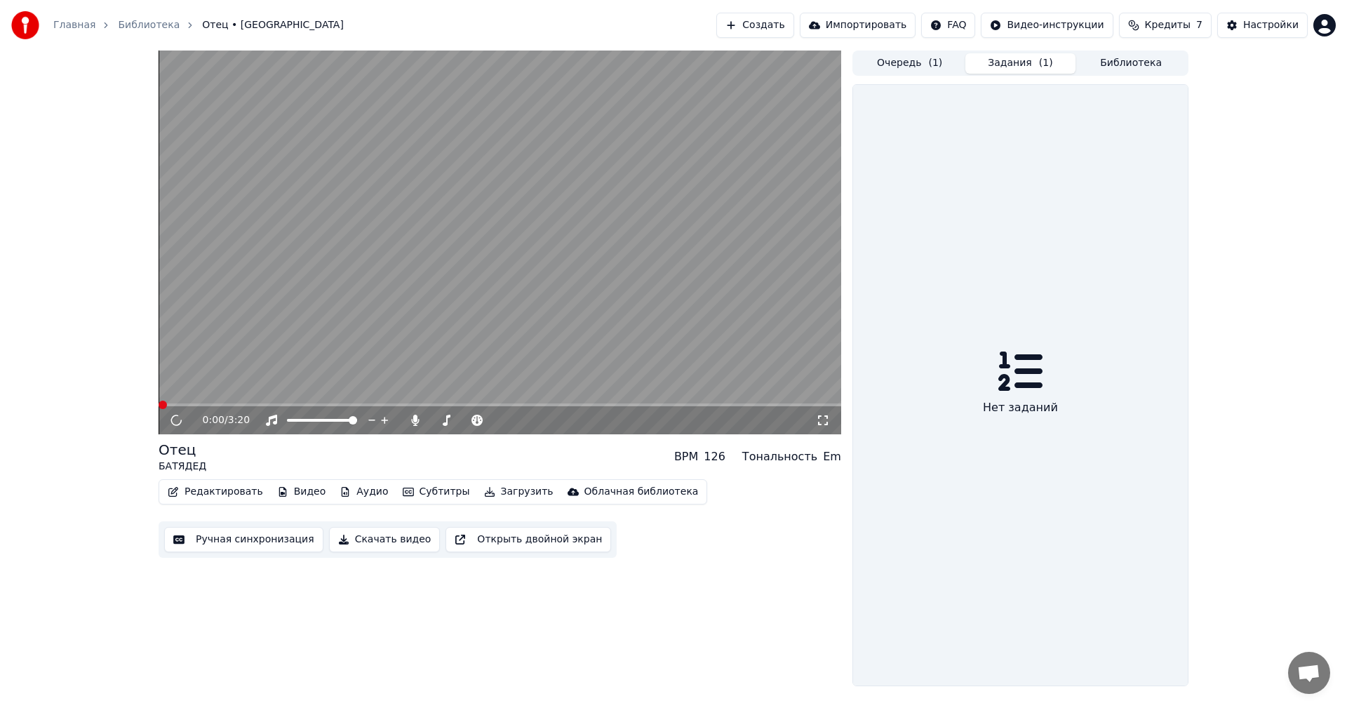
click at [1017, 64] on button "Задания ( 1 )" at bounding box center [1020, 63] width 111 height 20
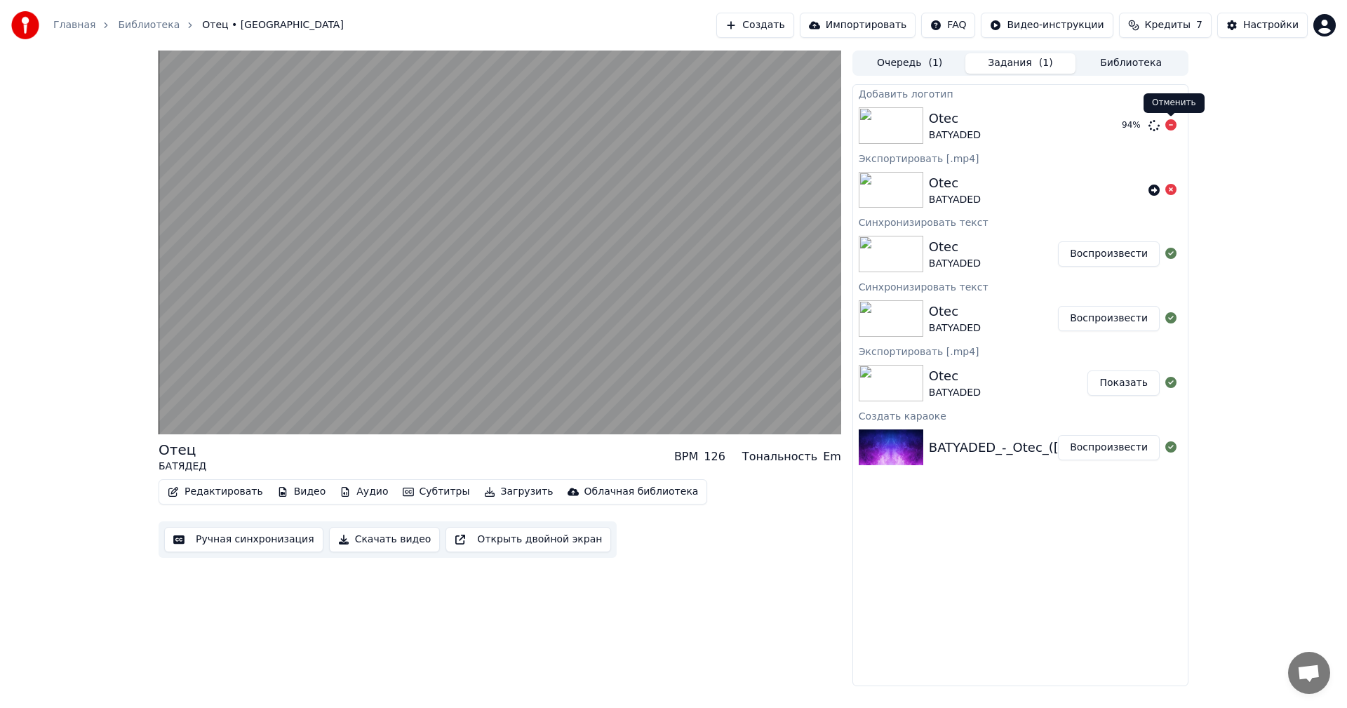
click at [1171, 126] on icon at bounding box center [1170, 124] width 11 height 11
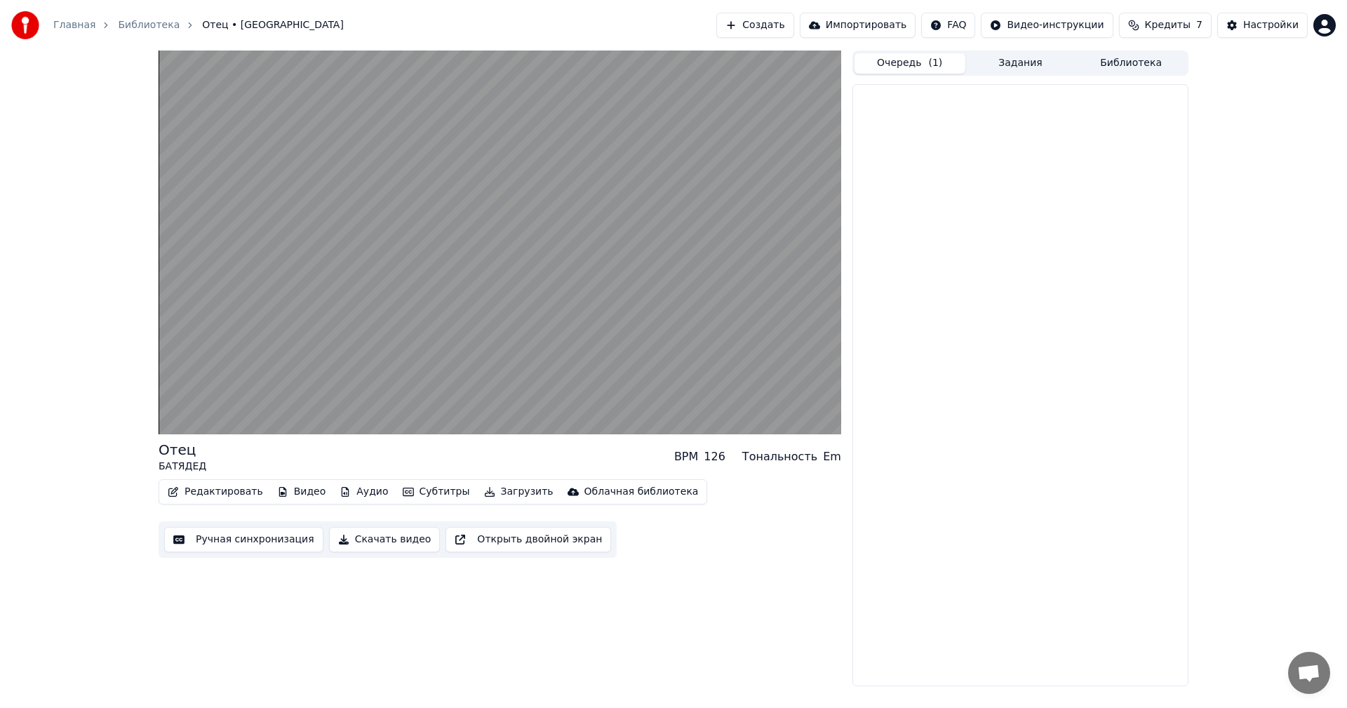
click at [903, 60] on button "Очередь ( 1 )" at bounding box center [909, 63] width 111 height 20
click at [989, 112] on div "Отец [PERSON_NAME]" at bounding box center [1051, 109] width 217 height 34
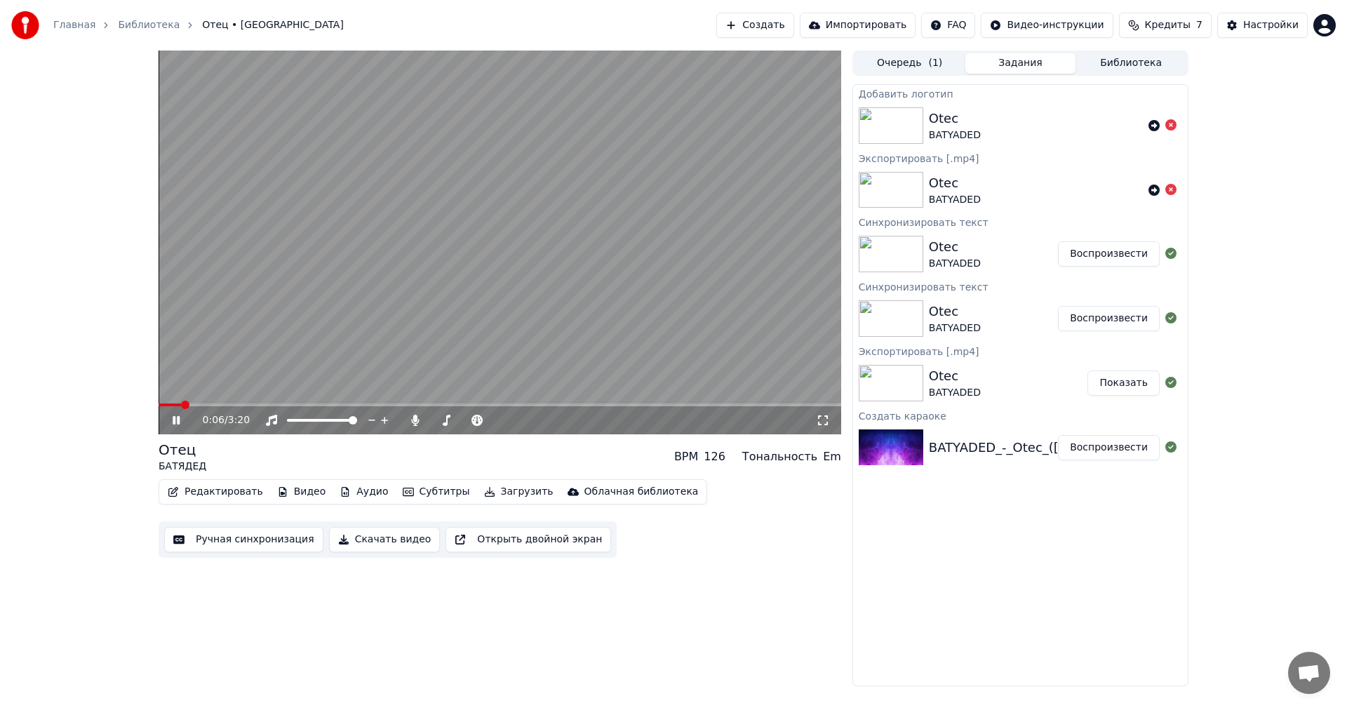
click at [1032, 62] on button "Задания" at bounding box center [1020, 63] width 111 height 20
click at [929, 128] on div "BATYADED" at bounding box center [955, 135] width 52 height 14
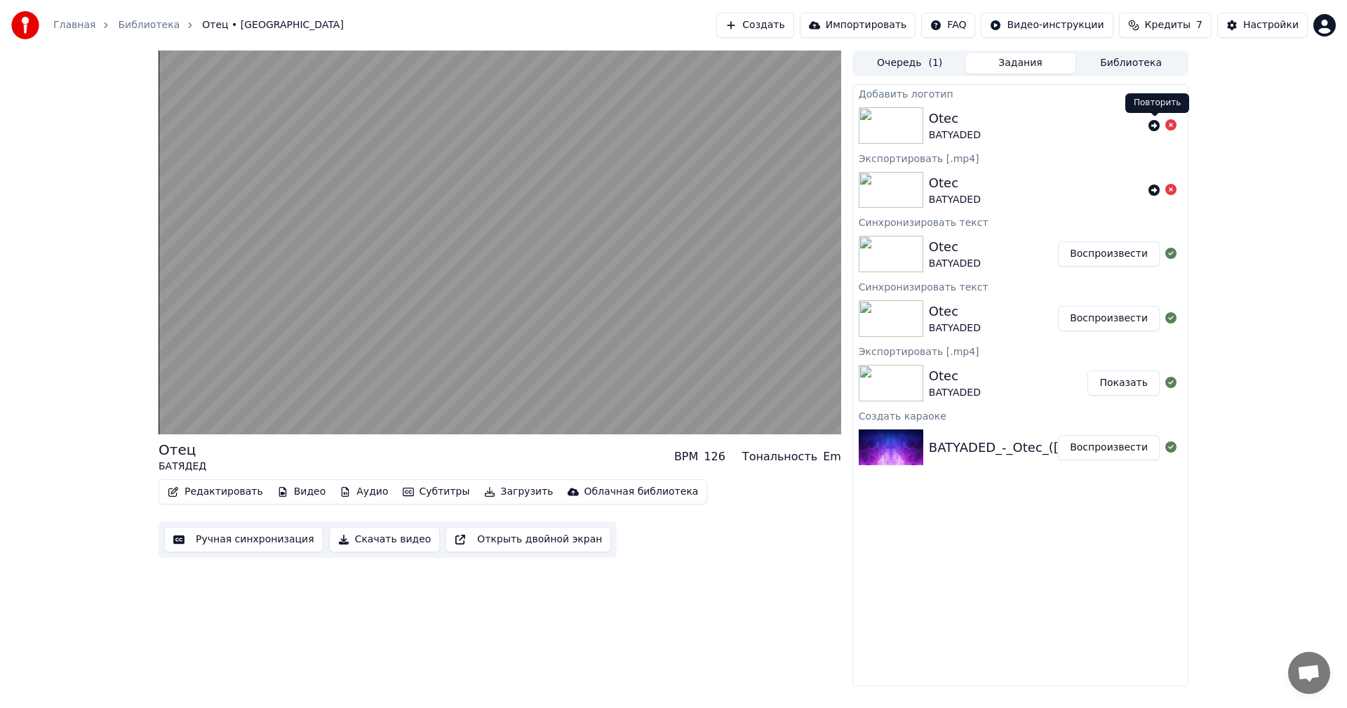
click at [1155, 126] on icon at bounding box center [1153, 125] width 11 height 11
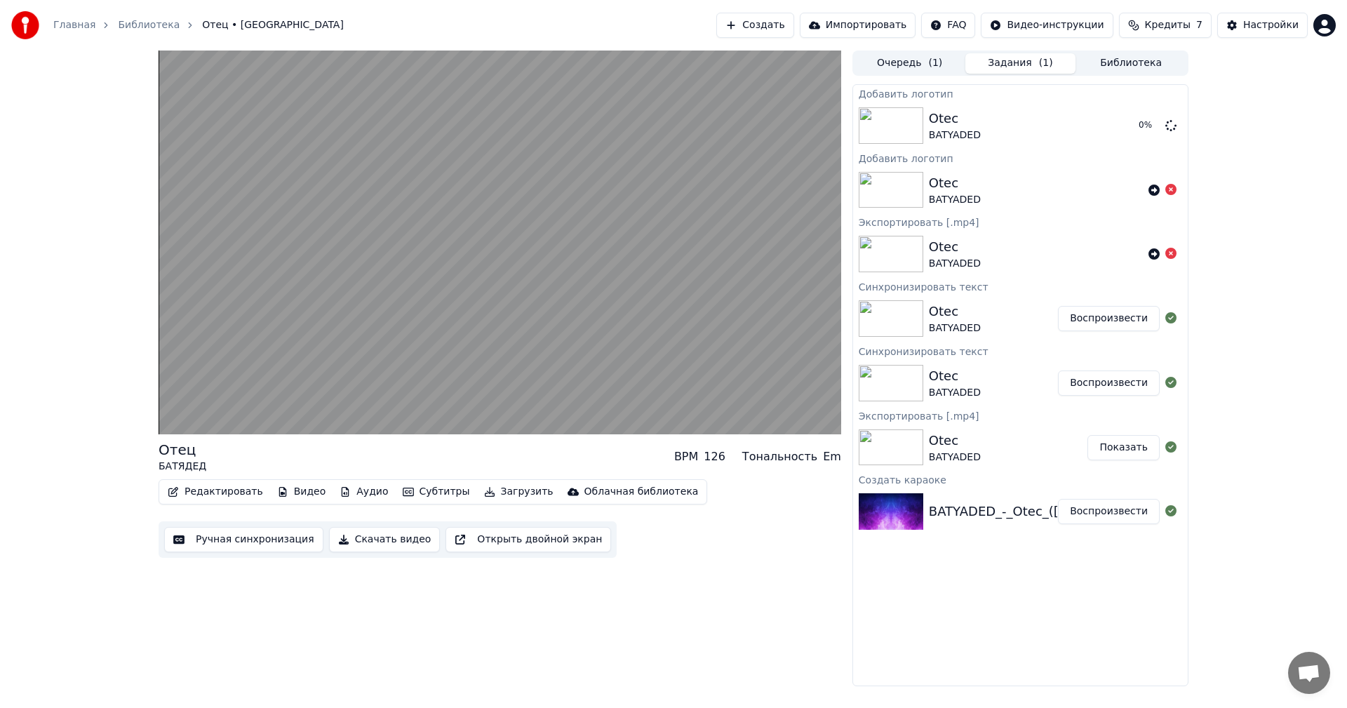
click at [913, 65] on button "Очередь ( 1 )" at bounding box center [909, 63] width 111 height 20
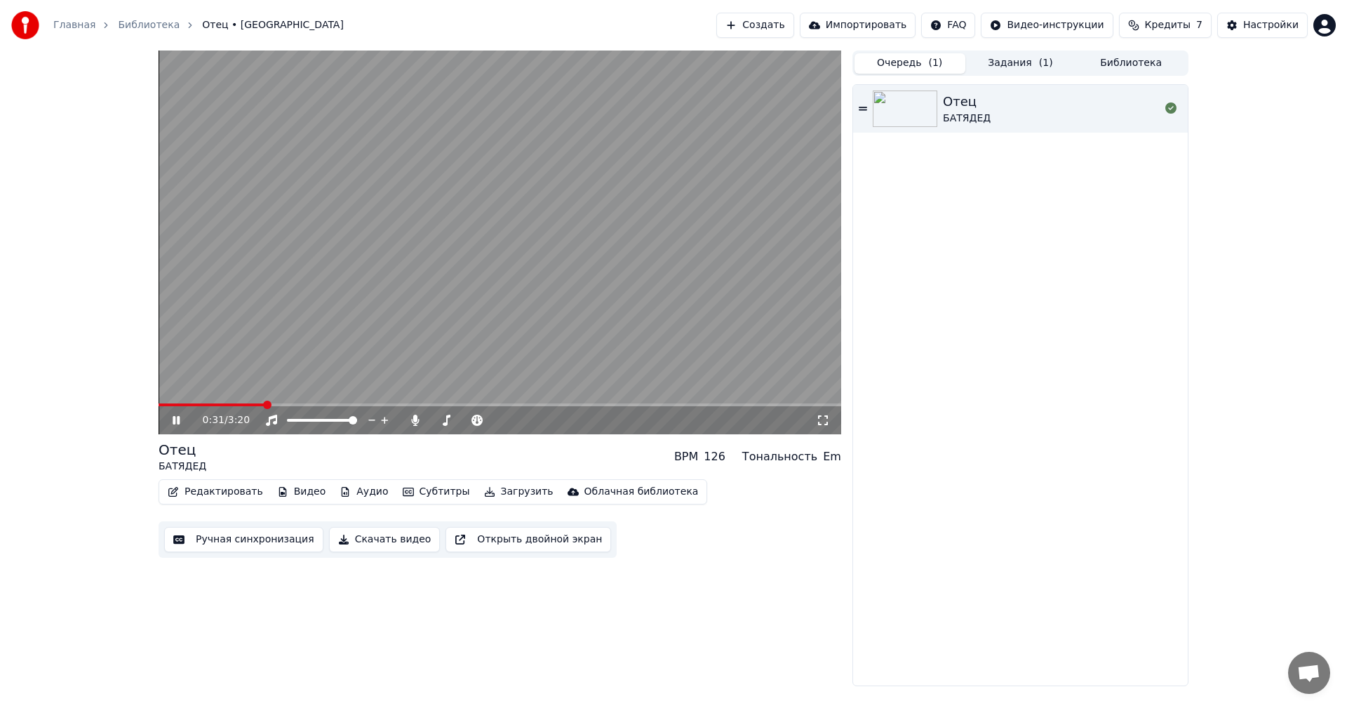
click at [1009, 61] on button "Задания ( 1 )" at bounding box center [1020, 63] width 111 height 20
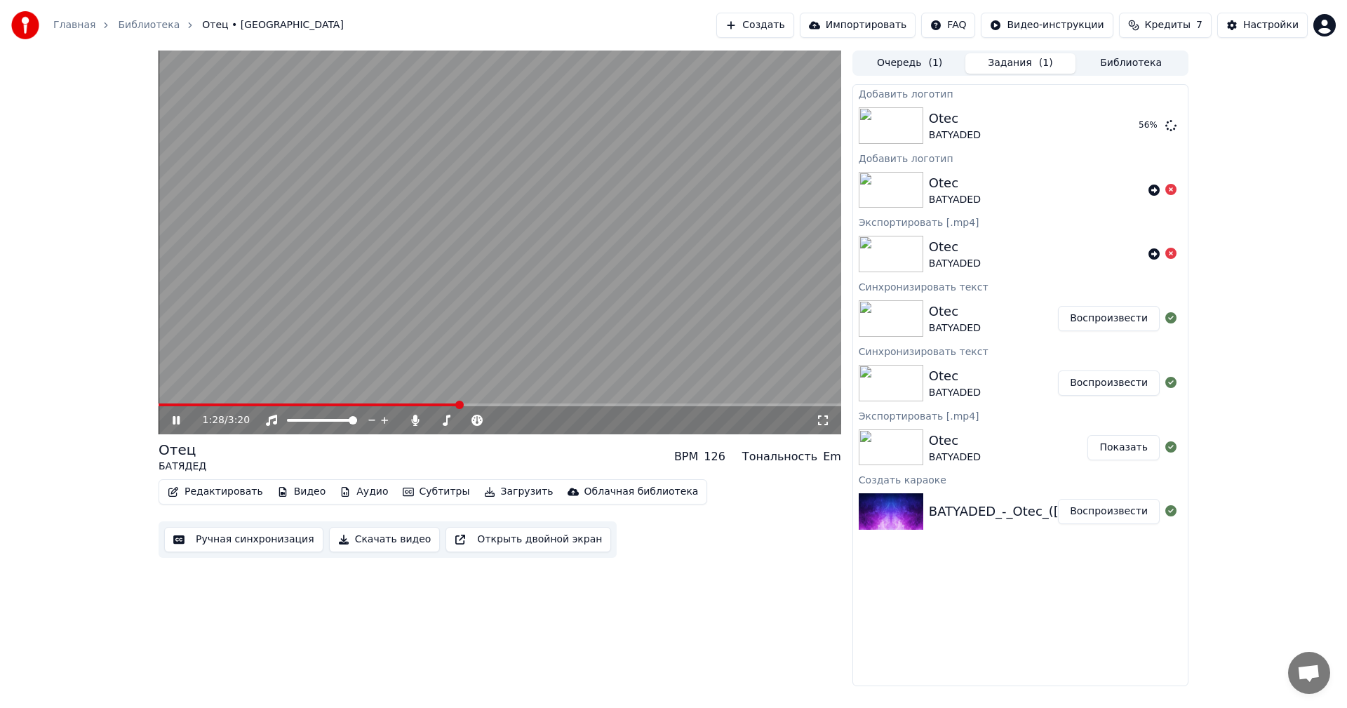
click at [174, 426] on div "1:28 / 3:20" at bounding box center [499, 420] width 671 height 14
click at [174, 421] on icon at bounding box center [176, 420] width 7 height 8
click at [1310, 128] on div "1:28 / 3:20 Отец [PERSON_NAME] BPM 126 Тональность Em Редактировать Видео Аудио…" at bounding box center [673, 368] width 1347 height 635
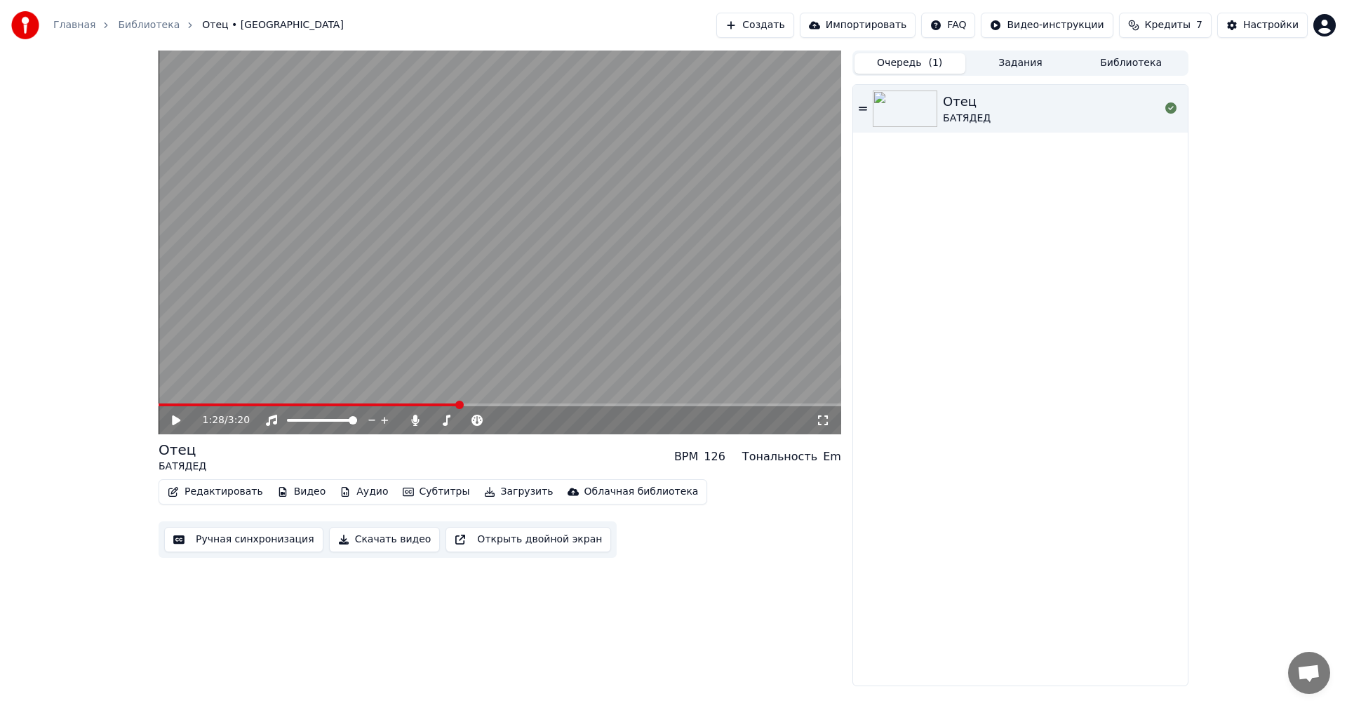
click at [894, 67] on button "Очередь ( 1 )" at bounding box center [909, 63] width 111 height 20
click at [1019, 116] on div "Отец [PERSON_NAME]" at bounding box center [1051, 109] width 217 height 34
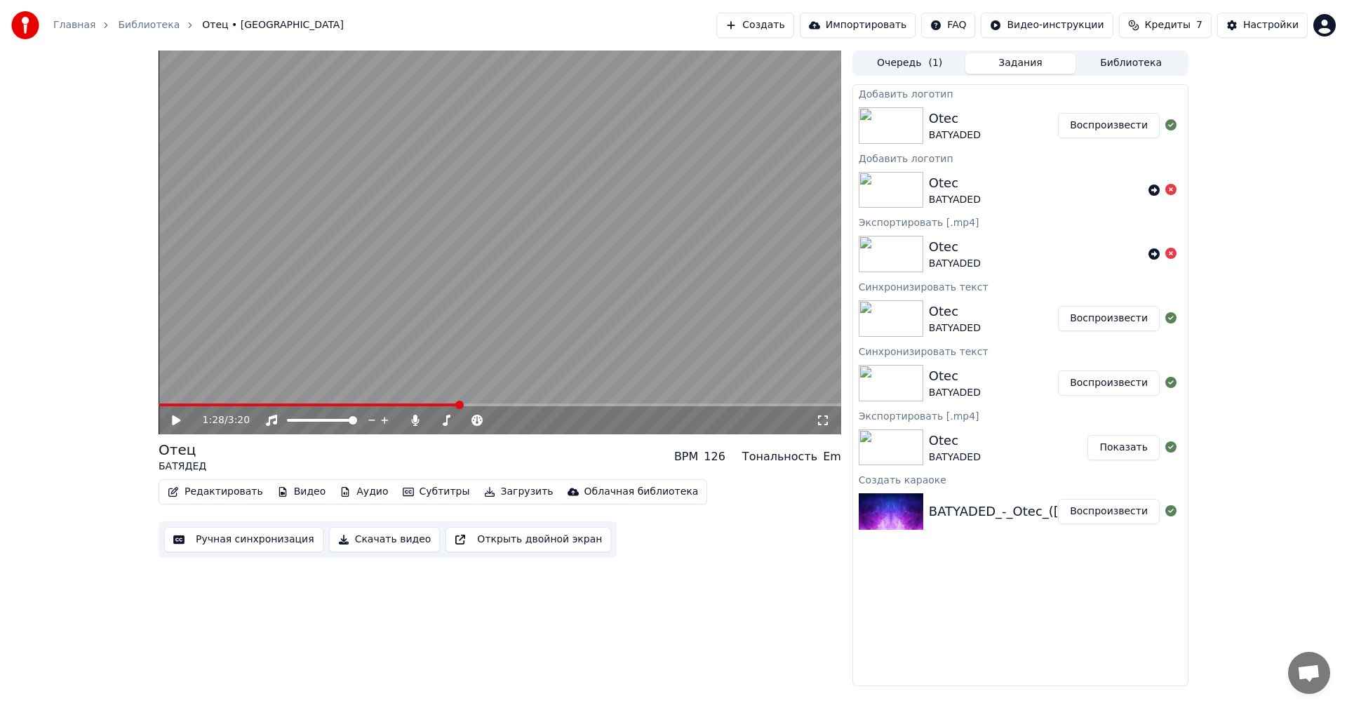
click at [1024, 64] on button "Задания" at bounding box center [1020, 63] width 111 height 20
click at [1098, 122] on button "Воспроизвести" at bounding box center [1109, 125] width 102 height 25
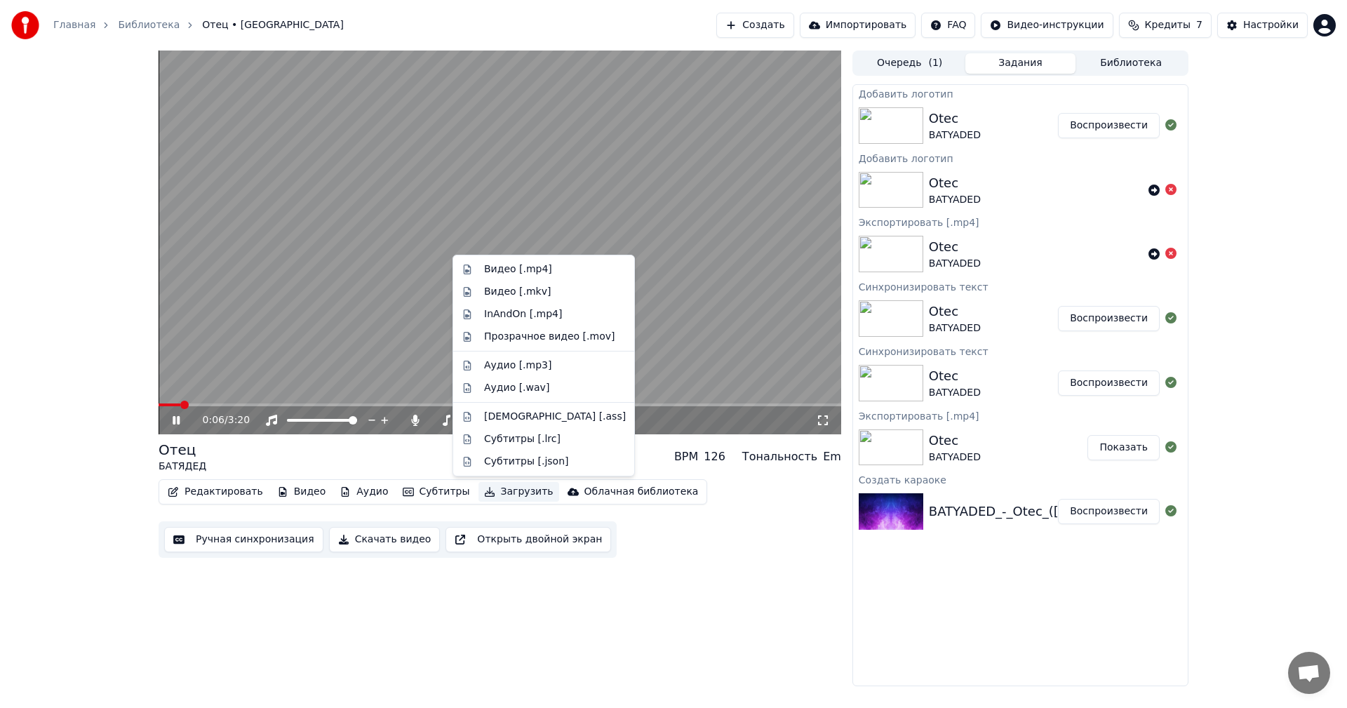
click at [494, 496] on button "Загрузить" at bounding box center [518, 492] width 81 height 20
click at [522, 274] on div "Видео [.mp4]" at bounding box center [518, 269] width 68 height 14
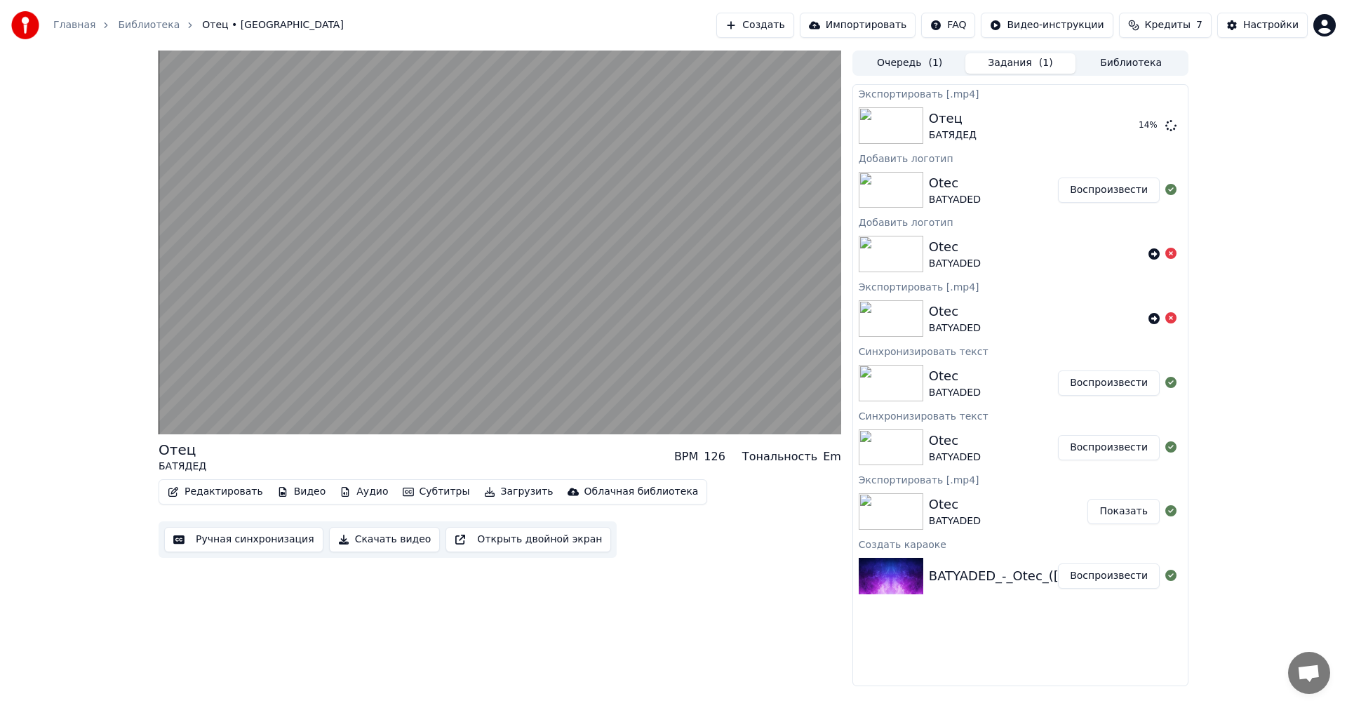
click at [1145, 516] on button "Показать" at bounding box center [1123, 511] width 72 height 25
click at [1169, 318] on icon at bounding box center [1170, 317] width 11 height 11
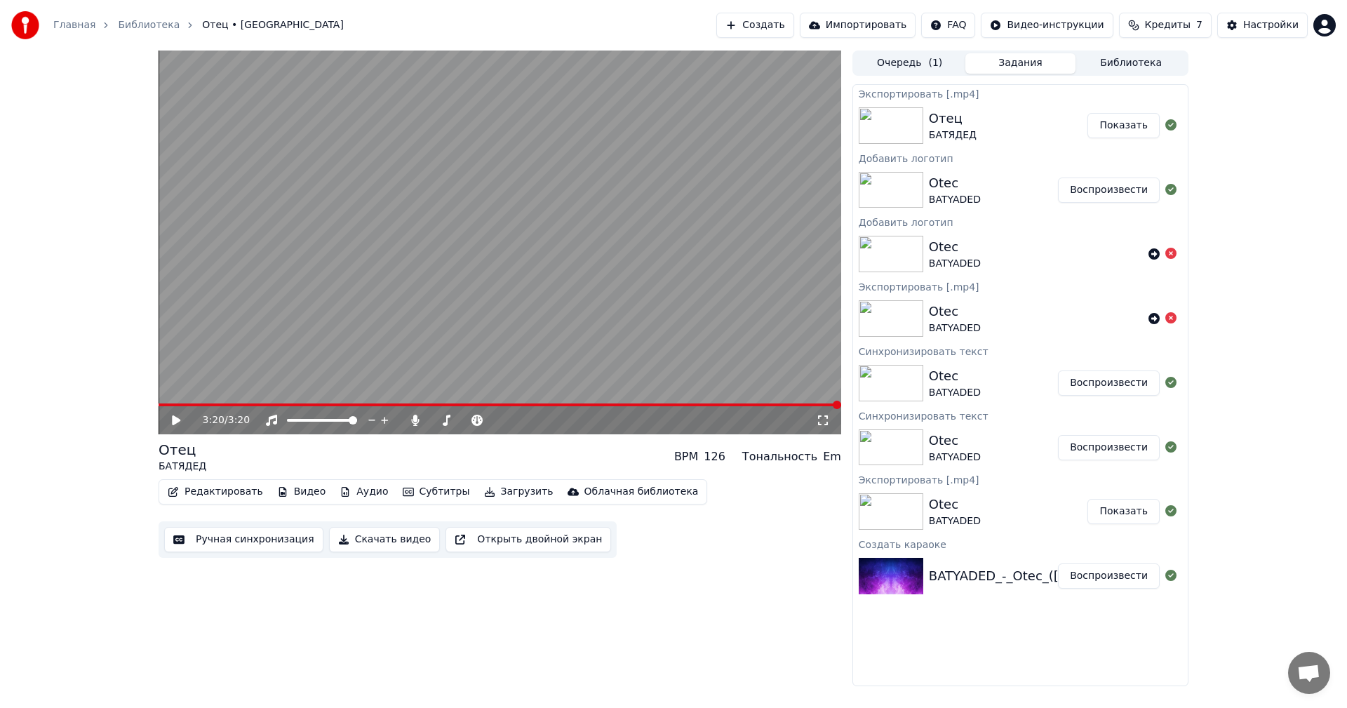
click at [1131, 132] on button "Показать" at bounding box center [1123, 125] width 72 height 25
